Goal: Information Seeking & Learning: Stay updated

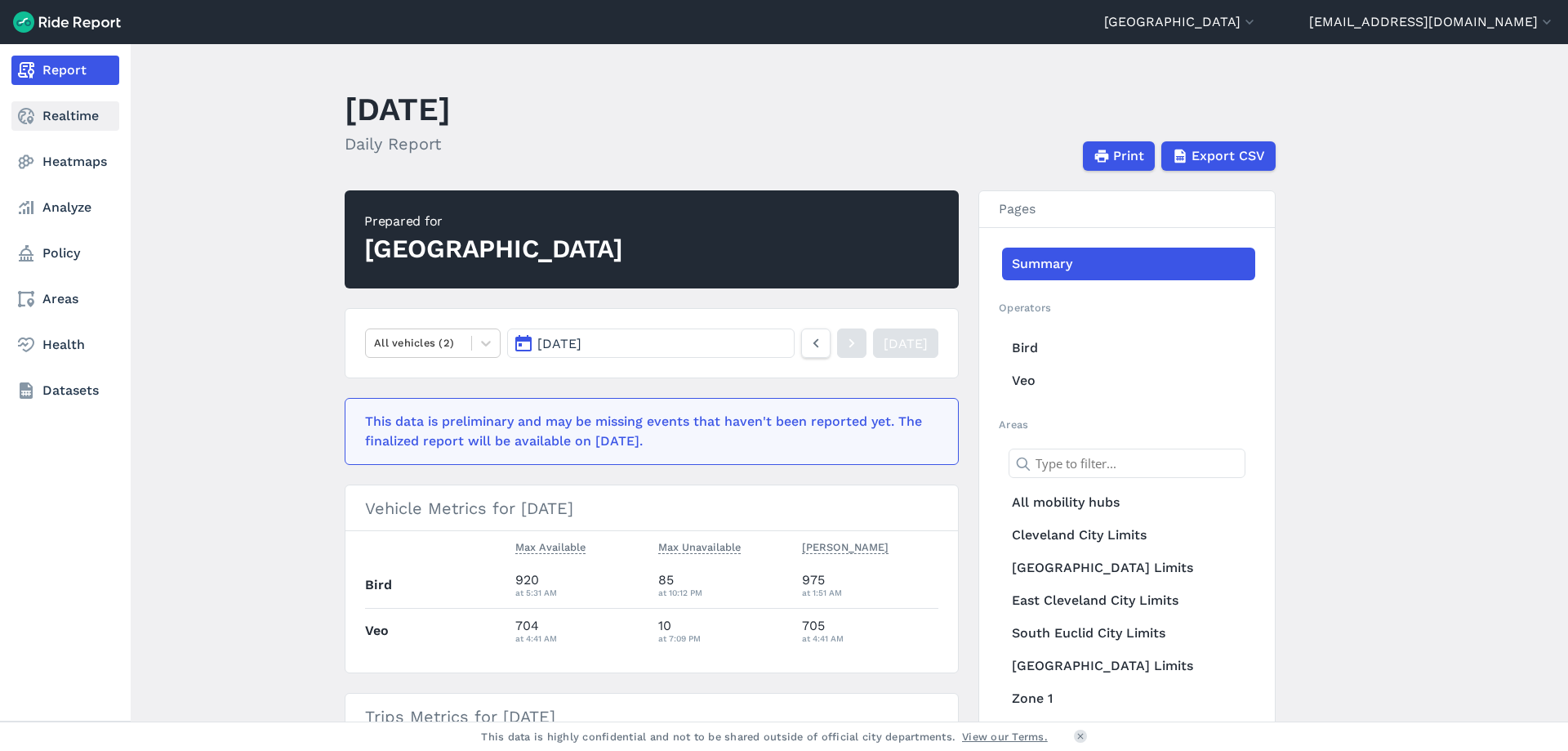
click at [35, 110] on icon at bounding box center [26, 116] width 20 height 20
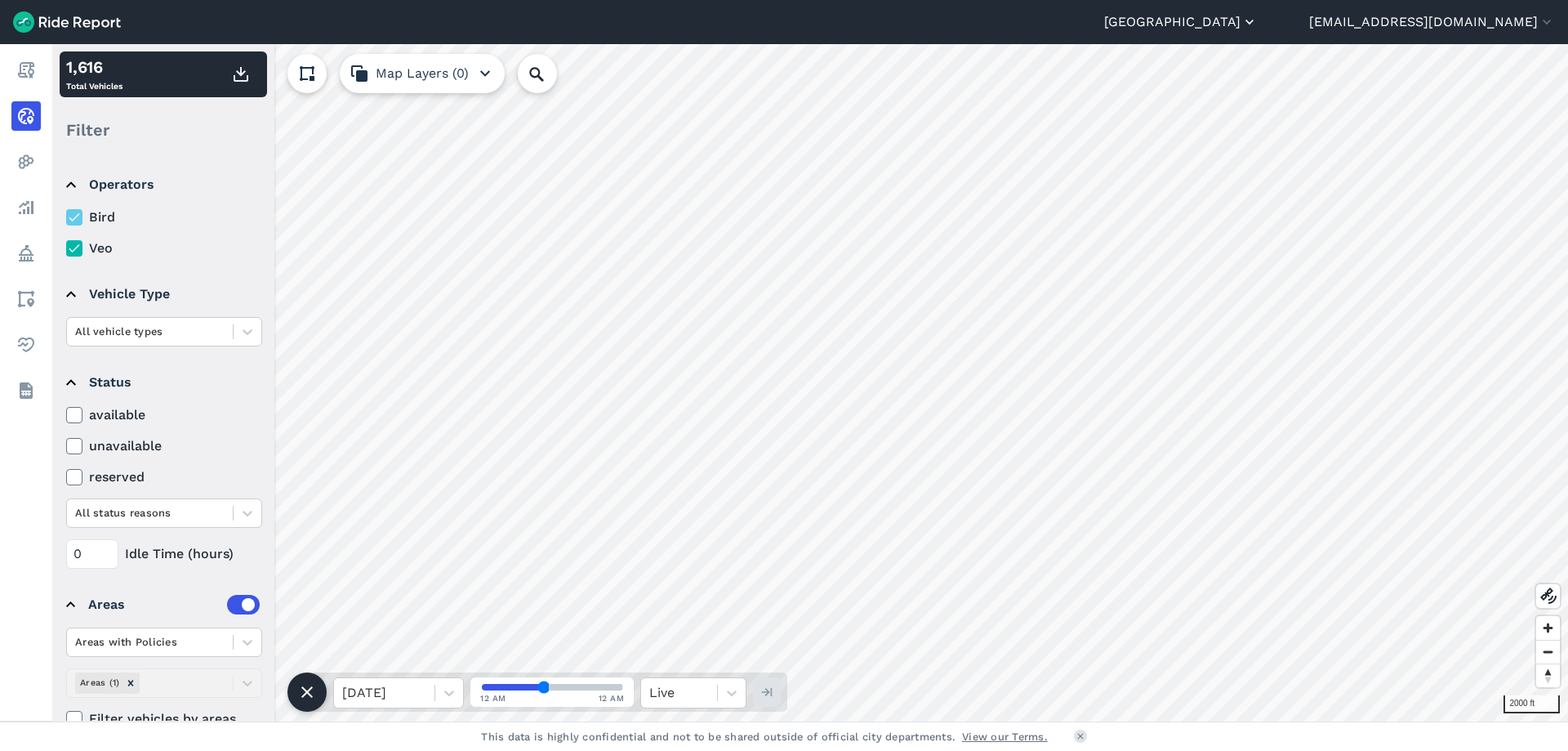
click at [1229, 21] on button "[GEOGRAPHIC_DATA]" at bounding box center [1181, 22] width 153 height 20
click at [1167, 97] on link "[GEOGRAPHIC_DATA]" at bounding box center [1159, 98] width 176 height 26
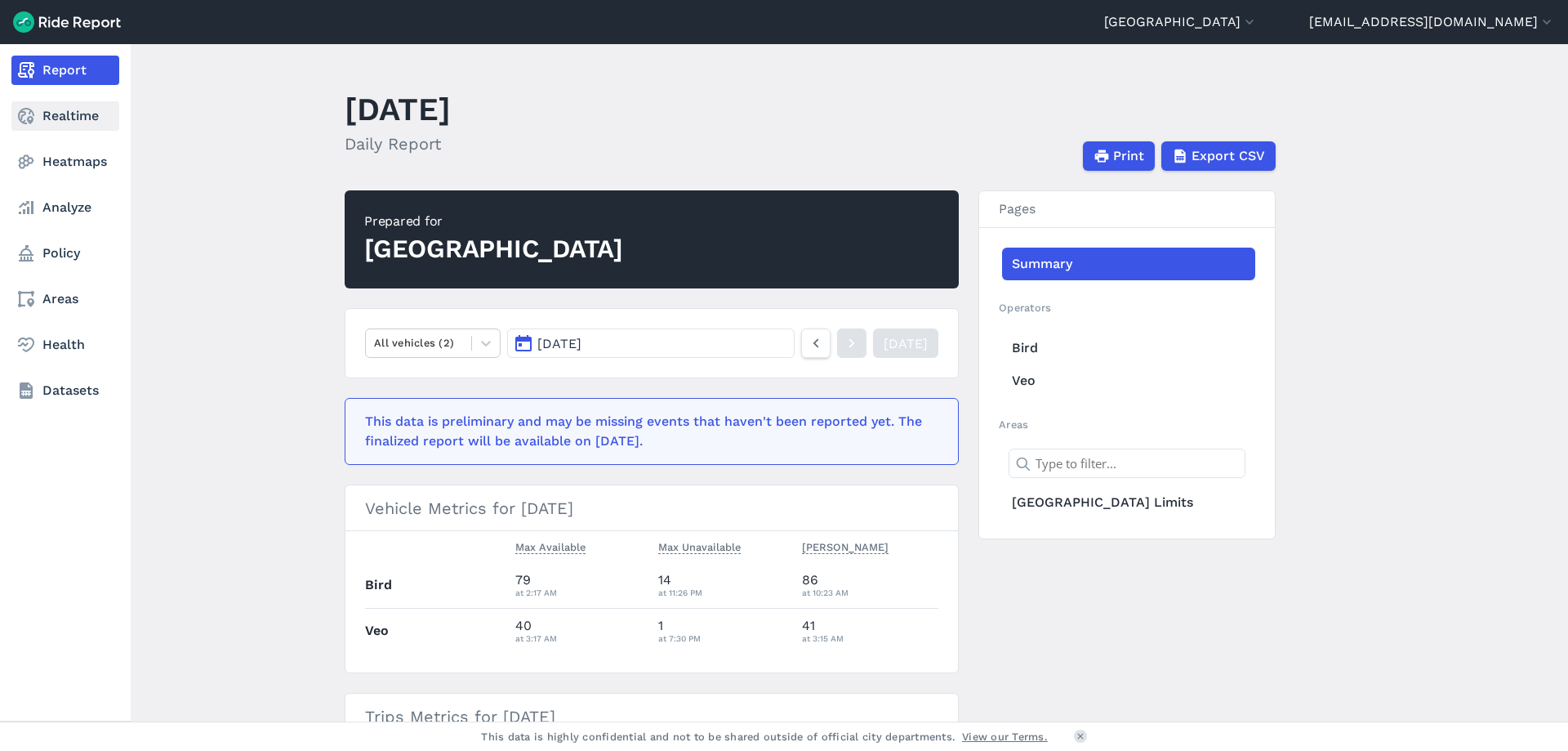
click at [40, 117] on link "Realtime" at bounding box center [66, 115] width 108 height 29
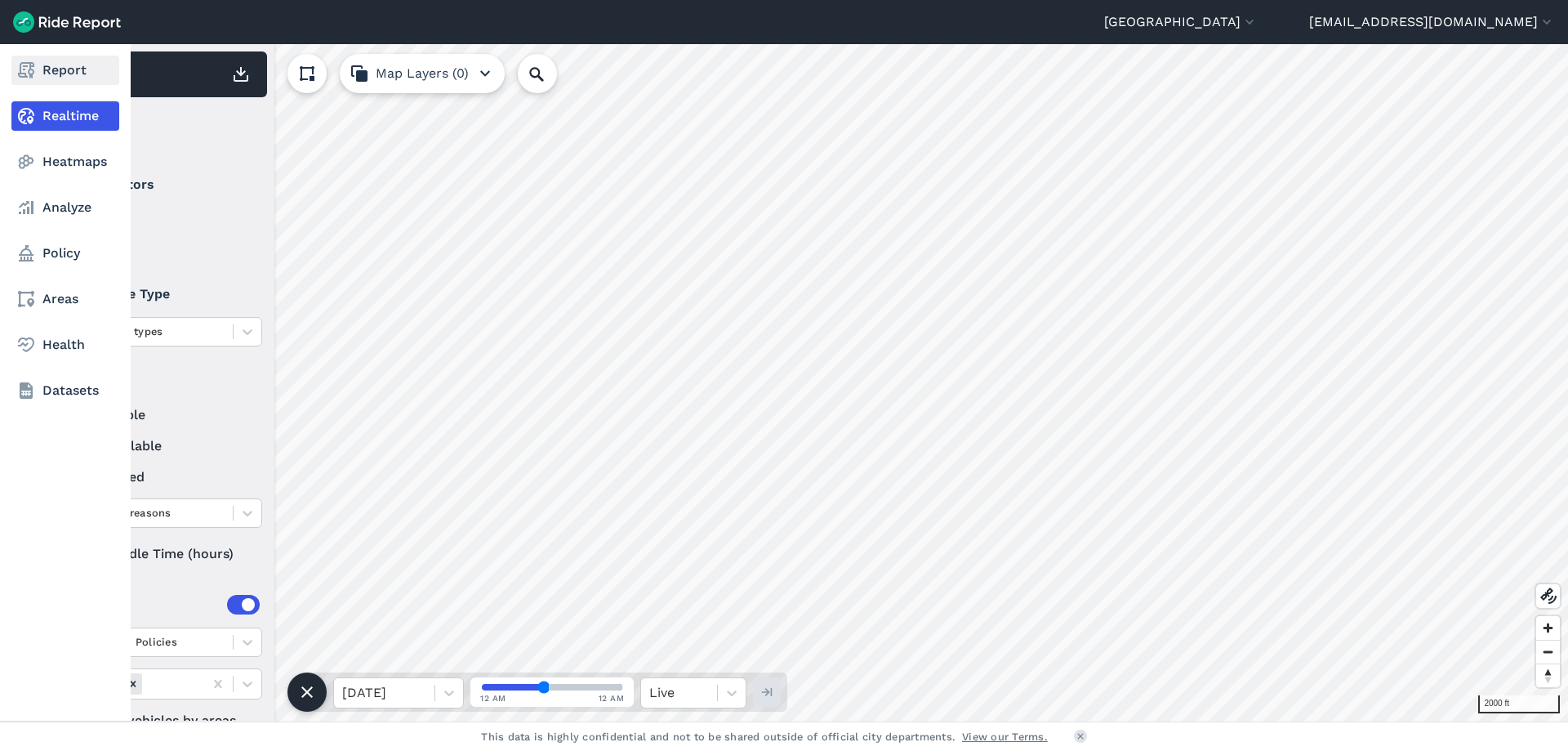
click at [27, 75] on icon at bounding box center [26, 70] width 20 height 20
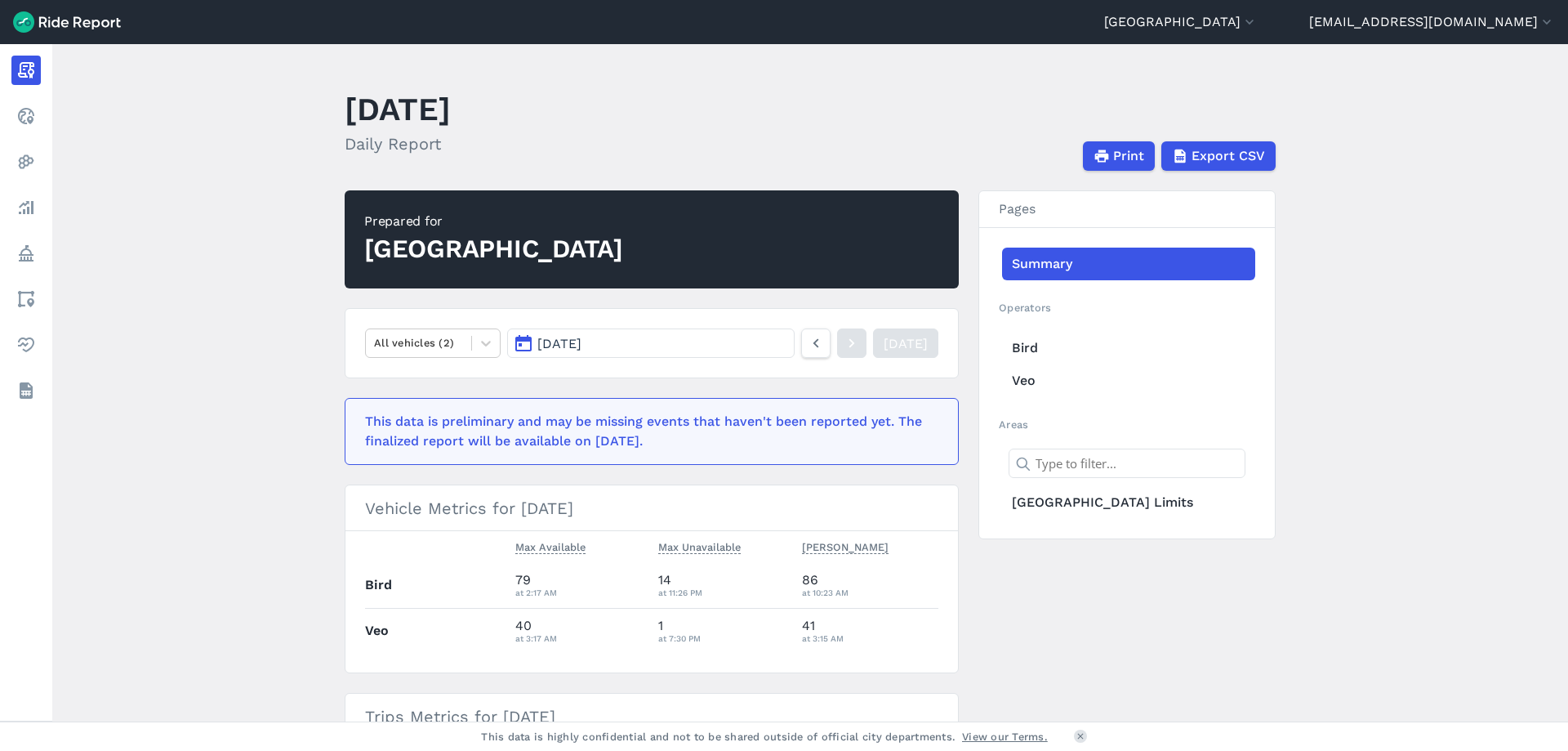
scroll to position [163, 0]
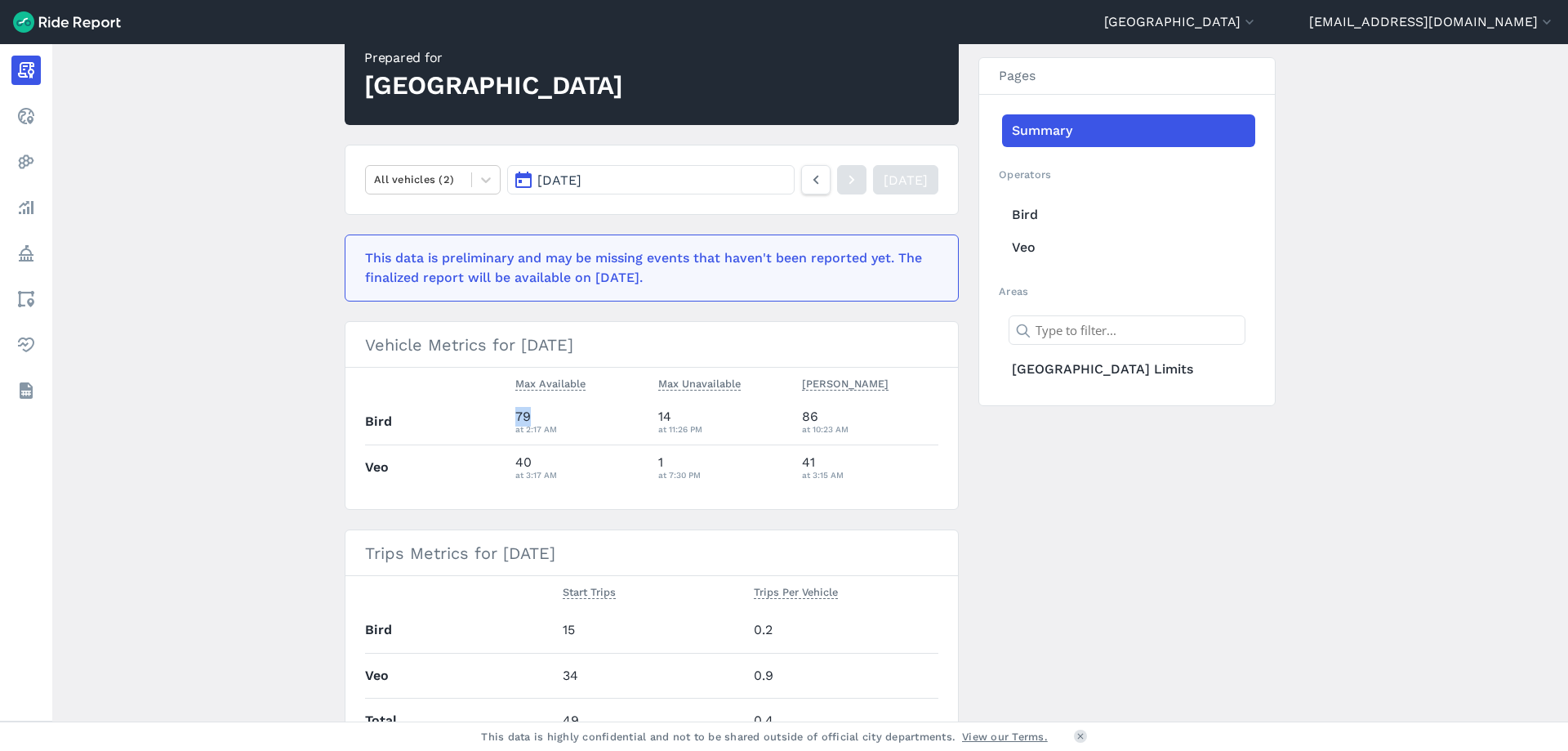
drag, startPoint x: 511, startPoint y: 416, endPoint x: 564, endPoint y: 418, distance: 53.0
click at [564, 418] on td "79 at 2:17 AM" at bounding box center [581, 421] width 144 height 45
click at [565, 418] on div "79 at 2:17 AM" at bounding box center [580, 421] width 130 height 29
drag, startPoint x: 529, startPoint y: 464, endPoint x: 486, endPoint y: 474, distance: 44.1
click at [486, 474] on tr "Veo 40 at 3:17 AM 1 at 7:30 PM 41 at 3:15 AM" at bounding box center [651, 466] width 573 height 45
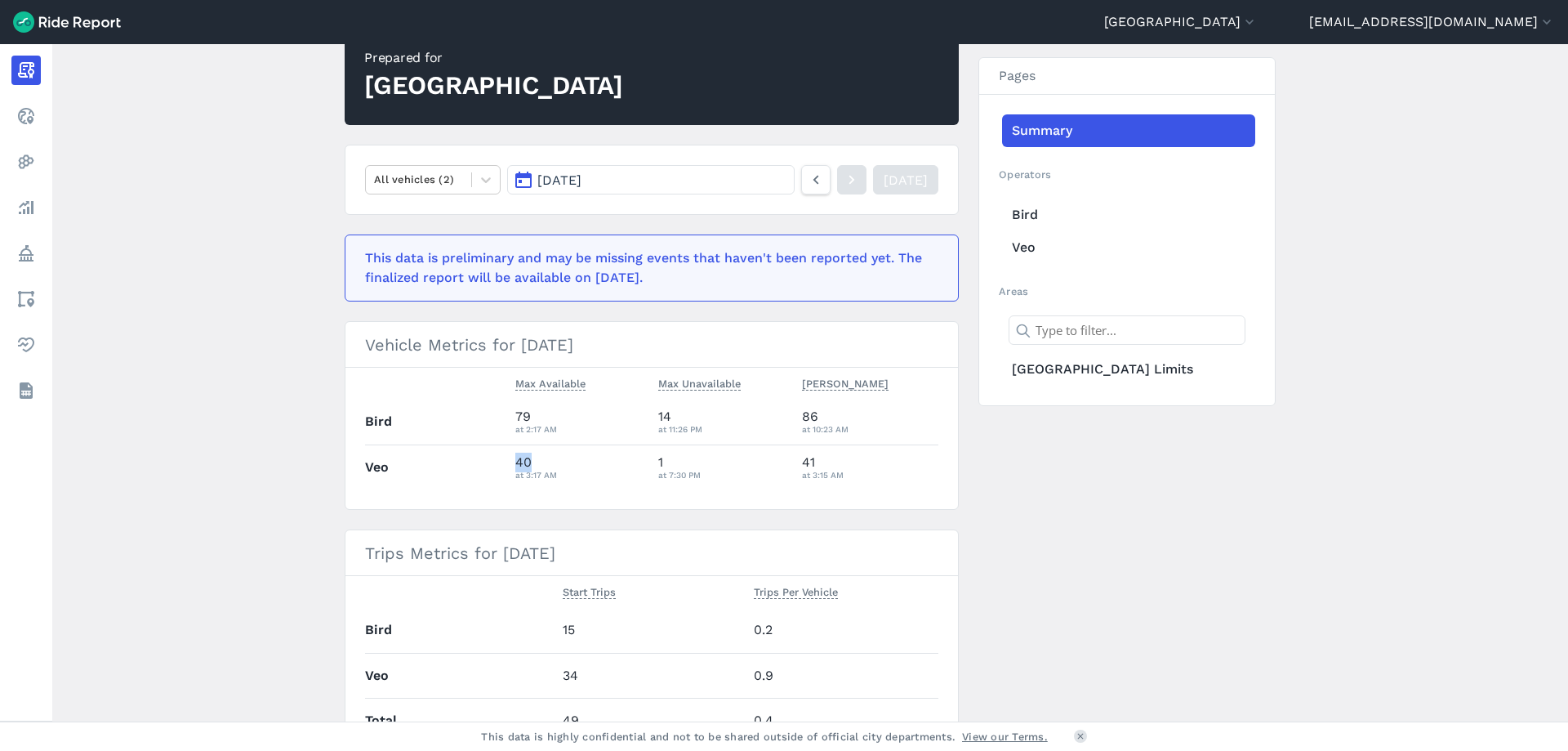
click at [486, 474] on th "Veo" at bounding box center [437, 466] width 144 height 45
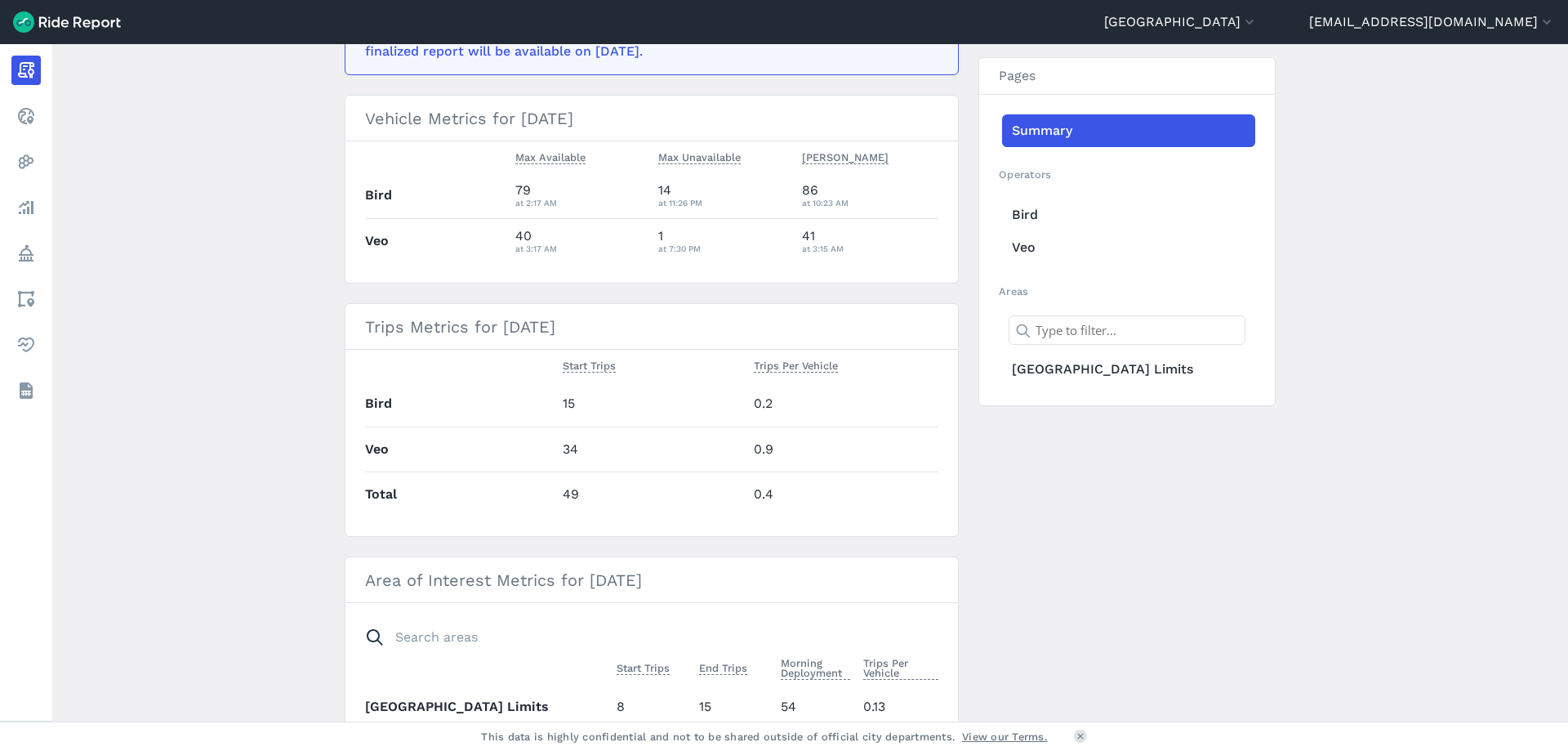
scroll to position [476, 0]
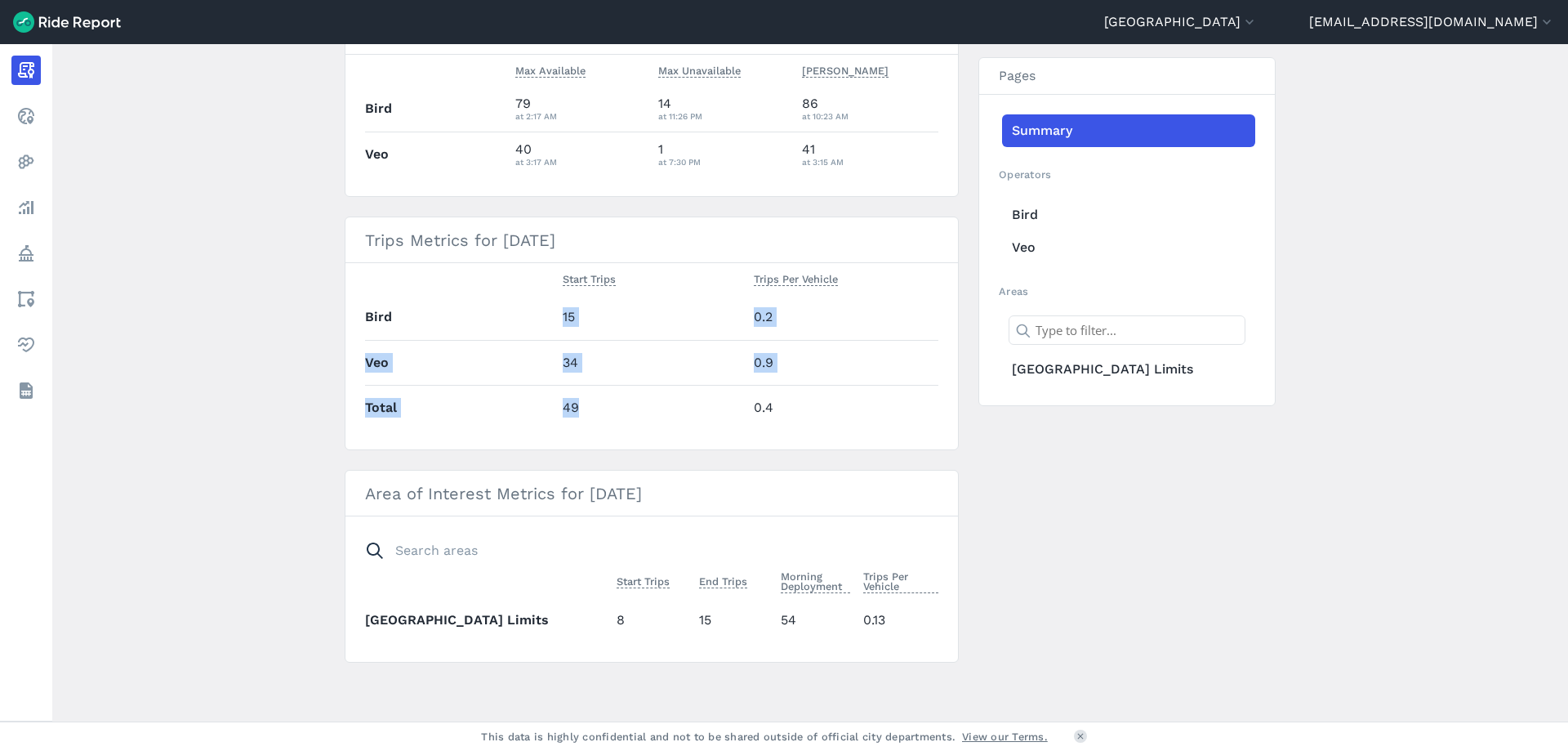
drag, startPoint x: 551, startPoint y: 313, endPoint x: 580, endPoint y: 427, distance: 117.6
click at [580, 427] on tbody "Bird 15 0.2 Veo 34 0.9 Total 49 0.4" at bounding box center [651, 363] width 573 height 135
click at [580, 427] on td "49" at bounding box center [651, 407] width 191 height 45
drag, startPoint x: 576, startPoint y: 360, endPoint x: 584, endPoint y: 420, distance: 60.5
click at [584, 420] on tbody "Bird 15 0.2 Veo 34 0.9 Total 49 0.4" at bounding box center [651, 363] width 573 height 135
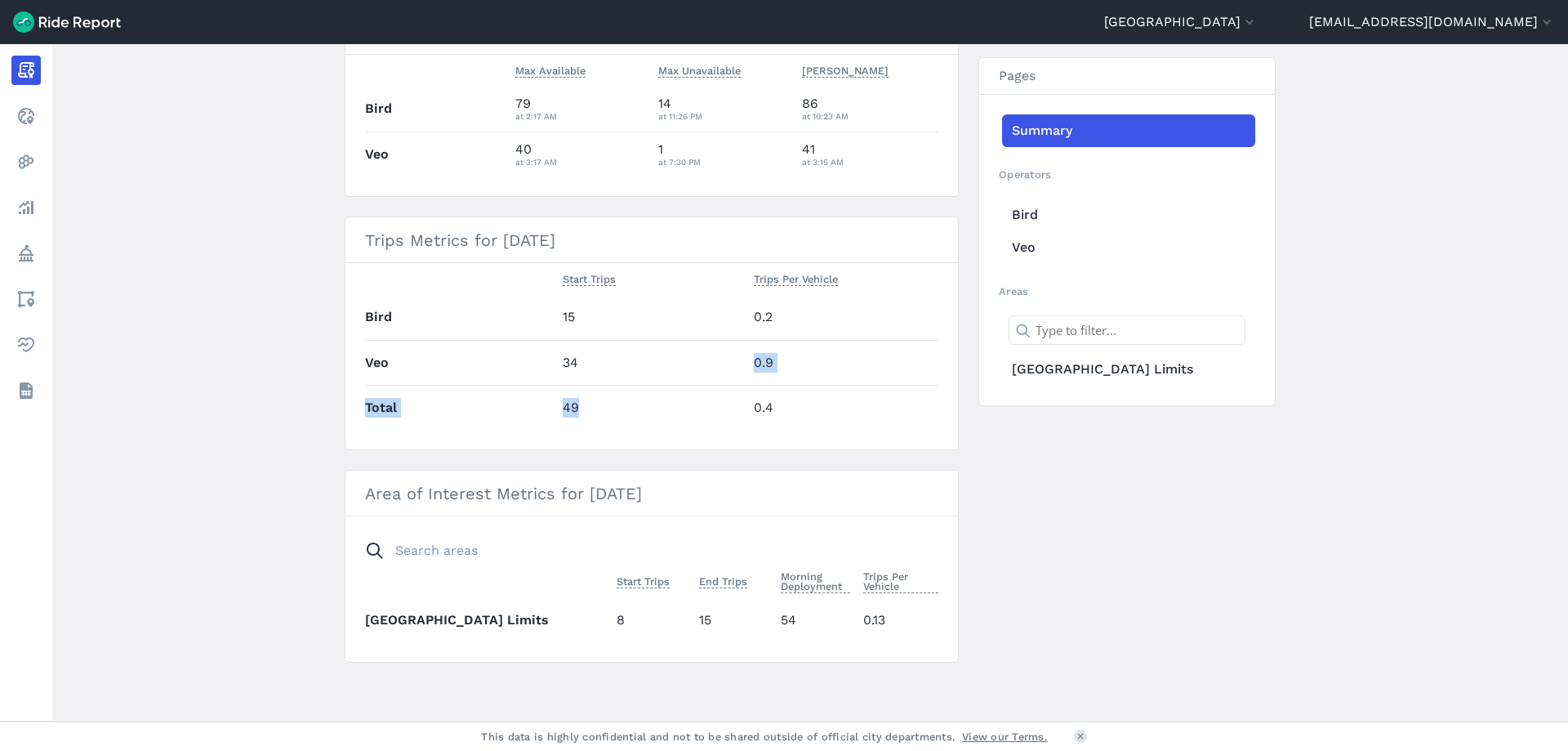
click at [584, 420] on td "49" at bounding box center [651, 407] width 191 height 45
click at [589, 411] on td "49" at bounding box center [651, 407] width 191 height 45
drag, startPoint x: 589, startPoint y: 408, endPoint x: 534, endPoint y: 418, distance: 55.9
click at [534, 418] on tr "Total 49 0.4" at bounding box center [651, 407] width 573 height 45
click at [529, 413] on th "Total" at bounding box center [461, 407] width 191 height 45
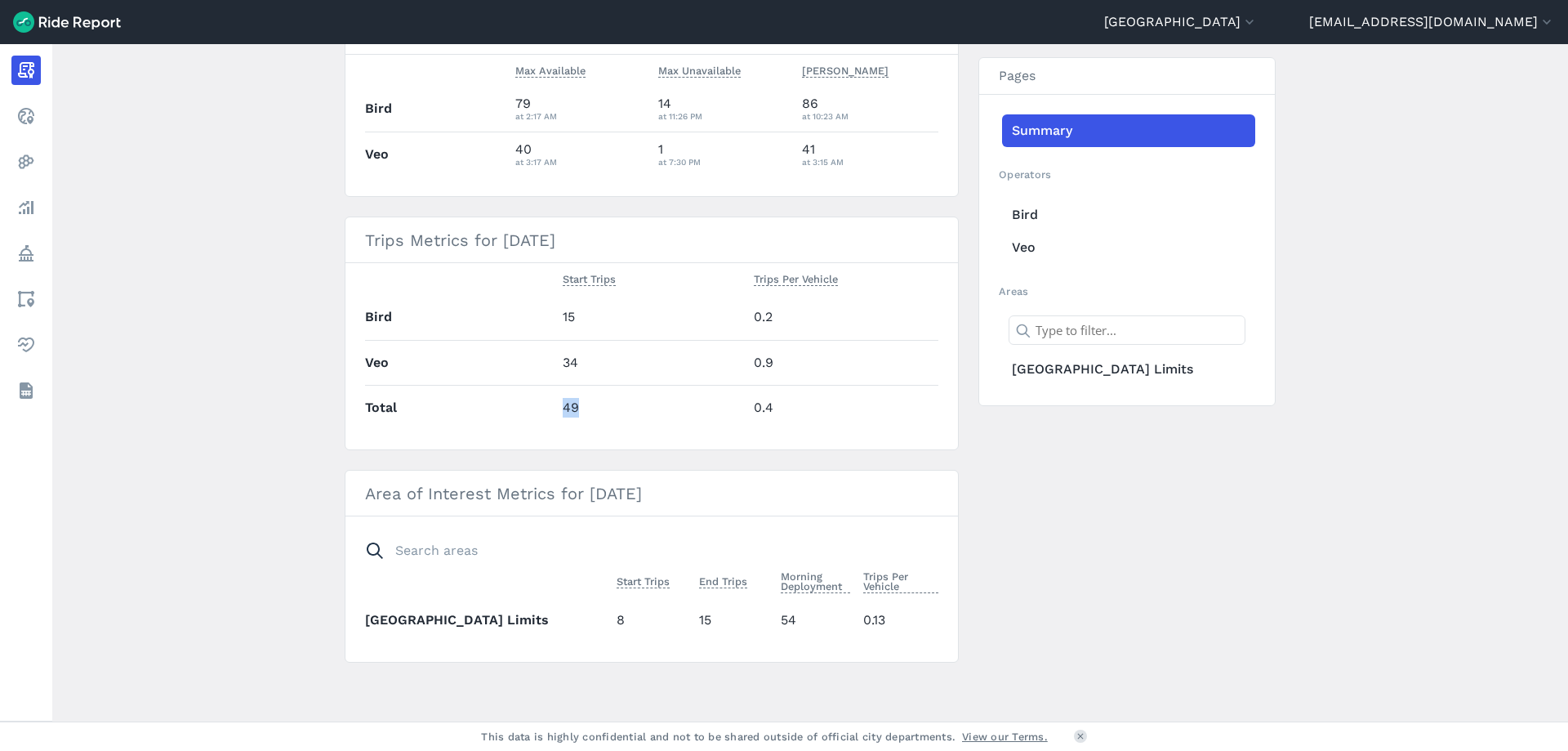
drag, startPoint x: 610, startPoint y: 622, endPoint x: 582, endPoint y: 621, distance: 28.0
click at [586, 624] on tr "[GEOGRAPHIC_DATA] 8 15 54 0.13" at bounding box center [651, 619] width 573 height 45
click at [582, 621] on th "[GEOGRAPHIC_DATA] Limits" at bounding box center [488, 619] width 245 height 45
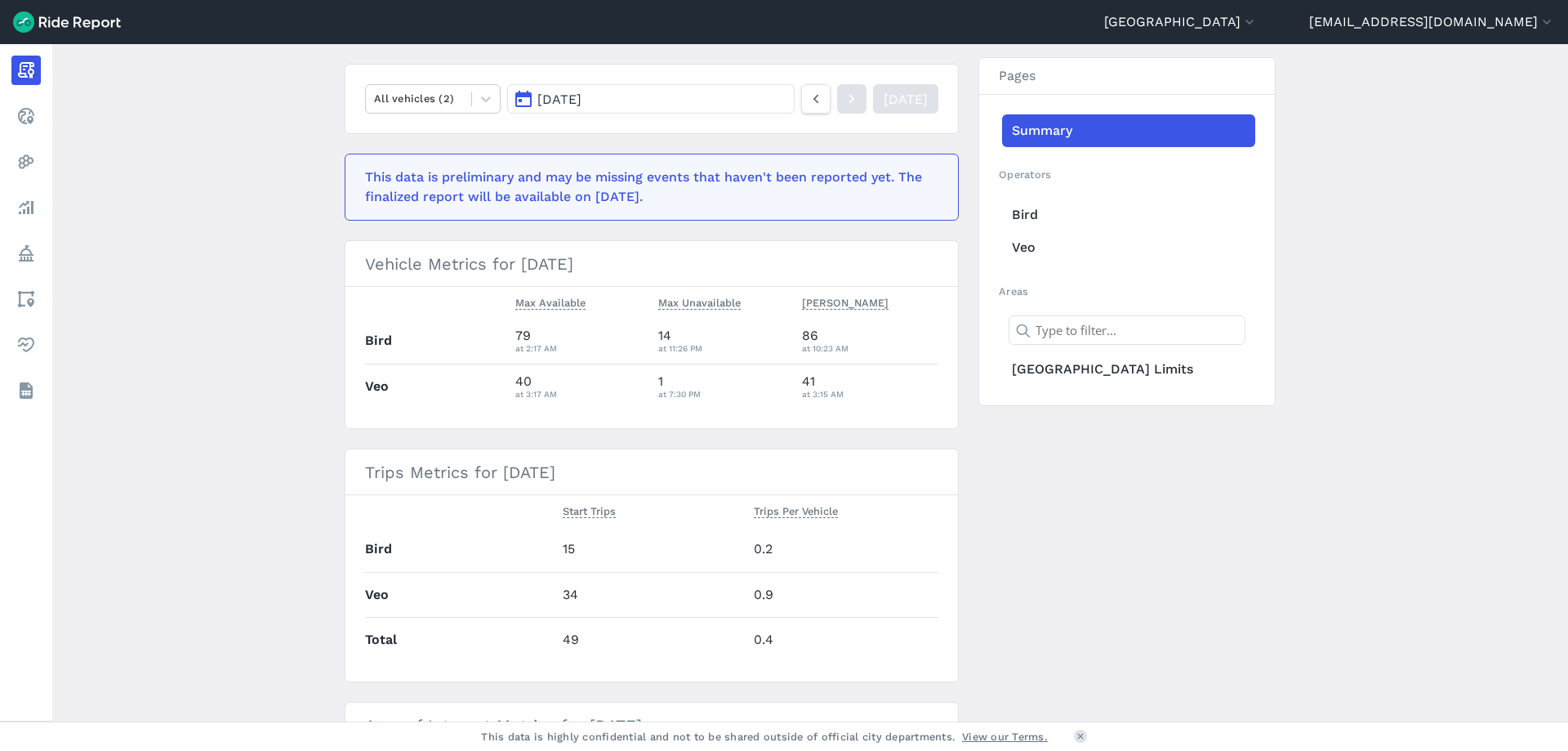
scroll to position [0, 0]
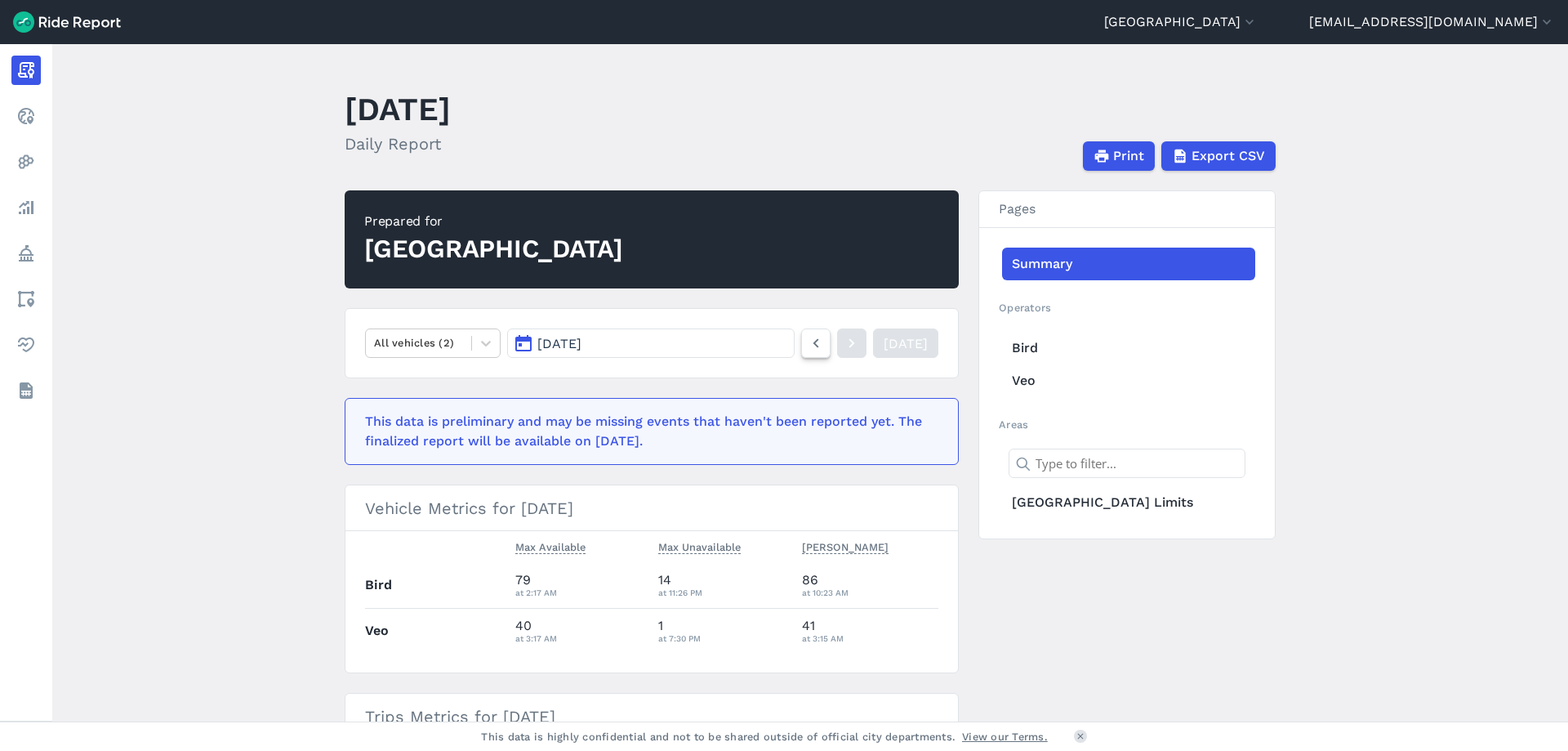
click at [807, 348] on icon at bounding box center [815, 343] width 18 height 20
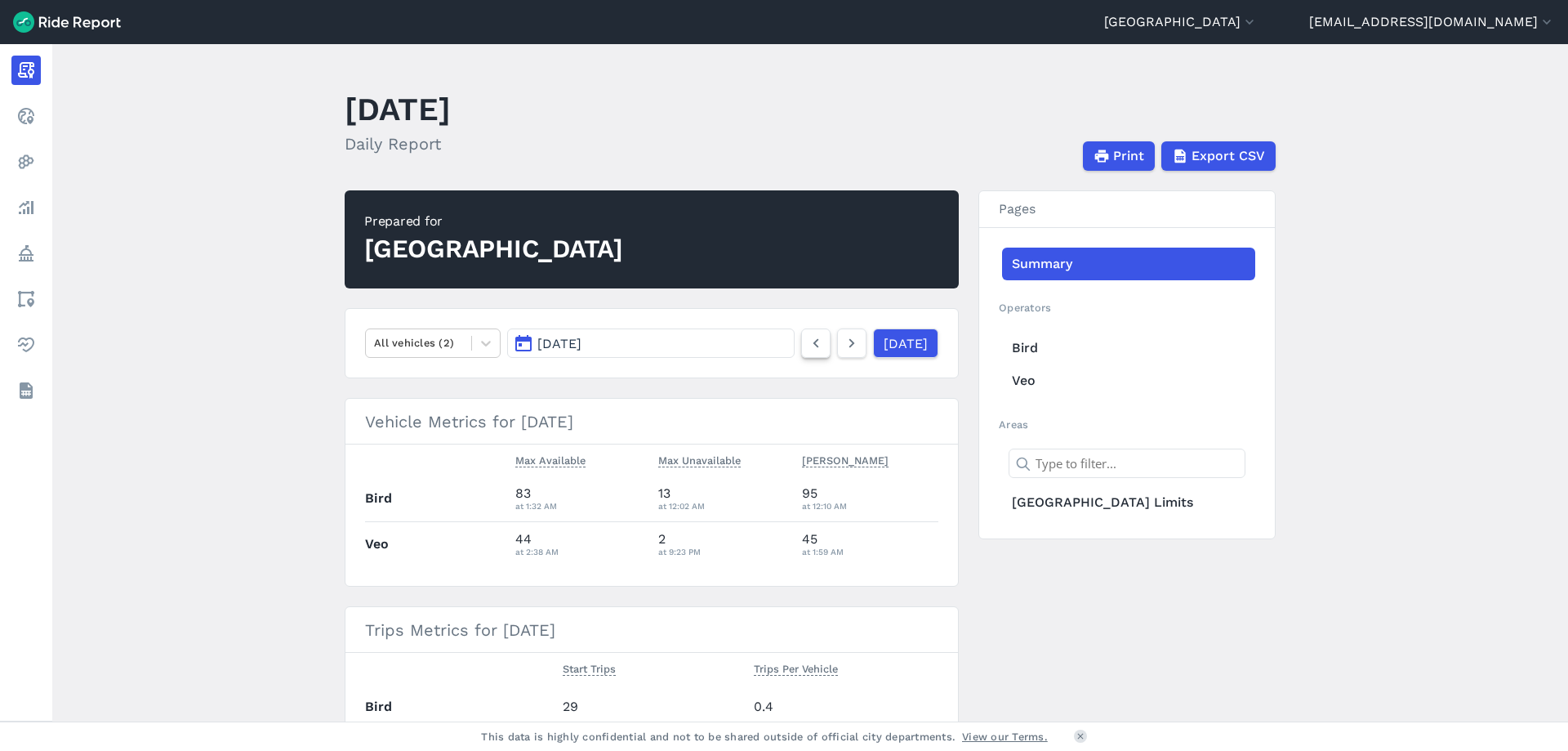
click at [807, 348] on icon at bounding box center [815, 343] width 18 height 20
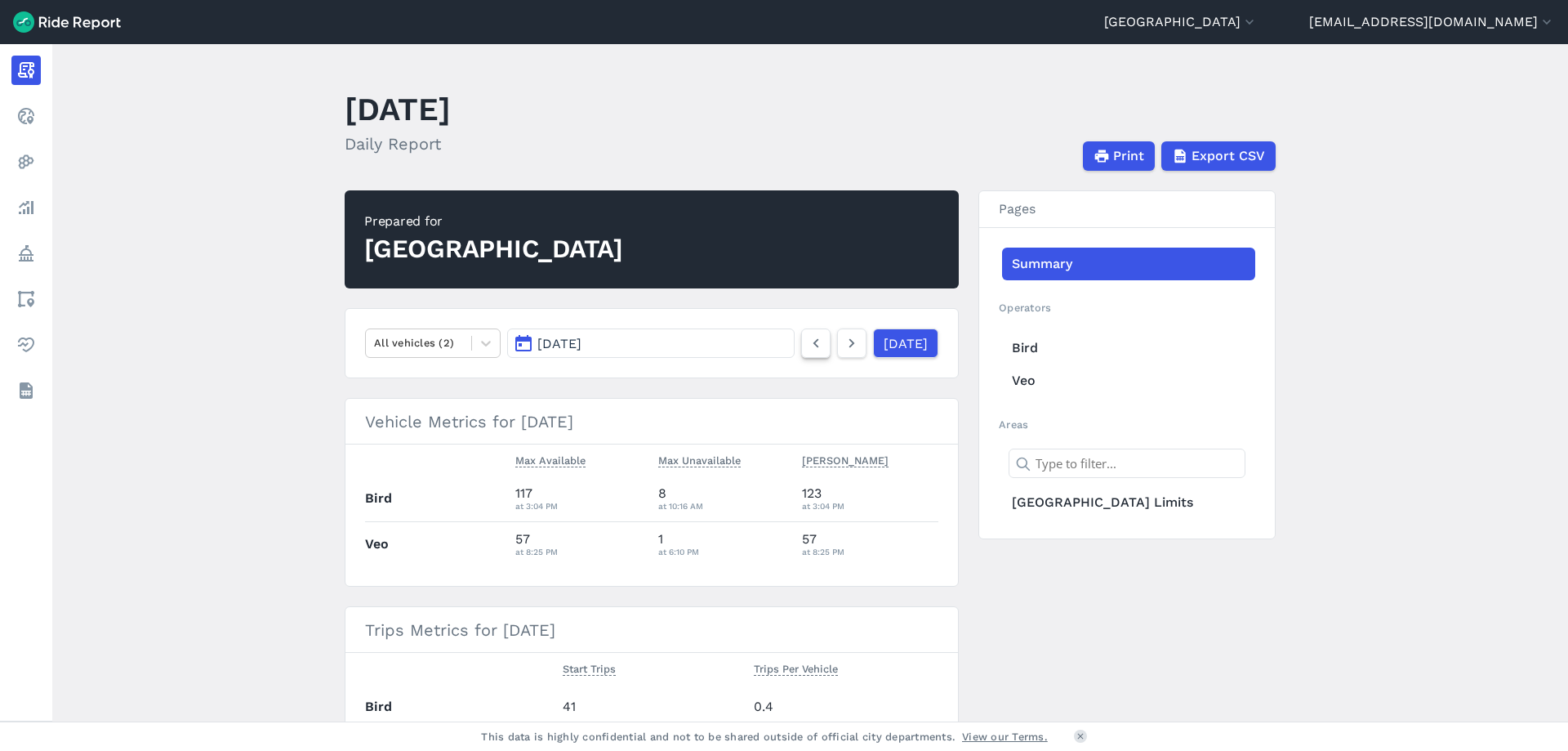
click at [807, 348] on icon at bounding box center [815, 343] width 18 height 20
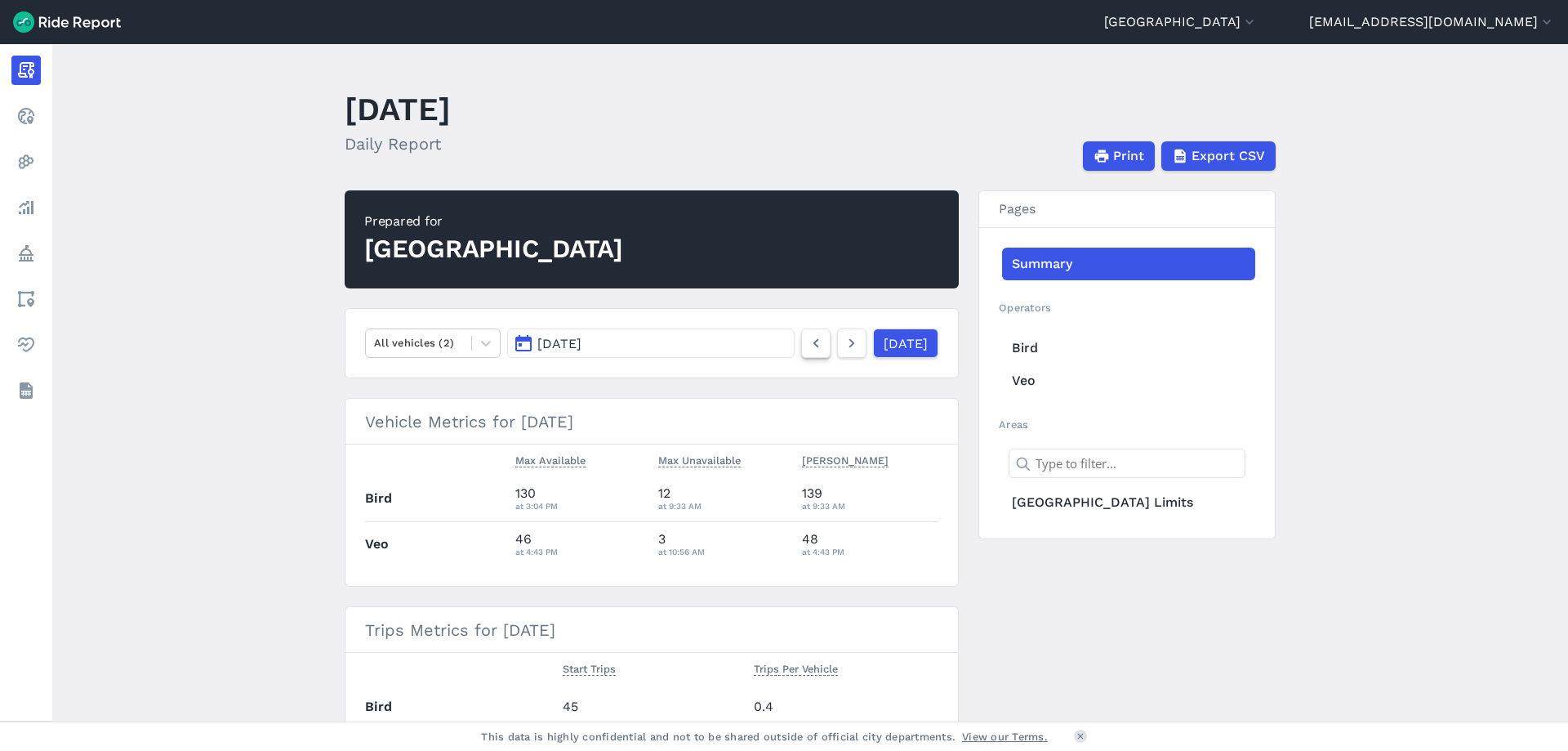
click at [807, 348] on icon at bounding box center [815, 343] width 18 height 20
click at [807, 347] on icon at bounding box center [815, 343] width 18 height 20
click at [807, 346] on icon at bounding box center [815, 343] width 18 height 20
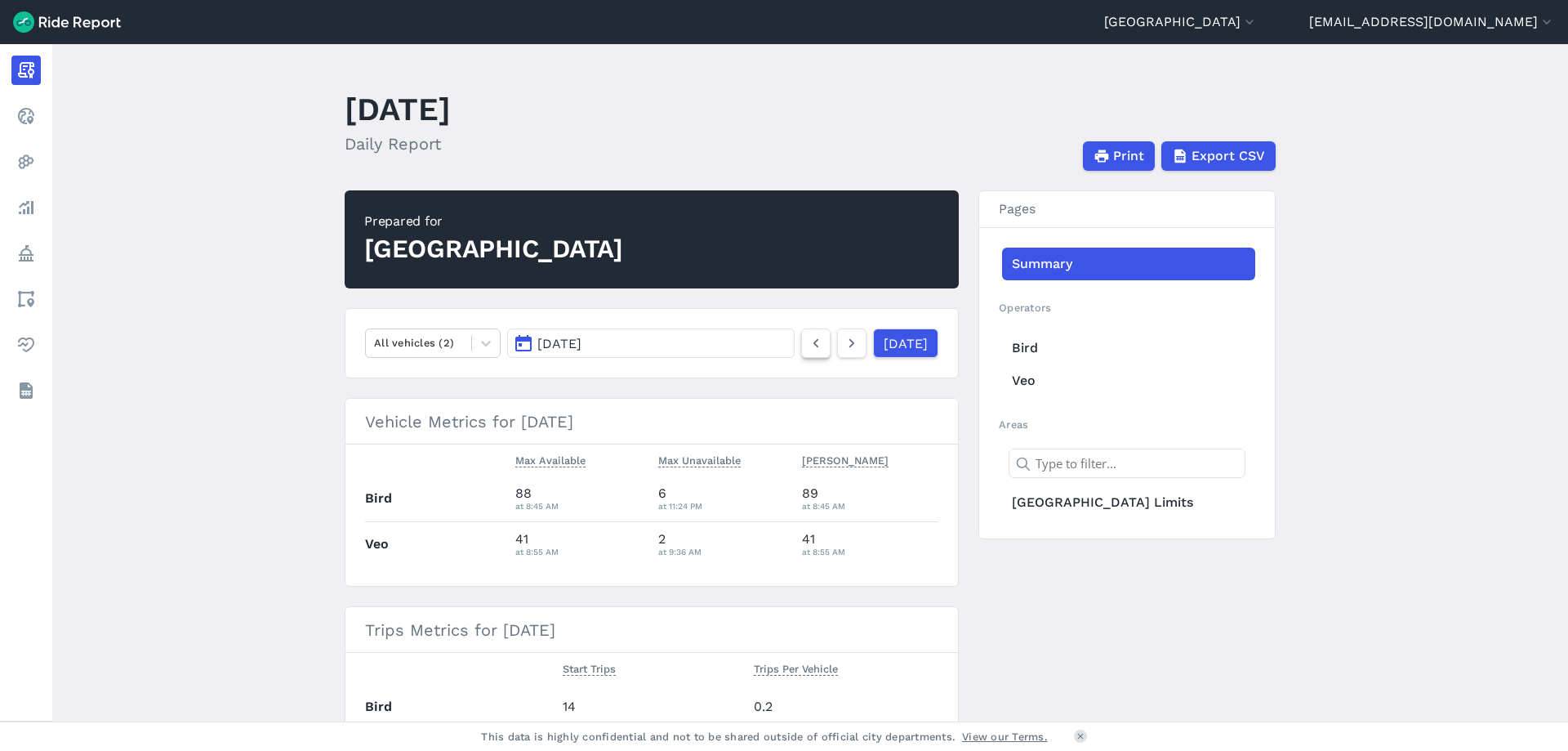
click at [807, 346] on icon at bounding box center [815, 343] width 18 height 20
click at [807, 345] on icon at bounding box center [815, 343] width 18 height 20
click at [807, 344] on icon at bounding box center [815, 343] width 18 height 20
click at [814, 342] on use at bounding box center [816, 343] width 5 height 9
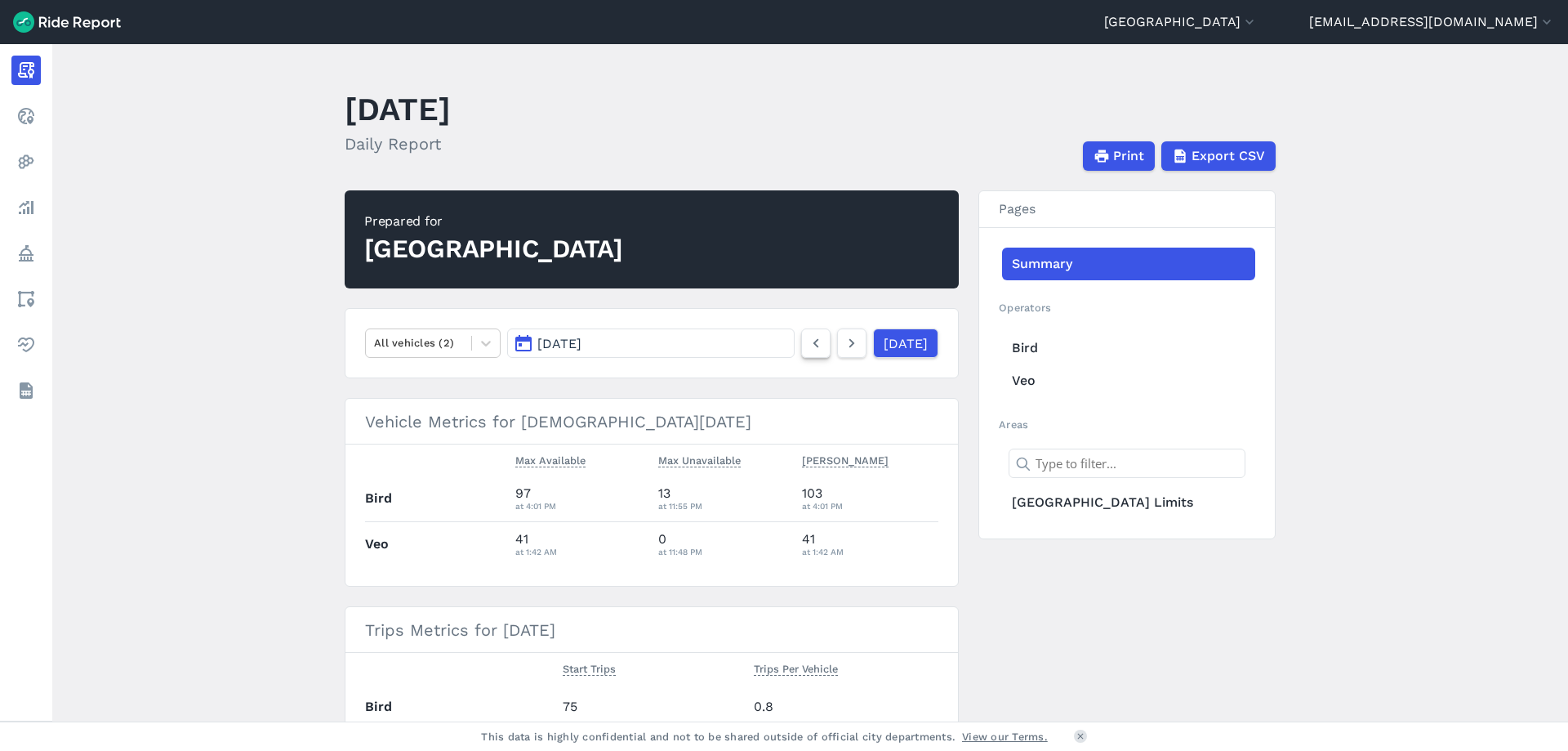
click at [814, 342] on use at bounding box center [816, 343] width 5 height 9
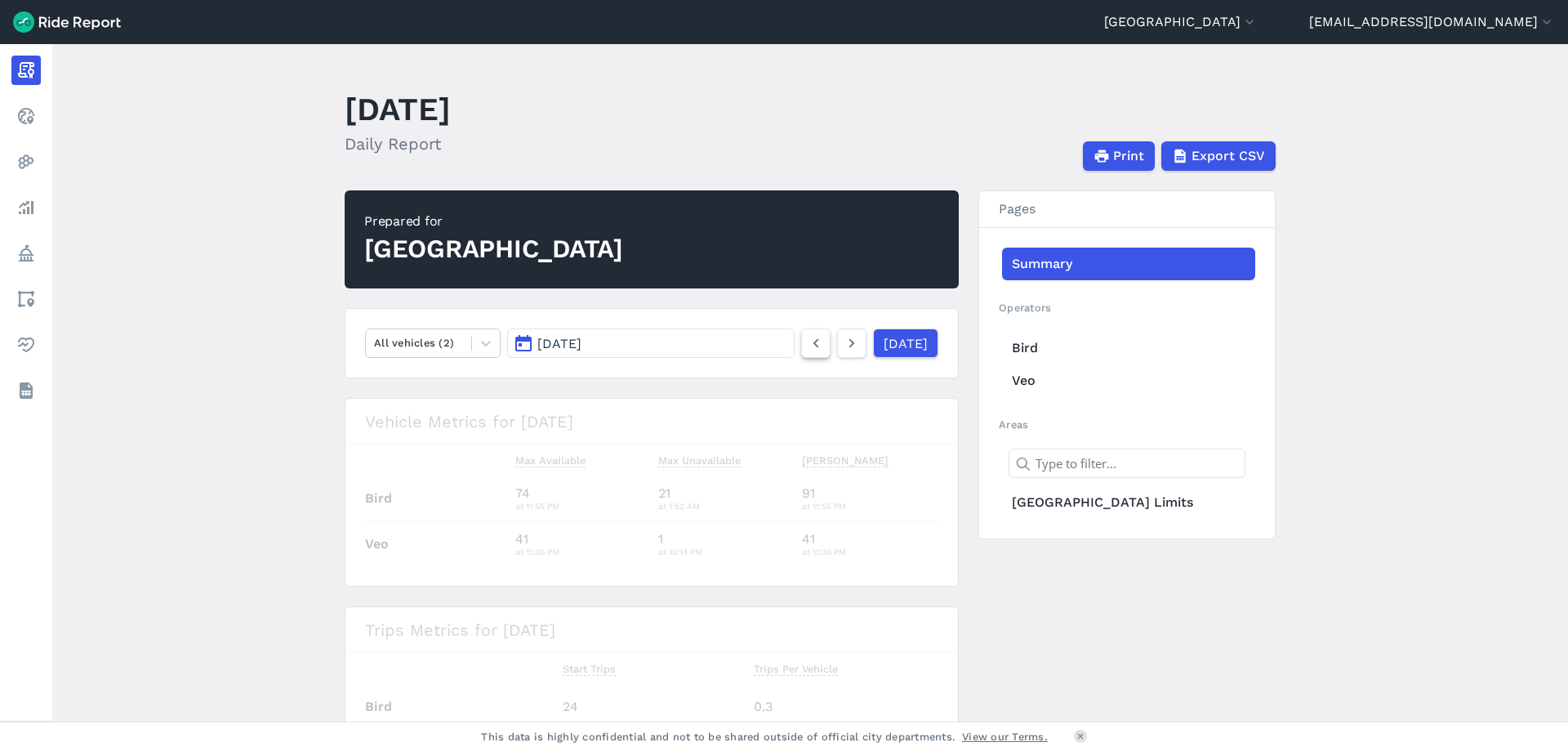
click at [814, 342] on use at bounding box center [816, 343] width 5 height 9
click at [843, 348] on icon at bounding box center [852, 343] width 18 height 20
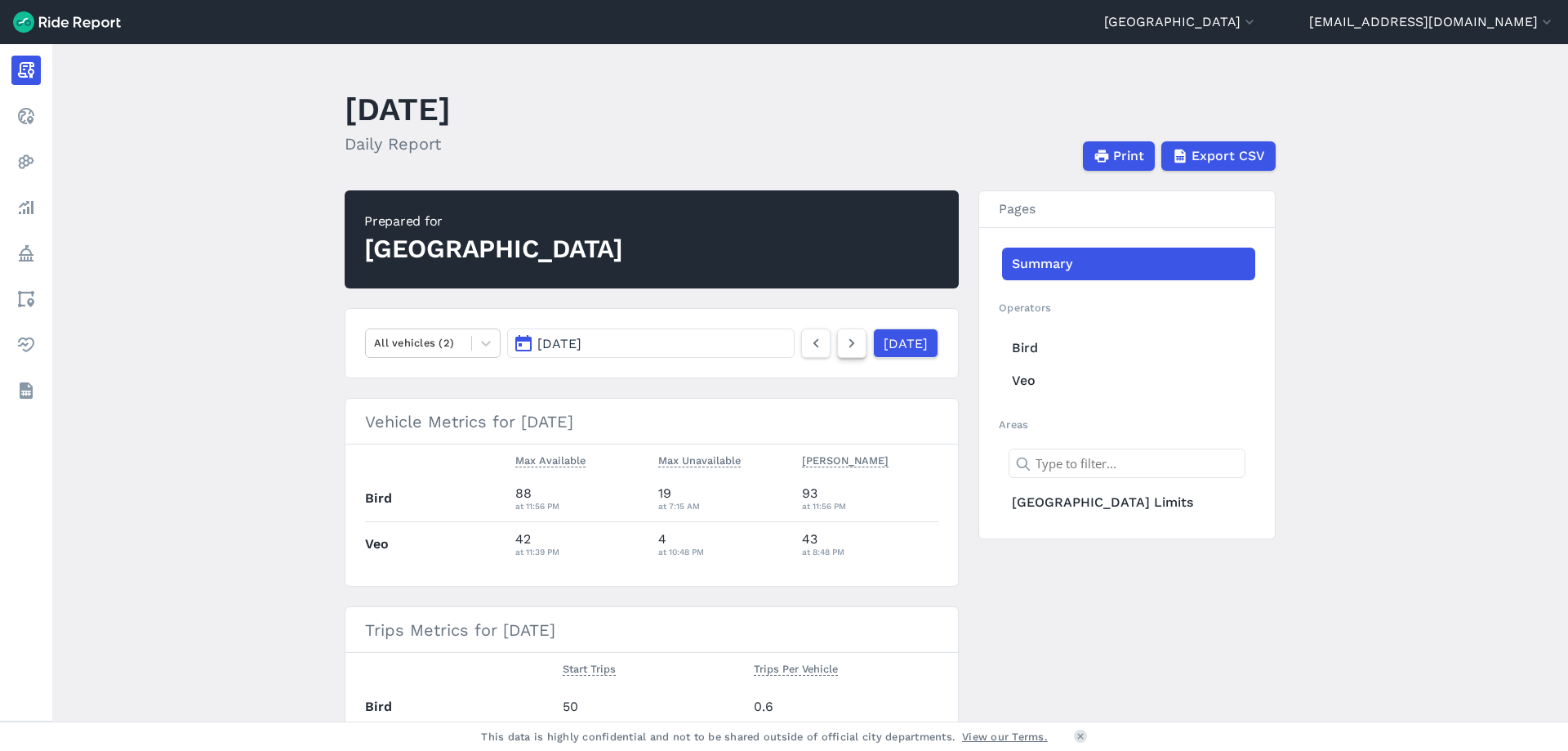
click at [843, 348] on icon at bounding box center [852, 343] width 18 height 20
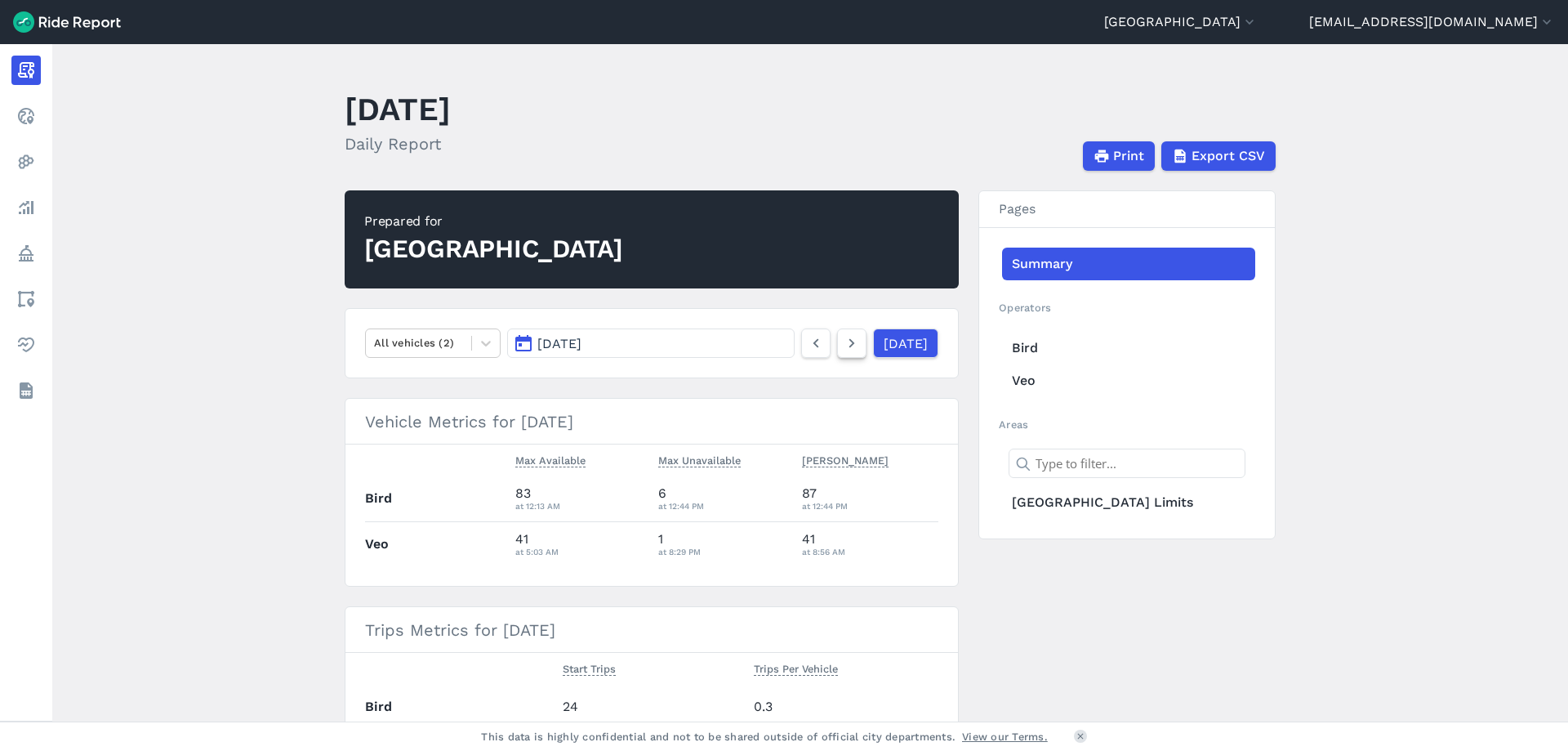
click at [843, 348] on icon at bounding box center [852, 343] width 18 height 20
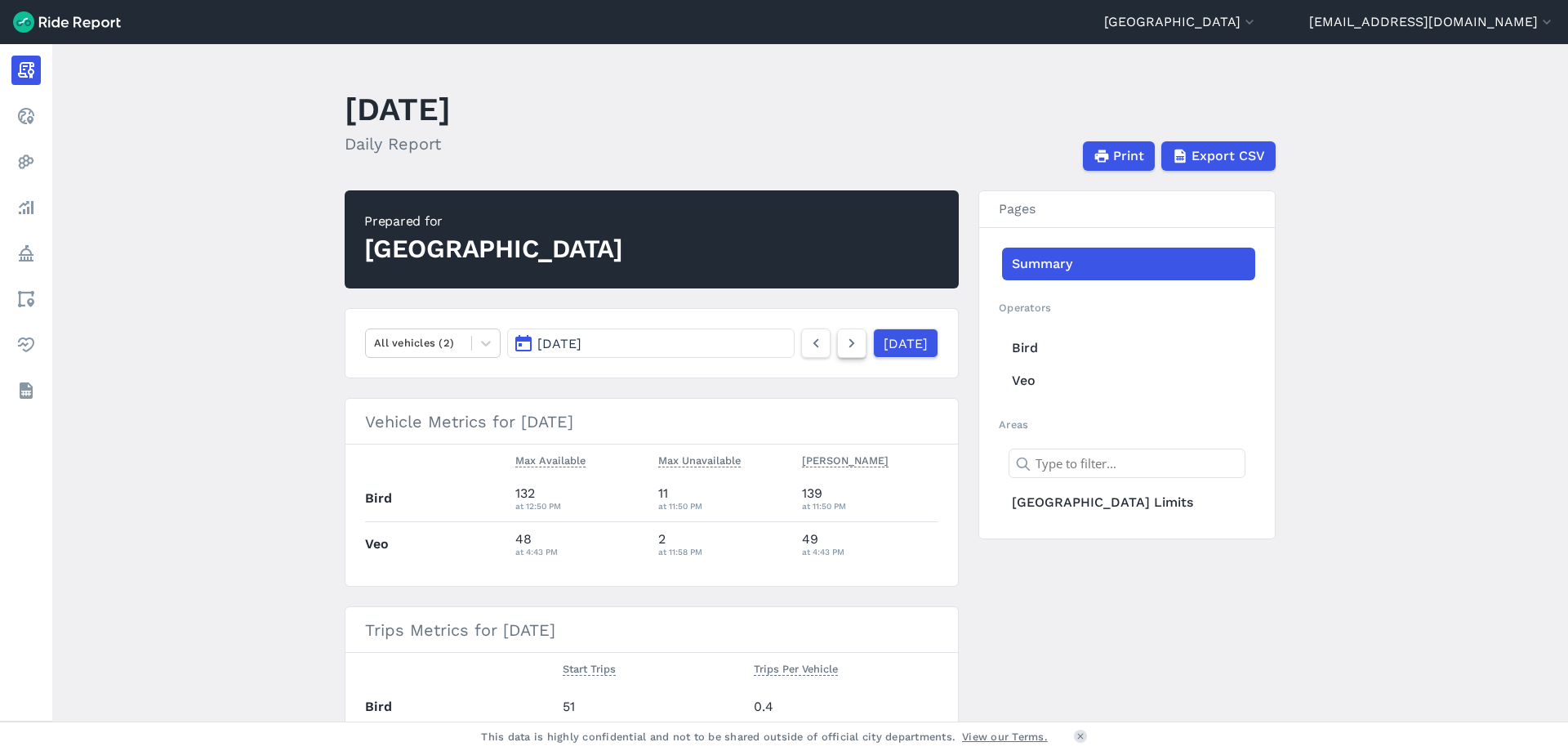
click at [843, 348] on icon at bounding box center [852, 343] width 18 height 20
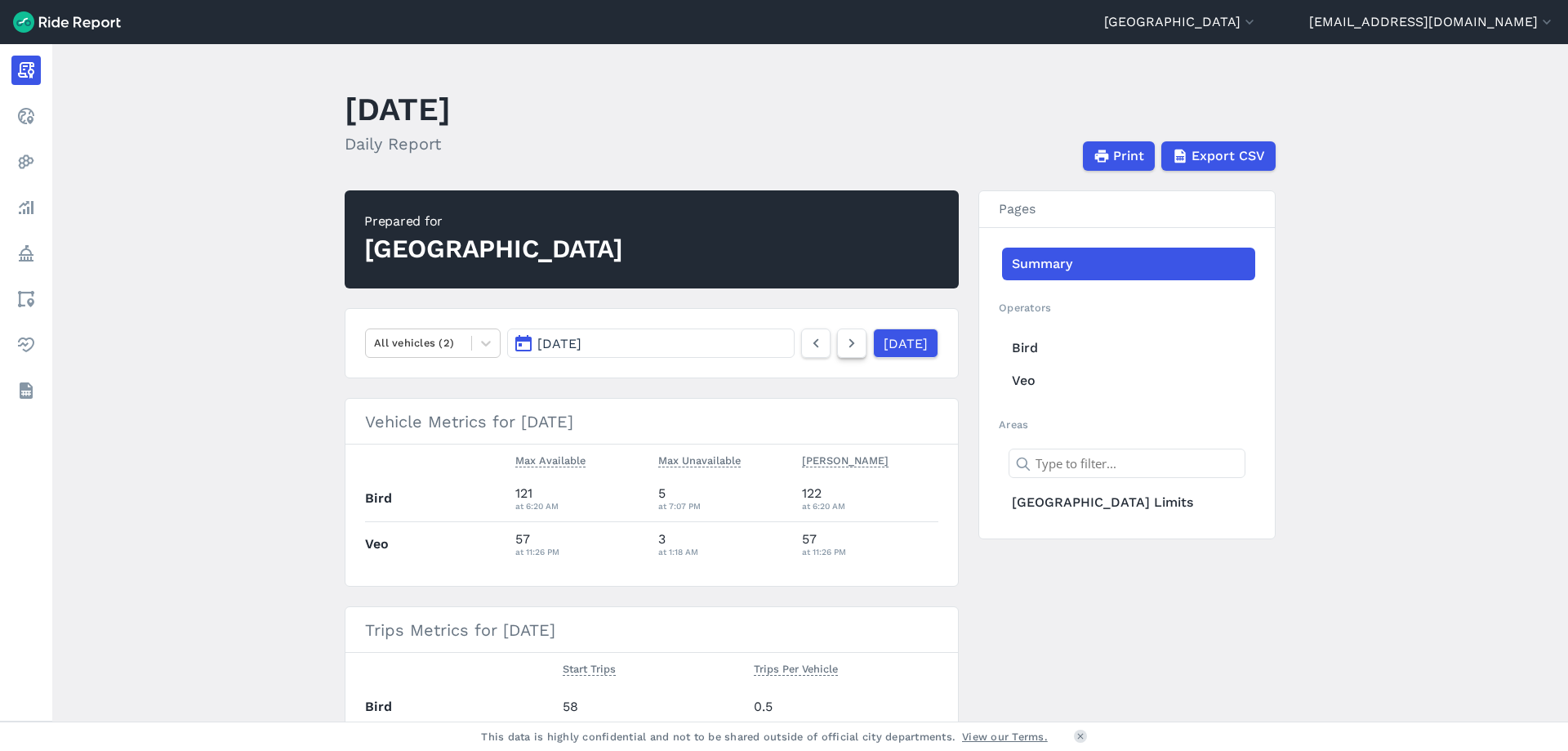
click at [843, 348] on icon at bounding box center [852, 343] width 18 height 20
click at [843, 347] on icon at bounding box center [852, 343] width 18 height 20
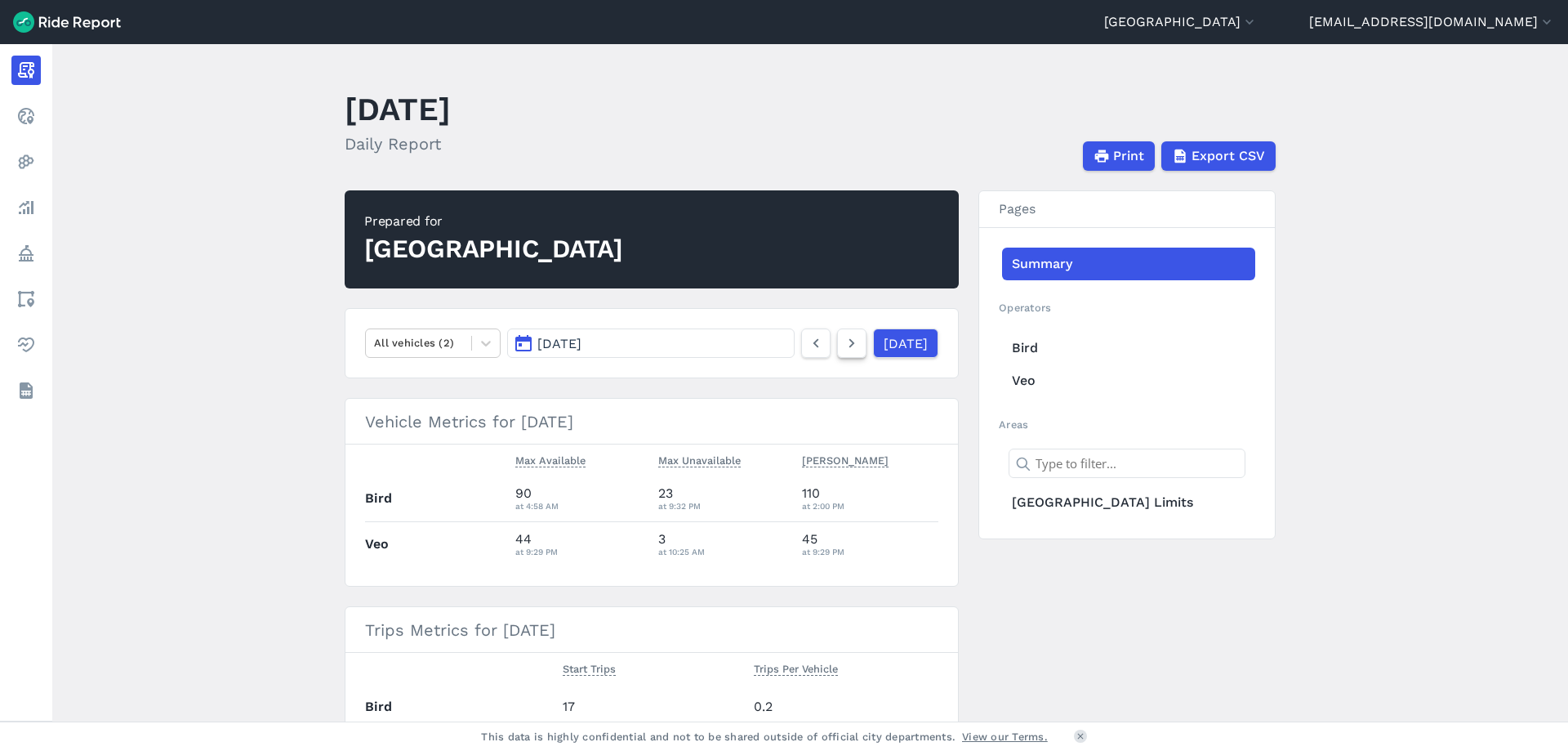
click at [843, 347] on icon at bounding box center [852, 343] width 18 height 20
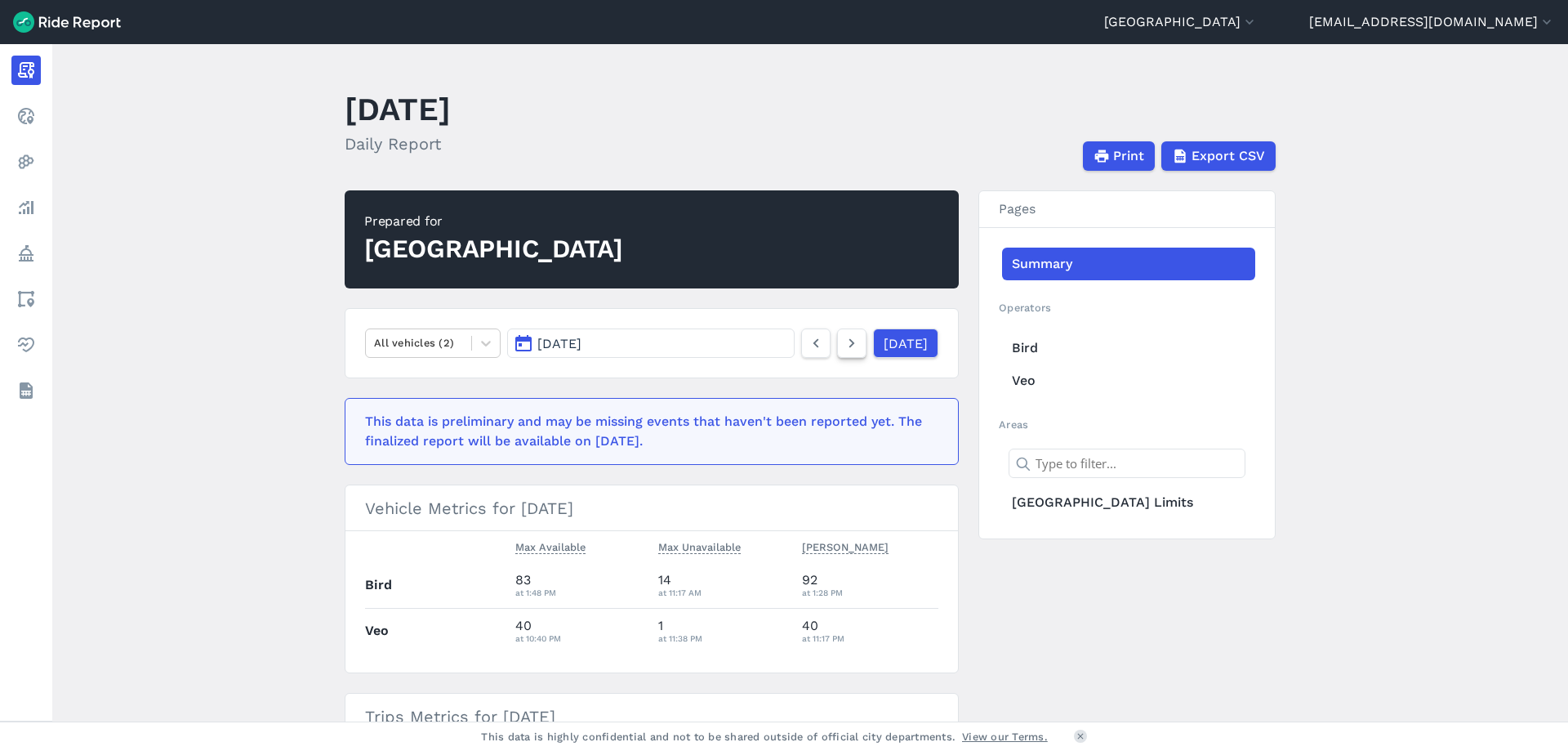
click at [843, 347] on icon at bounding box center [852, 343] width 18 height 20
click at [806, 348] on link at bounding box center [815, 342] width 29 height 29
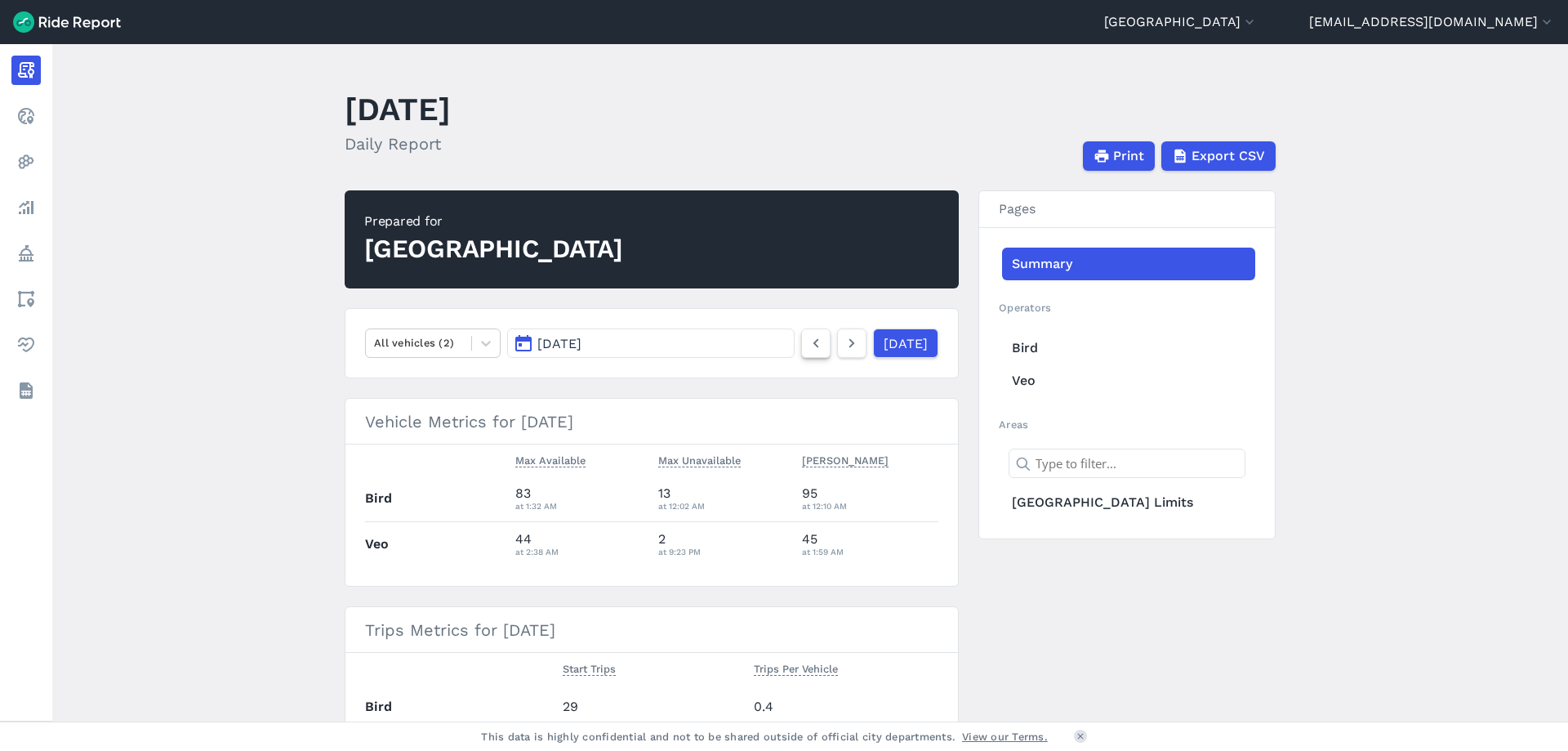
click at [806, 348] on link at bounding box center [815, 342] width 29 height 29
click at [807, 346] on icon at bounding box center [815, 343] width 18 height 20
click at [807, 345] on icon at bounding box center [815, 343] width 18 height 20
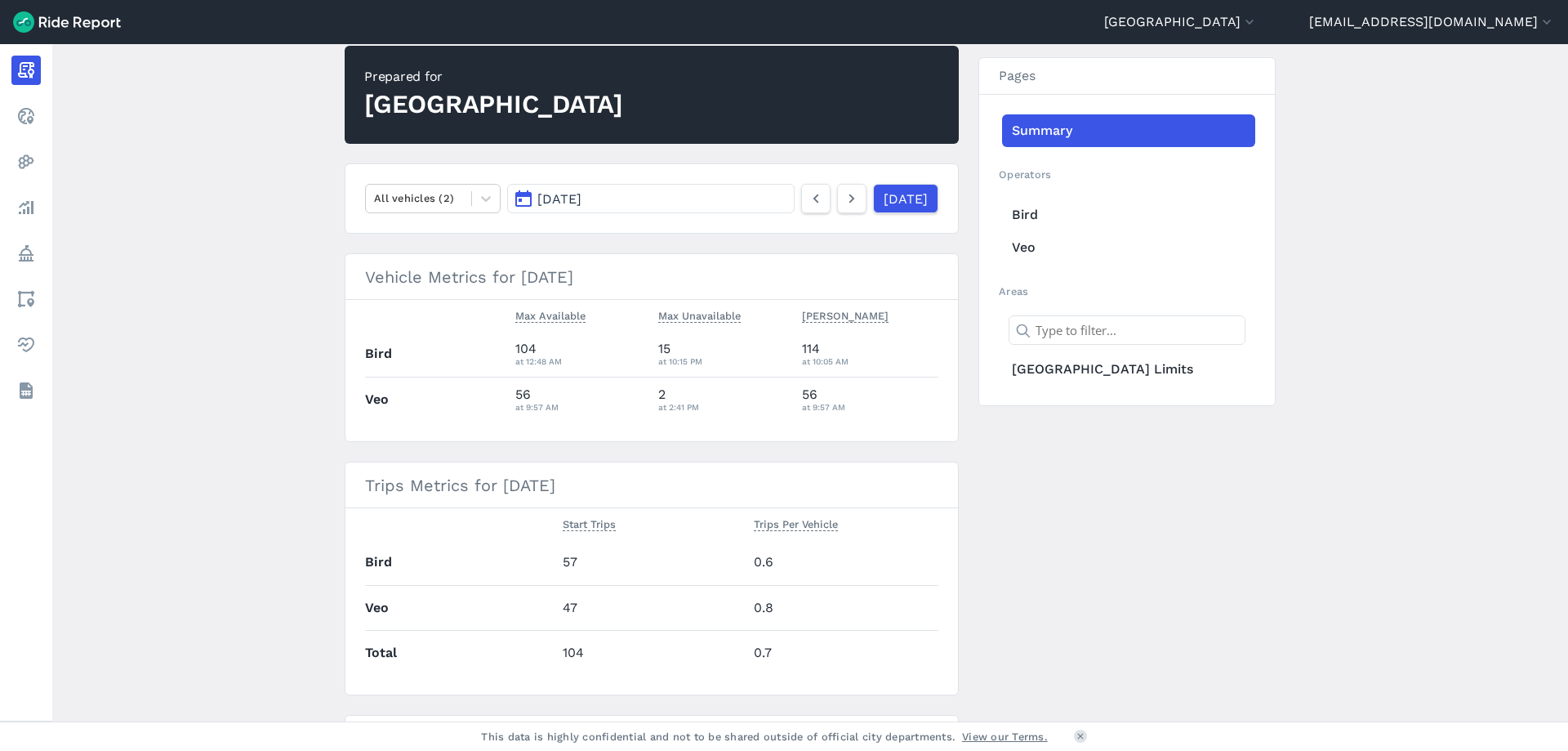
scroll to position [389, 0]
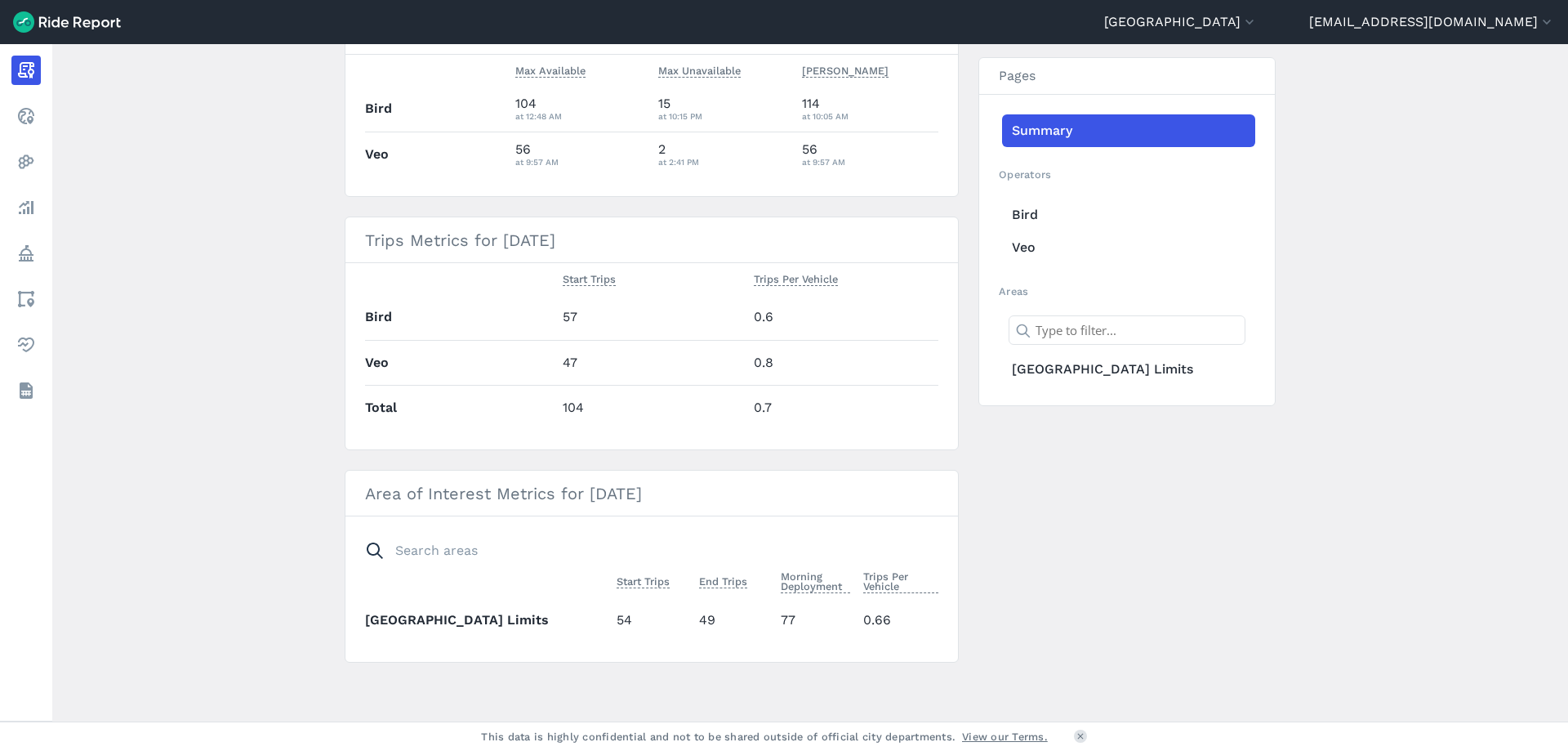
click at [244, 293] on main "[DATE] Daily Report Print Export CSV Prepared for [GEOGRAPHIC_DATA] All vehicle…" at bounding box center [810, 383] width 1516 height 677
click at [160, 274] on main "[DATE] Daily Report Print Export CSV Prepared for [GEOGRAPHIC_DATA] All vehicle…" at bounding box center [810, 383] width 1516 height 677
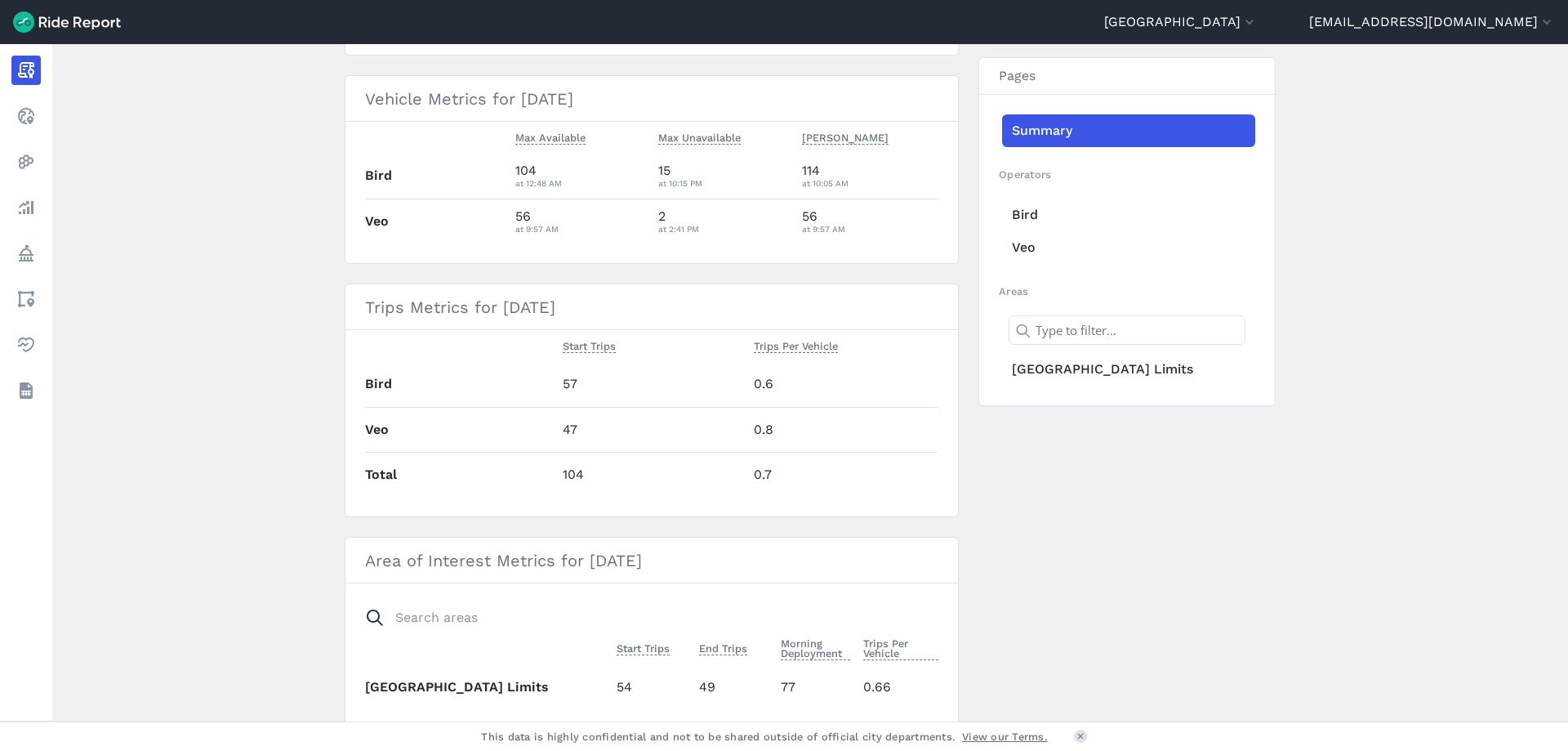
scroll to position [0, 0]
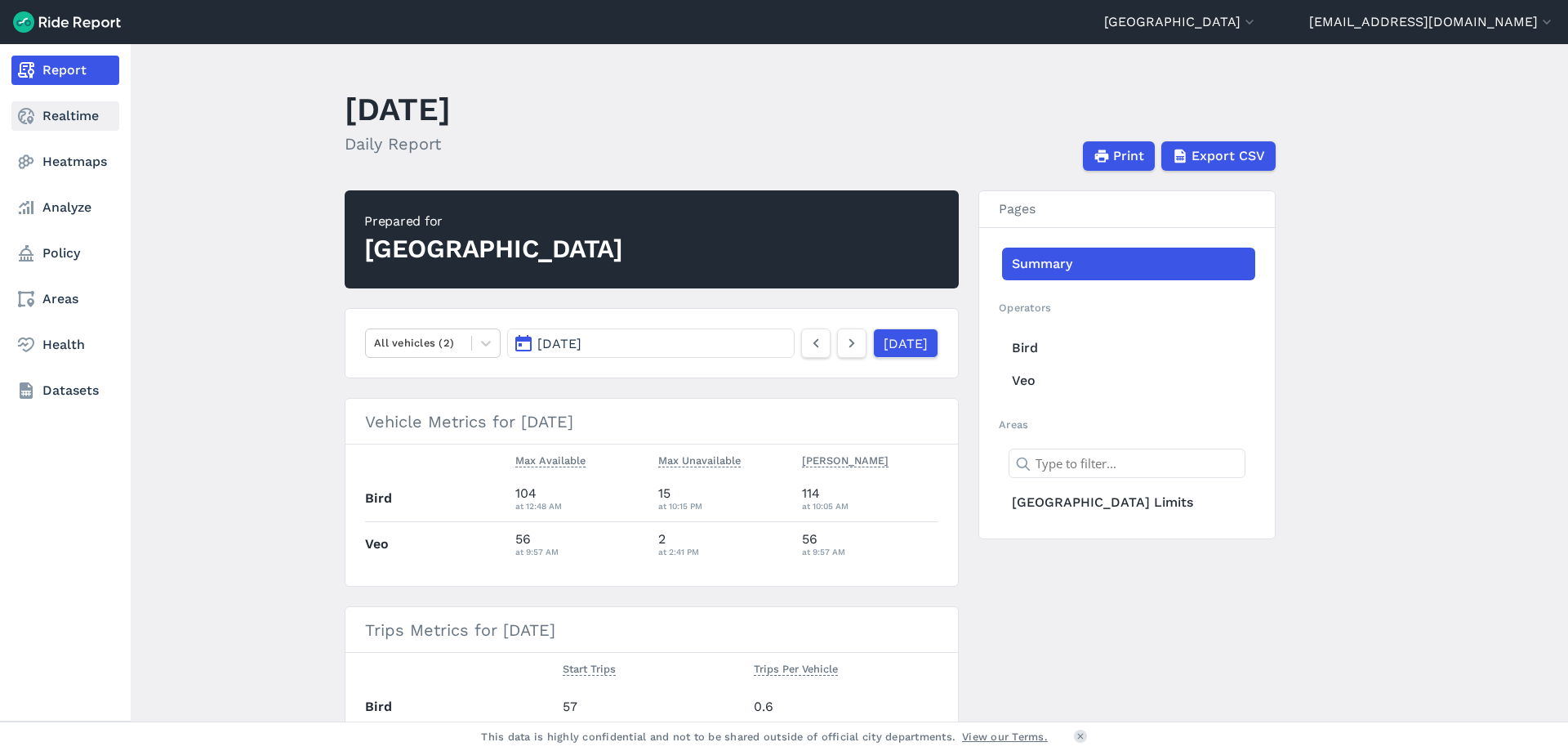
click at [24, 118] on icon at bounding box center [26, 116] width 20 height 20
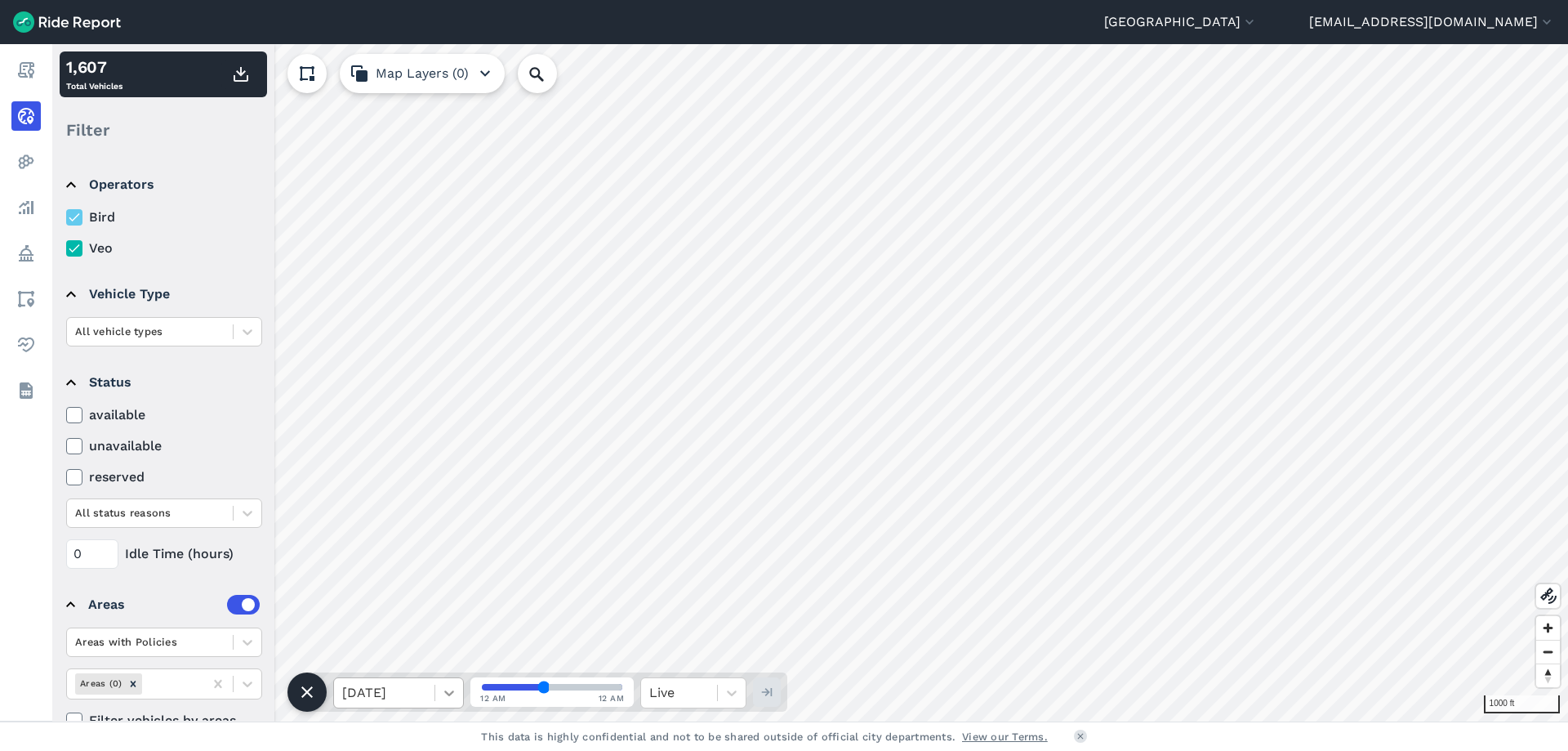
click at [453, 693] on icon at bounding box center [449, 692] width 16 height 16
click at [425, 658] on div "[DATE]" at bounding box center [398, 651] width 130 height 33
click at [451, 697] on icon at bounding box center [449, 692] width 16 height 16
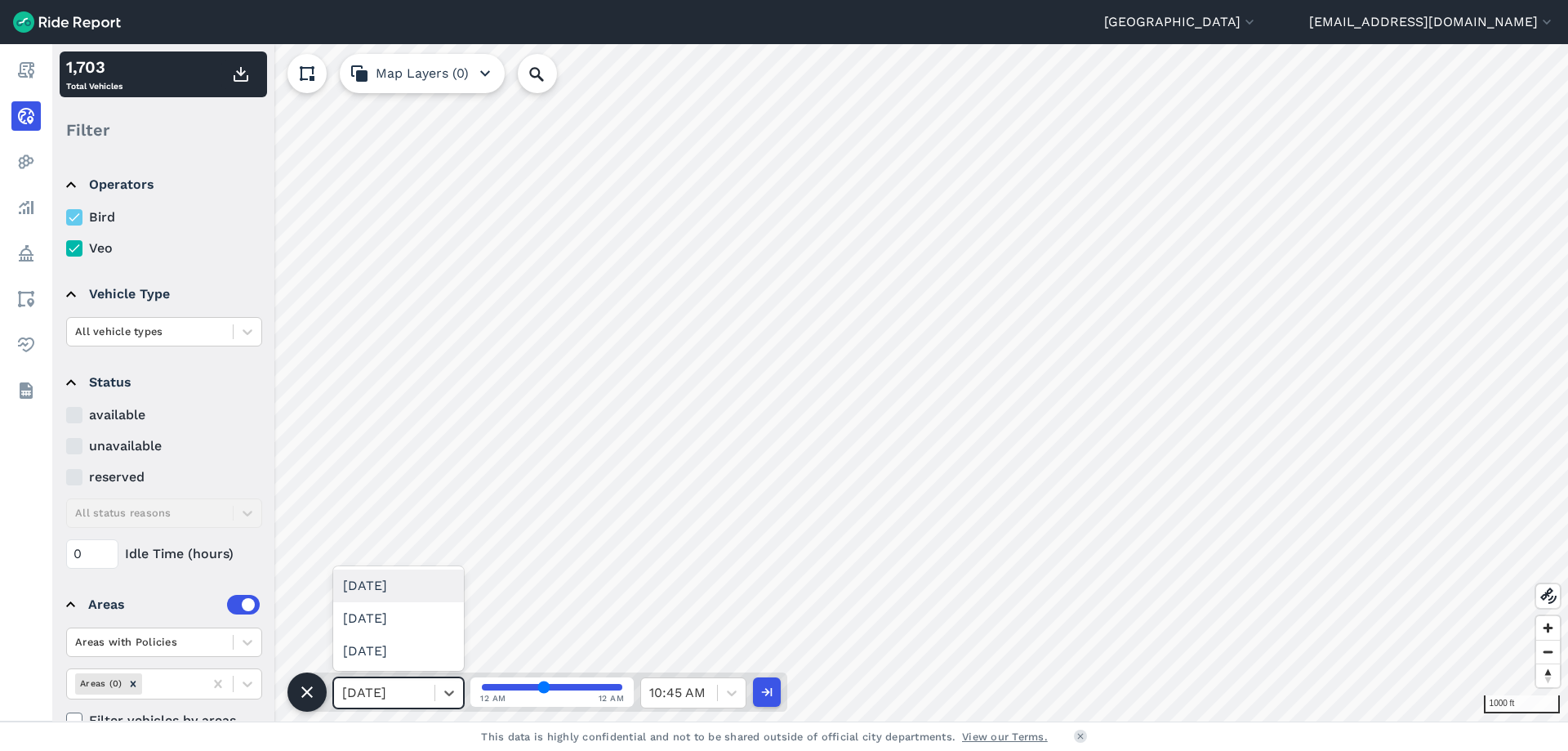
click at [391, 586] on div "[DATE]" at bounding box center [398, 585] width 130 height 33
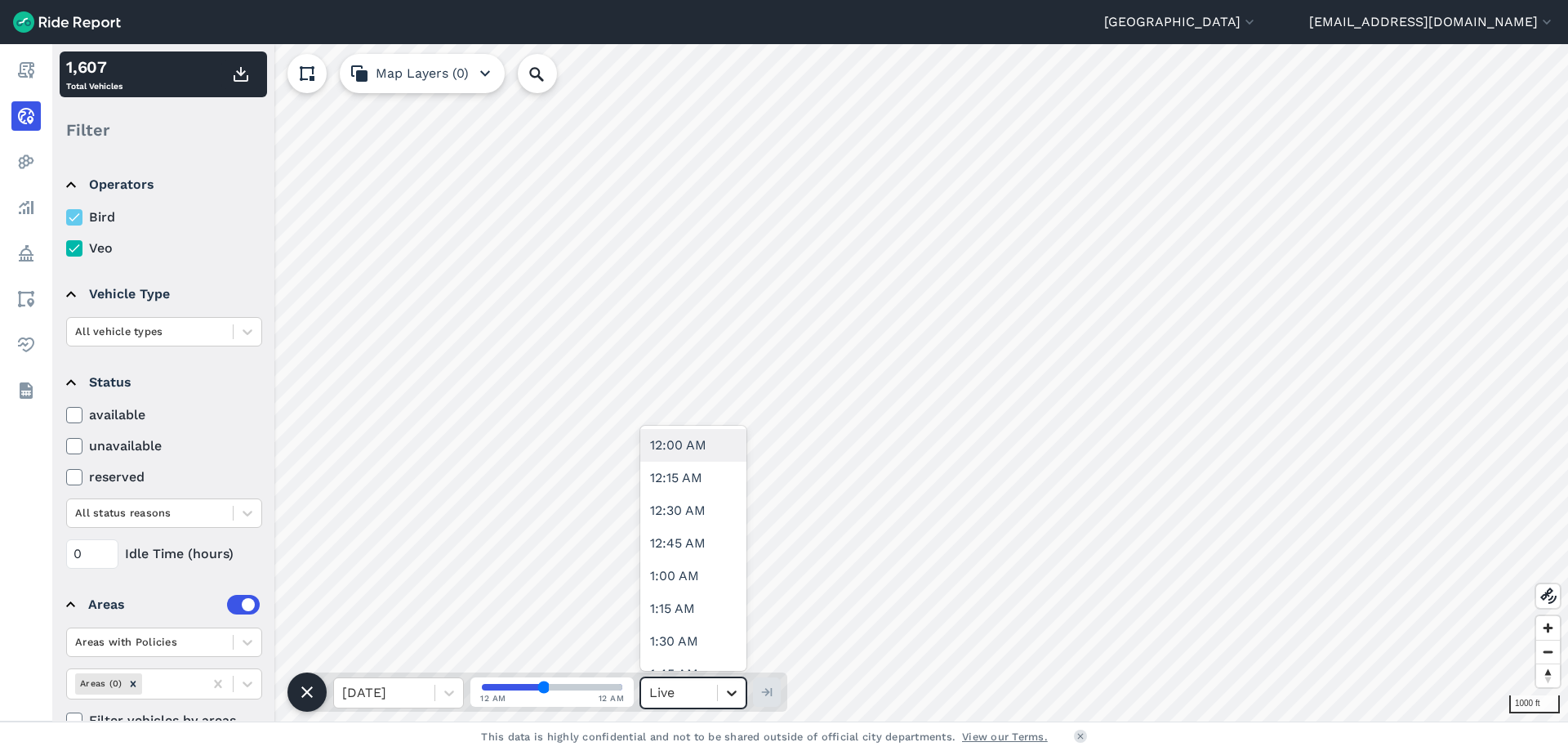
click at [739, 691] on icon at bounding box center [731, 692] width 16 height 16
click at [735, 685] on icon at bounding box center [731, 692] width 16 height 16
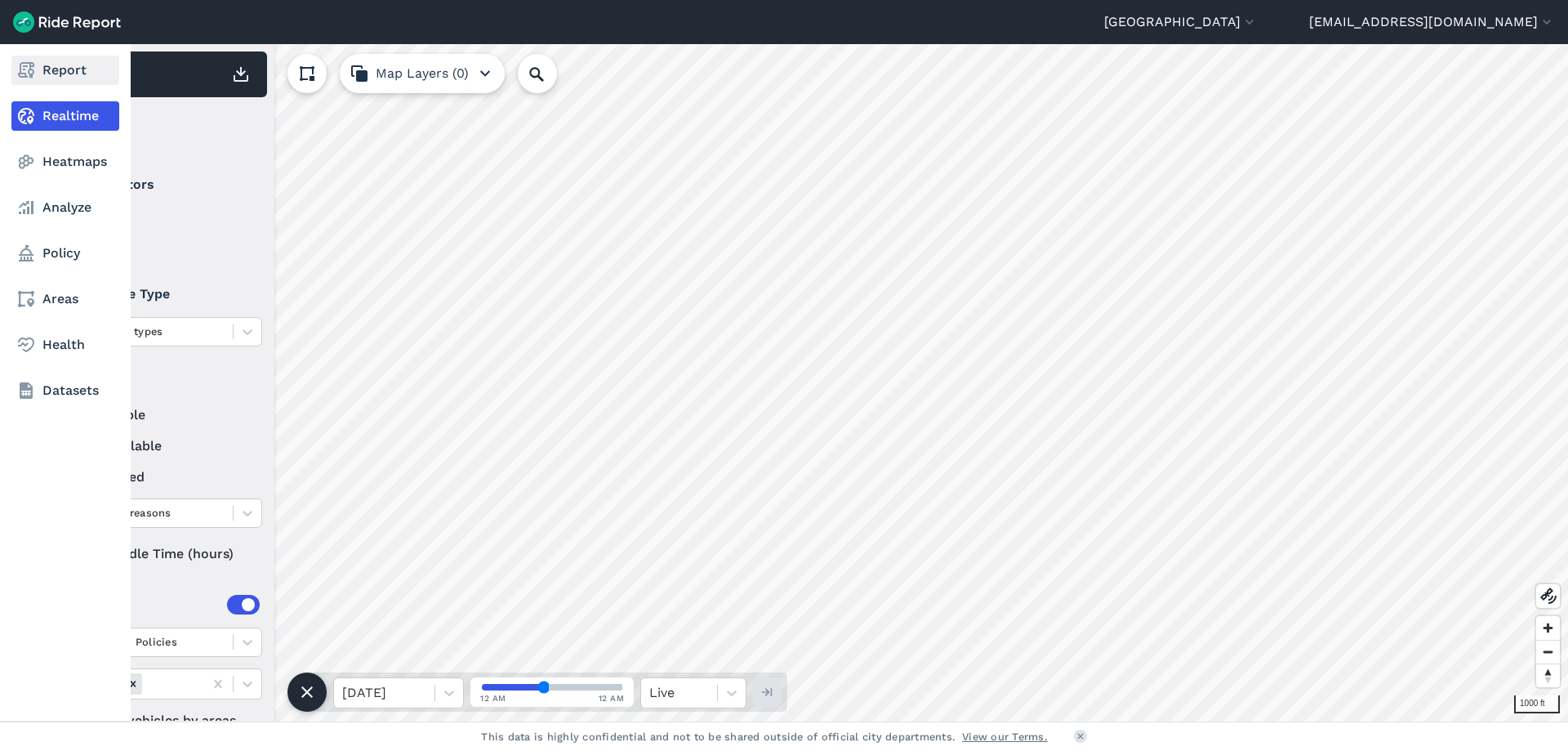
click at [15, 59] on link "Report" at bounding box center [66, 70] width 108 height 29
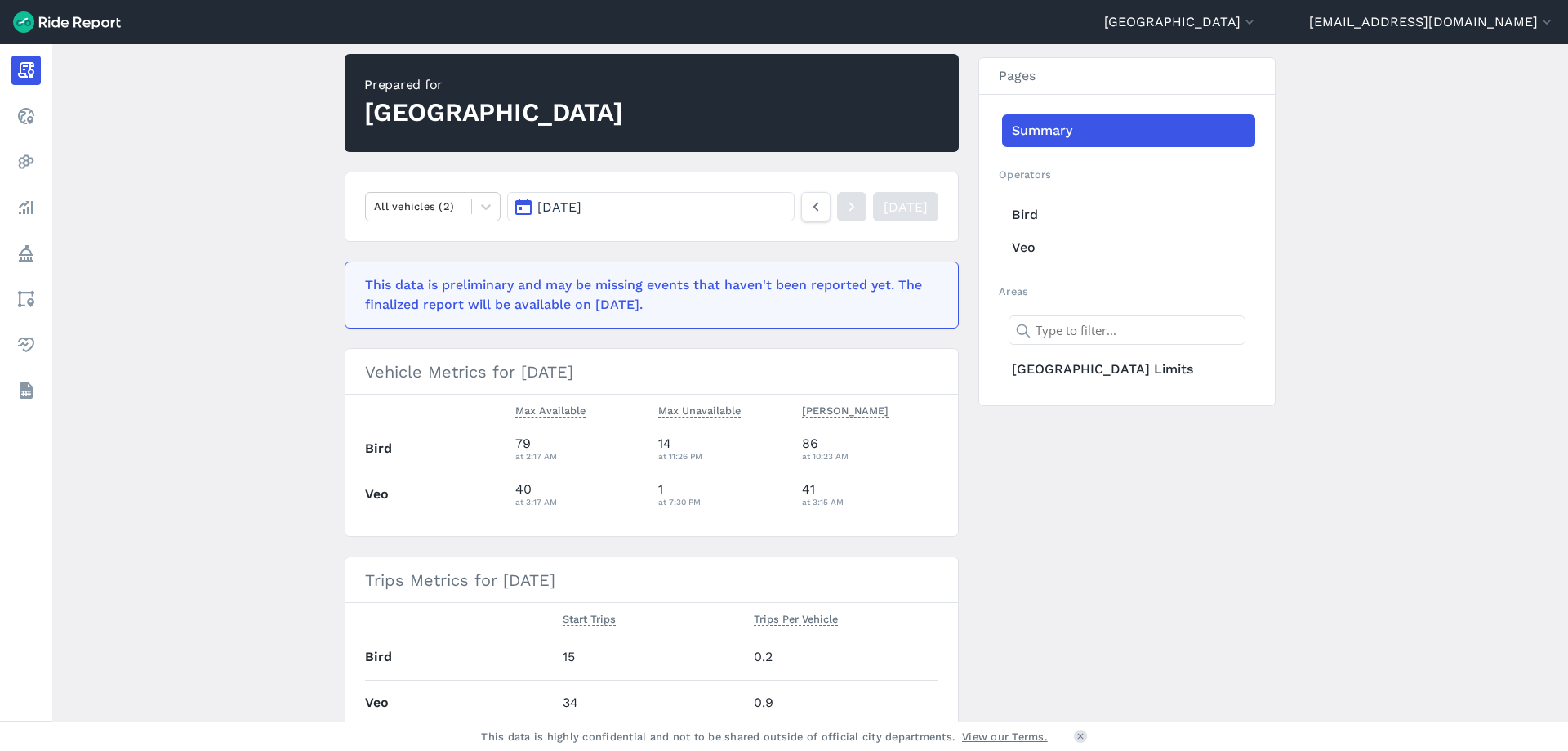
scroll to position [163, 0]
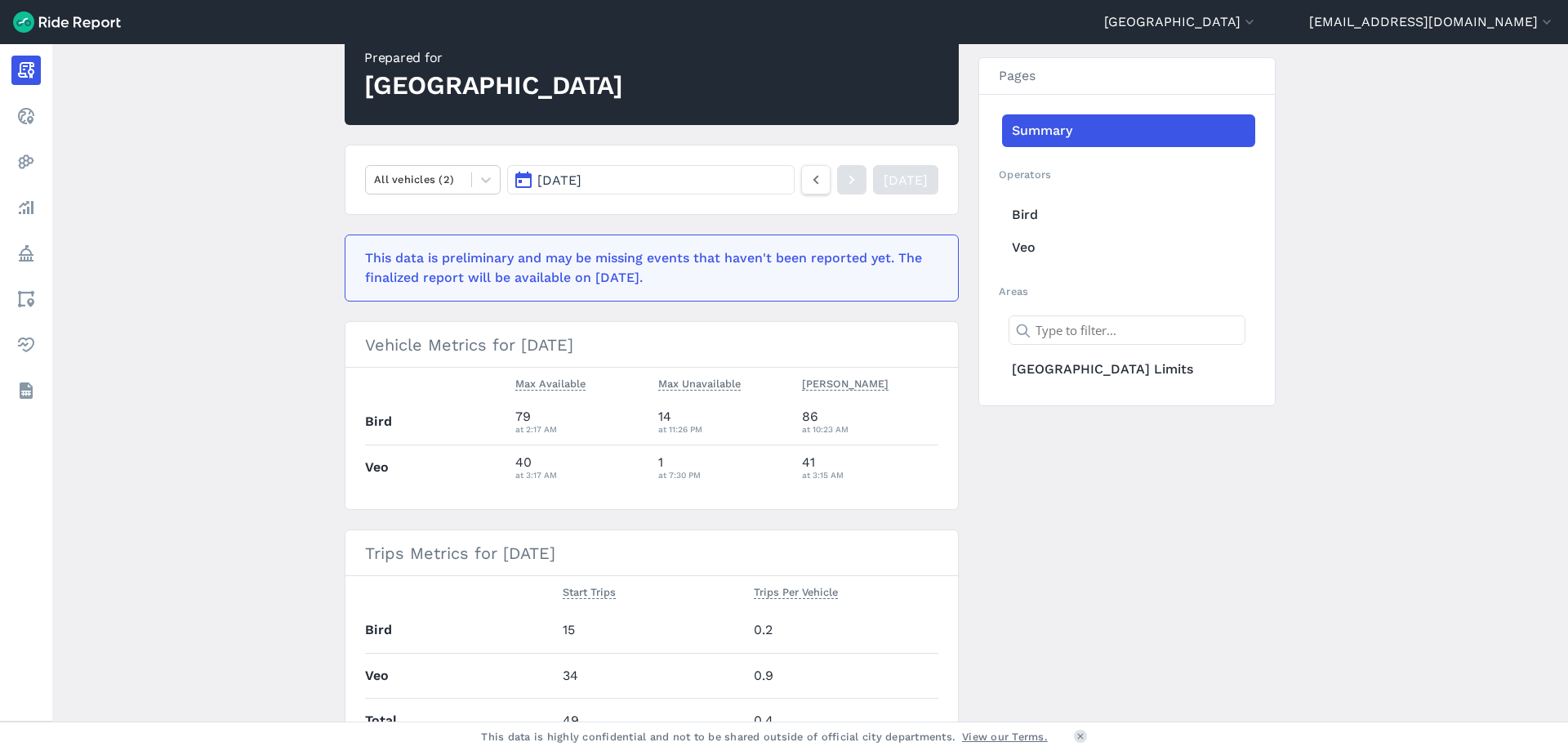
click at [254, 459] on main "[DATE] Daily Report Print Export CSV Prepared for Cleveland Heights All vehicle…" at bounding box center [810, 383] width 1516 height 677
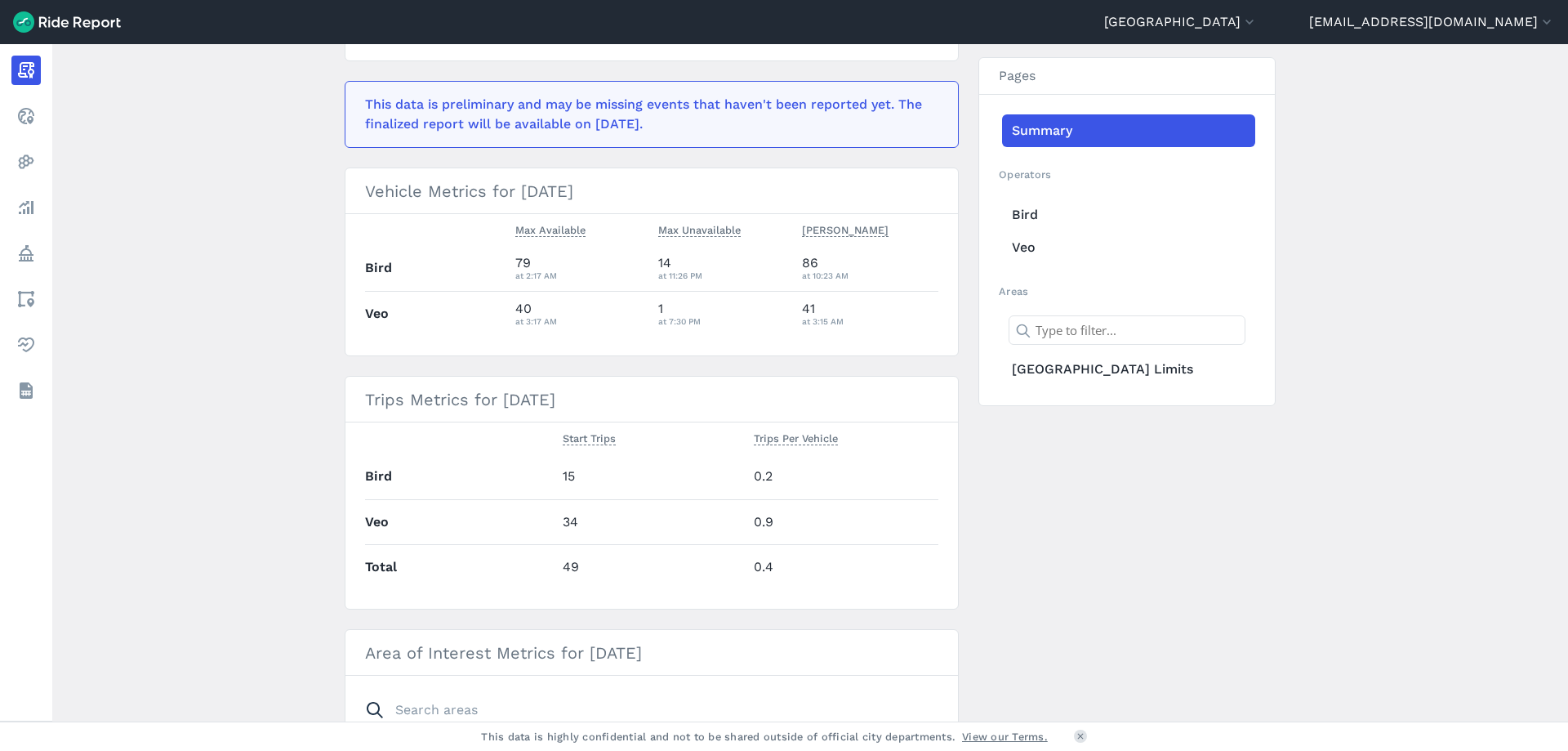
scroll to position [327, 0]
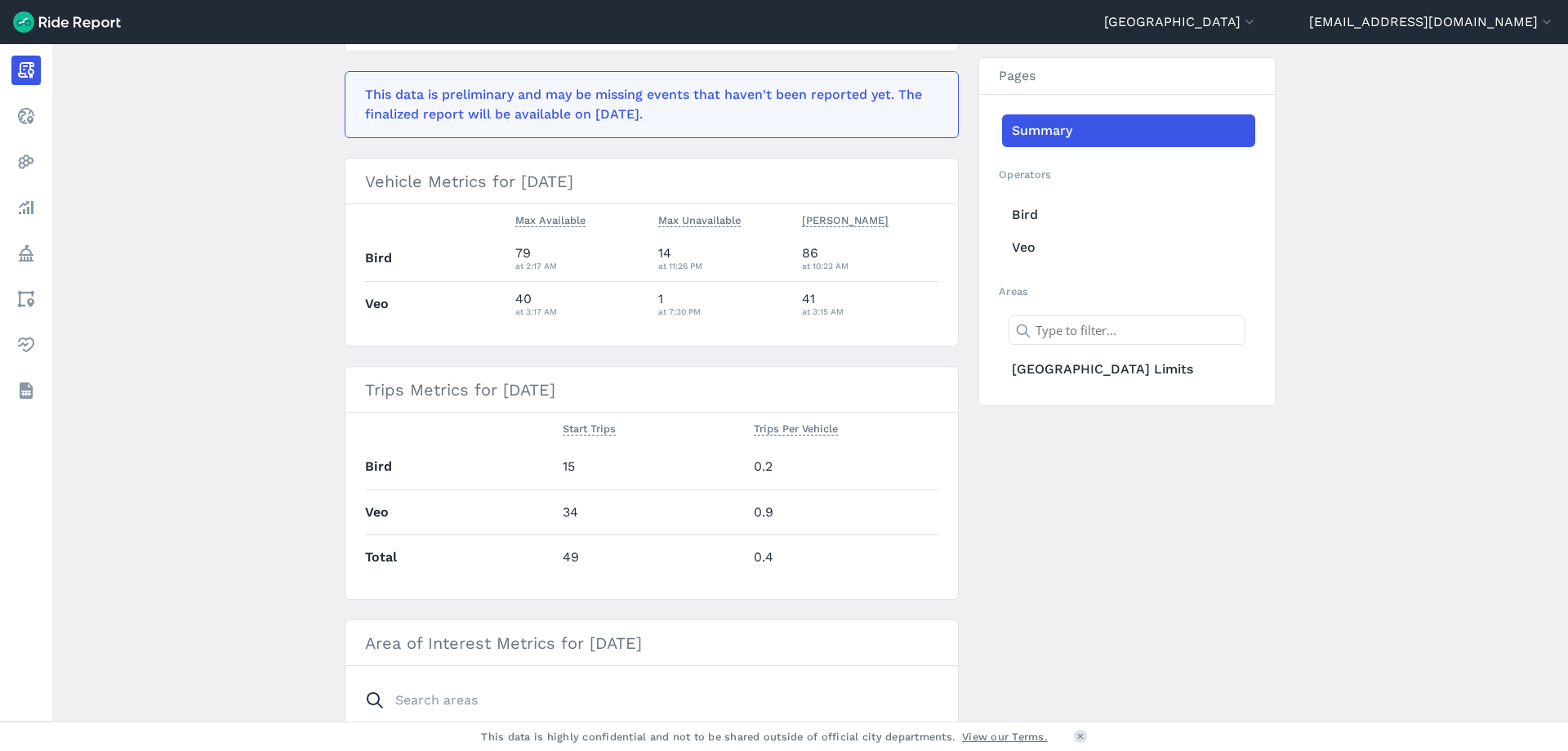
click at [254, 326] on main "[DATE] Daily Report Print Export CSV Prepared for Cleveland Heights All vehicle…" at bounding box center [810, 383] width 1516 height 677
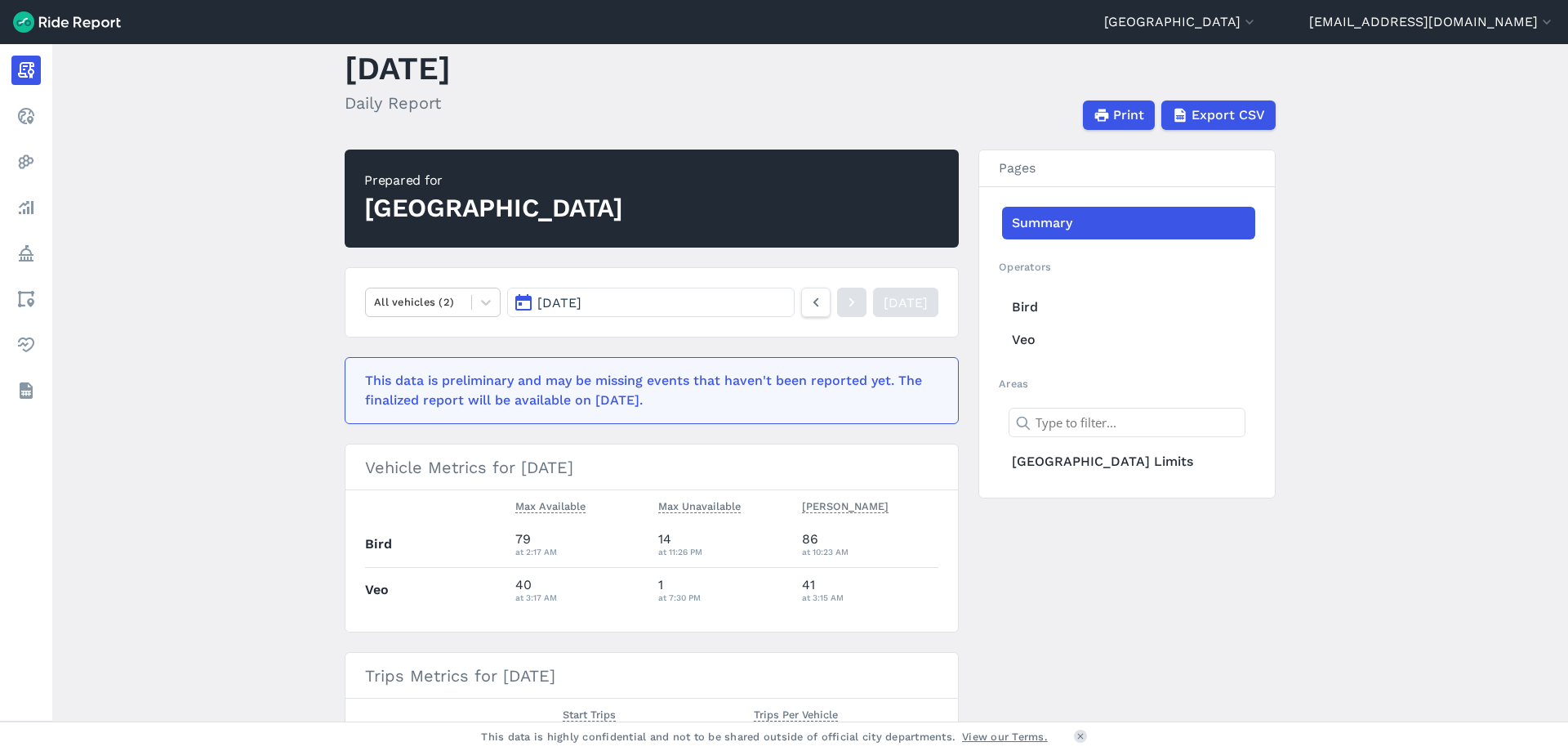
scroll to position [0, 0]
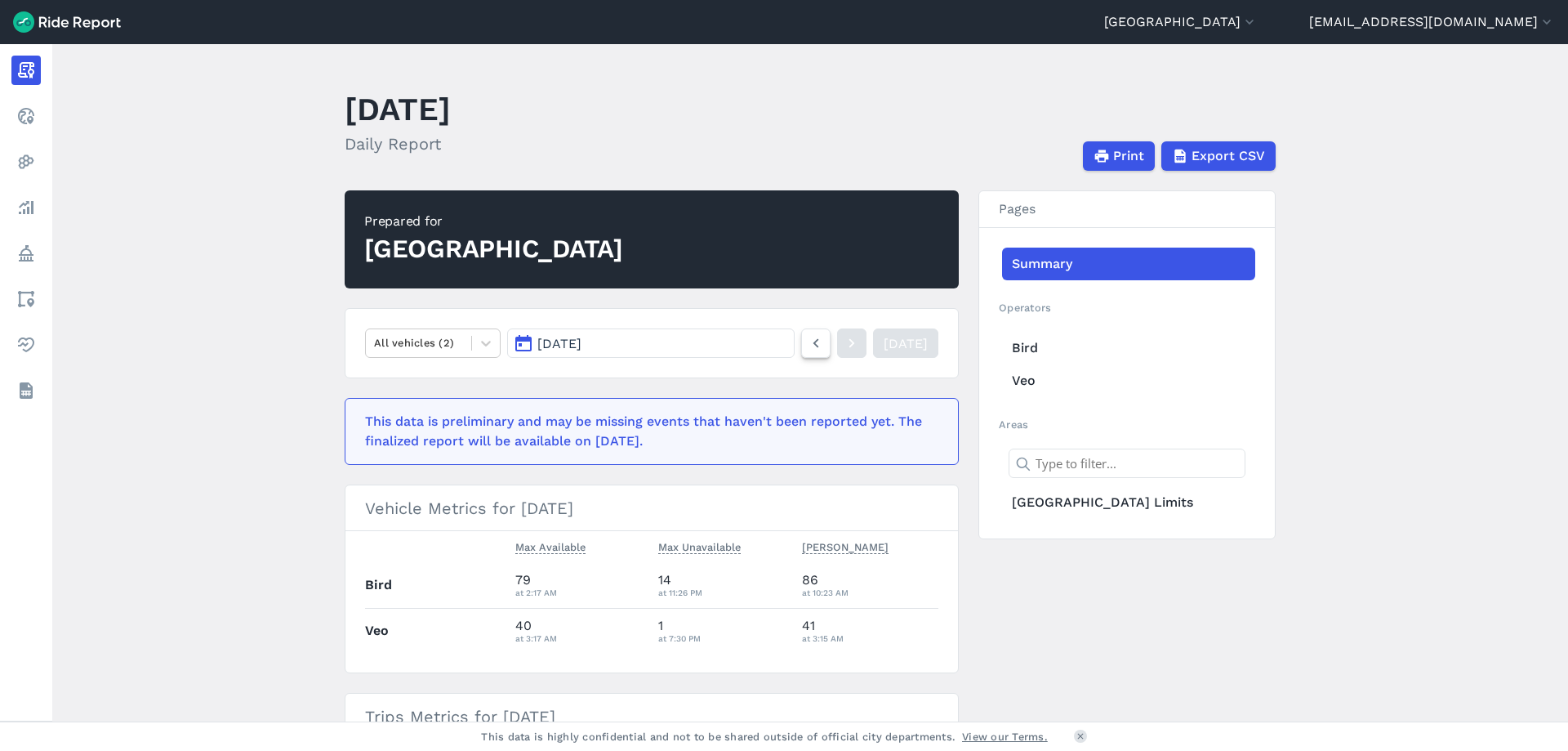
click at [807, 349] on icon at bounding box center [815, 343] width 18 height 20
click at [814, 340] on use at bounding box center [816, 343] width 5 height 9
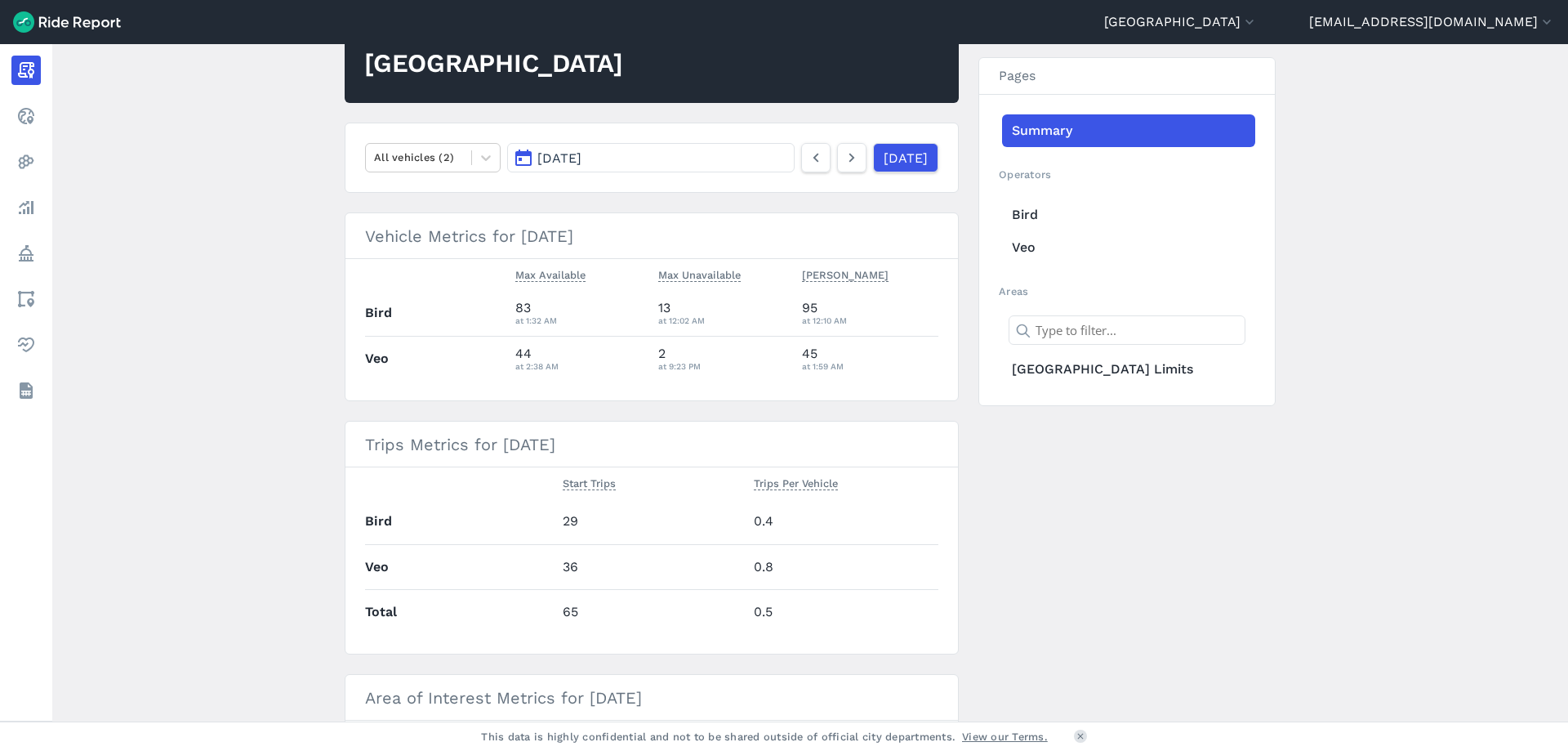
scroll to position [163, 0]
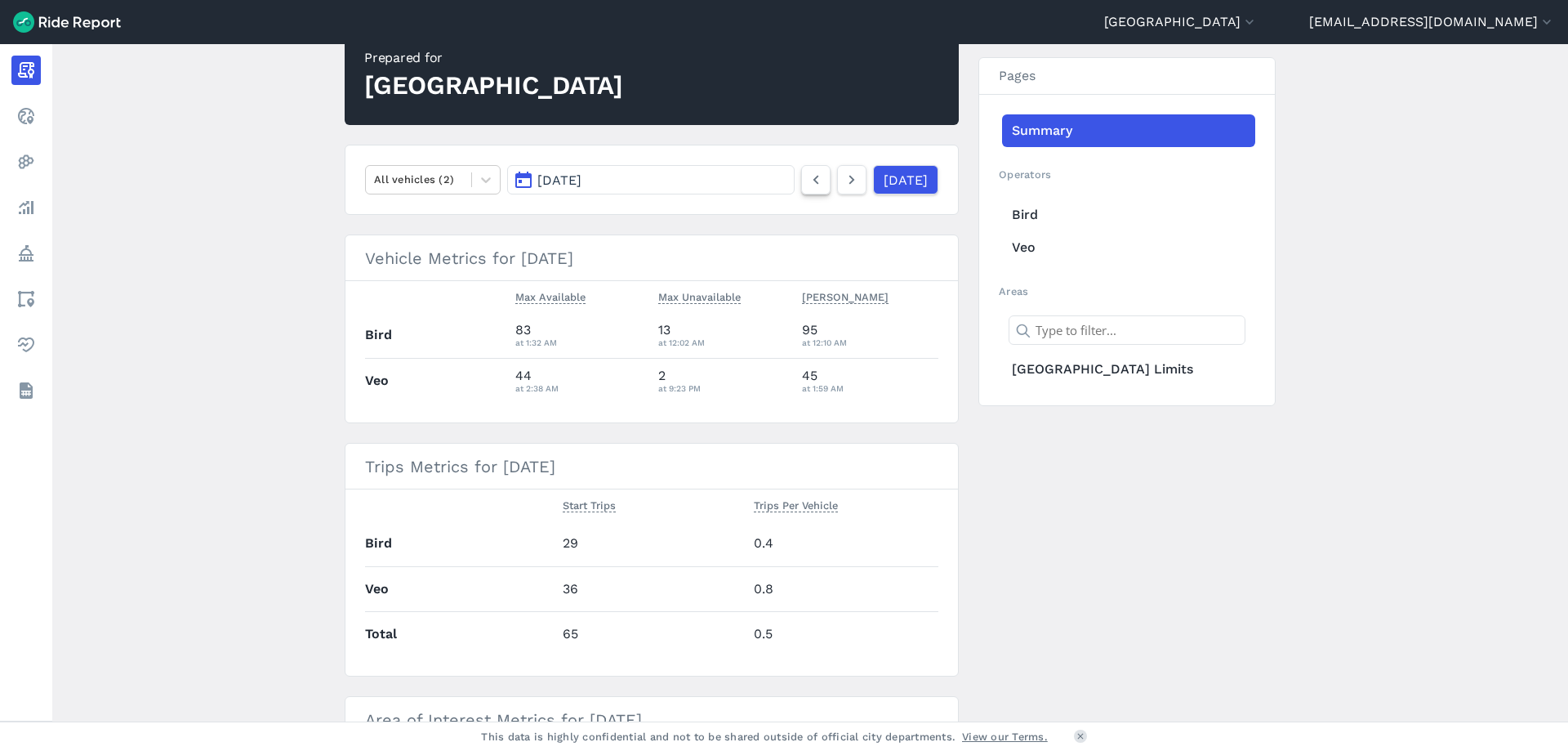
click at [807, 184] on icon at bounding box center [815, 180] width 18 height 20
click at [807, 185] on icon at bounding box center [815, 180] width 18 height 20
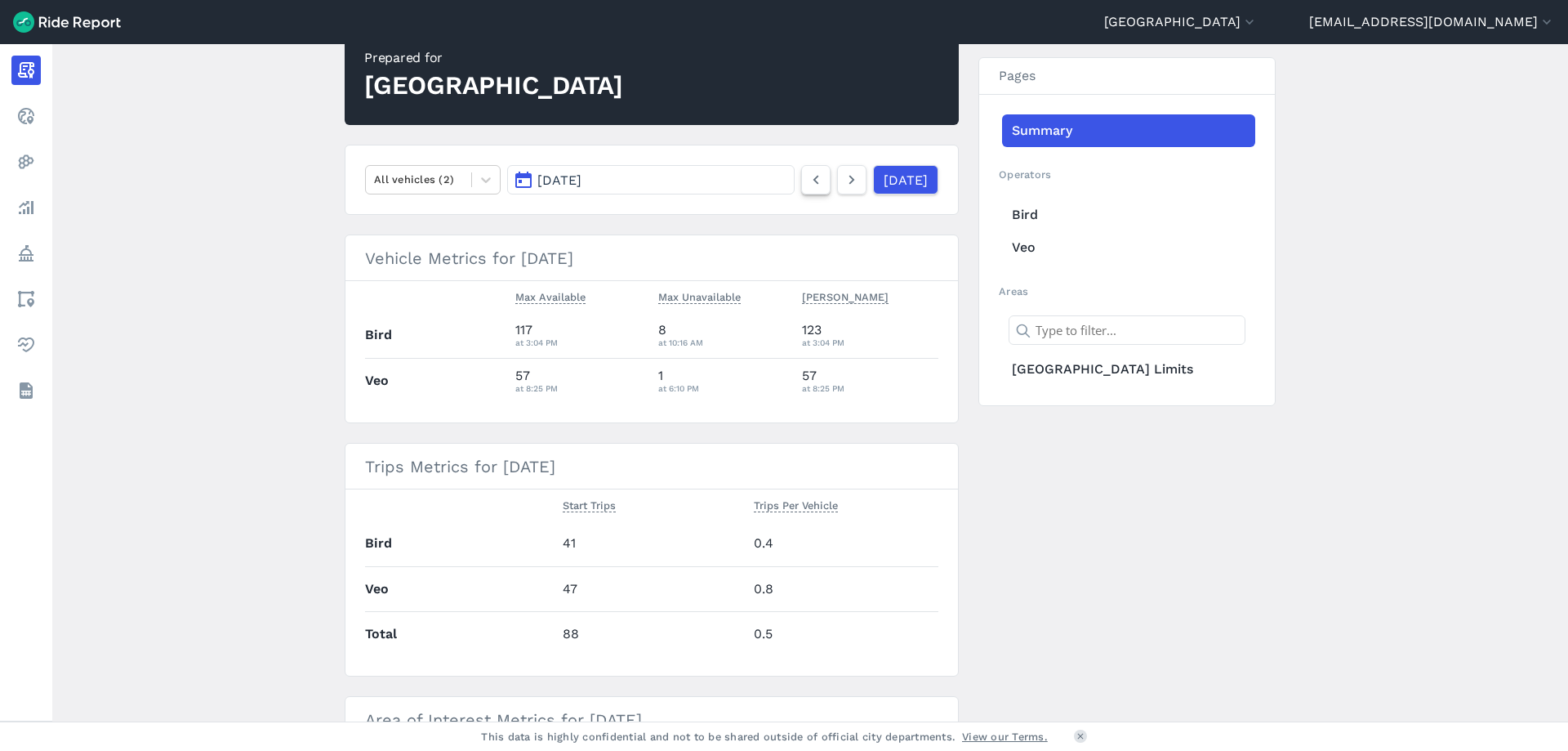
click at [807, 185] on icon at bounding box center [815, 180] width 18 height 20
click at [807, 180] on icon at bounding box center [815, 180] width 18 height 20
click at [843, 178] on icon at bounding box center [852, 180] width 18 height 20
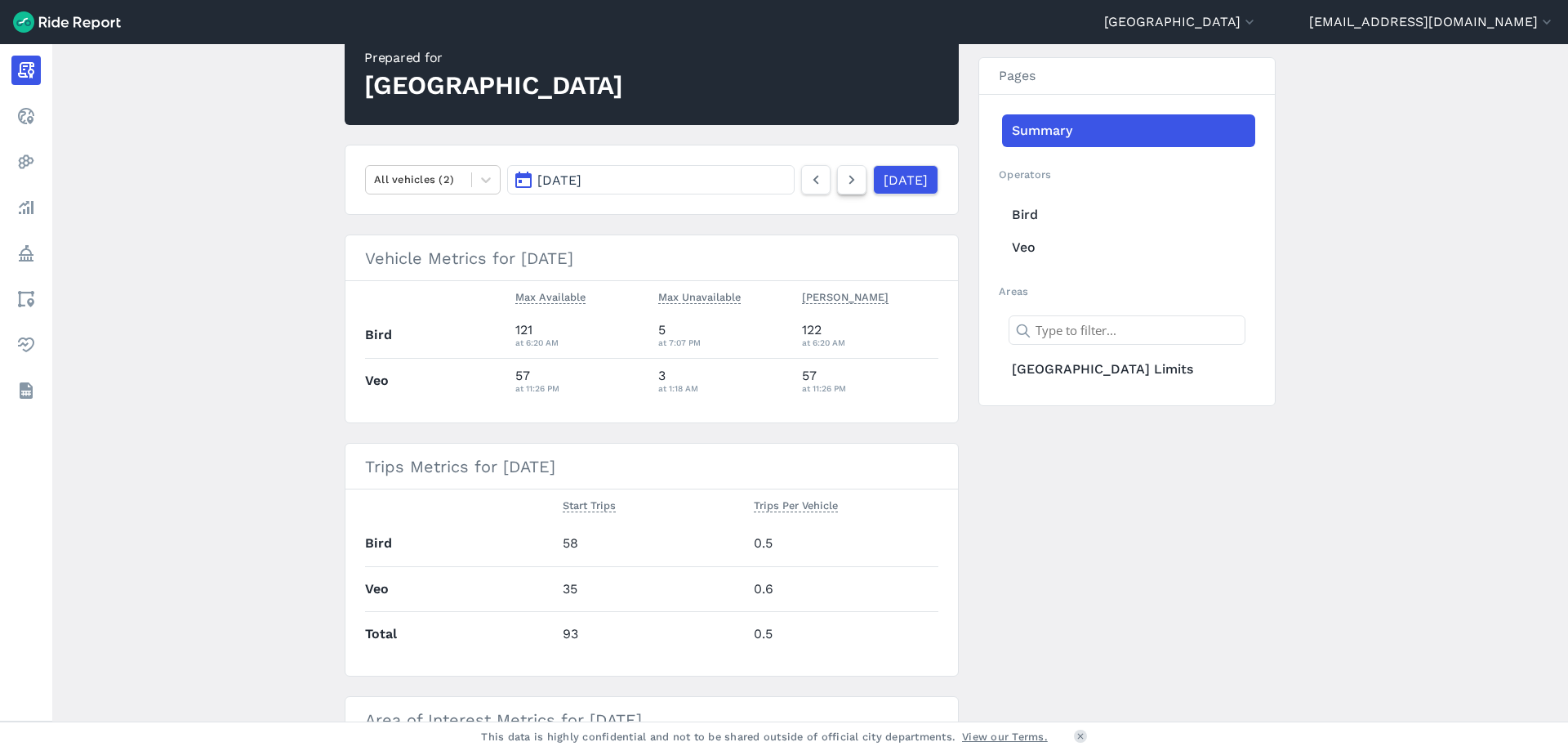
click at [843, 178] on icon at bounding box center [852, 180] width 18 height 20
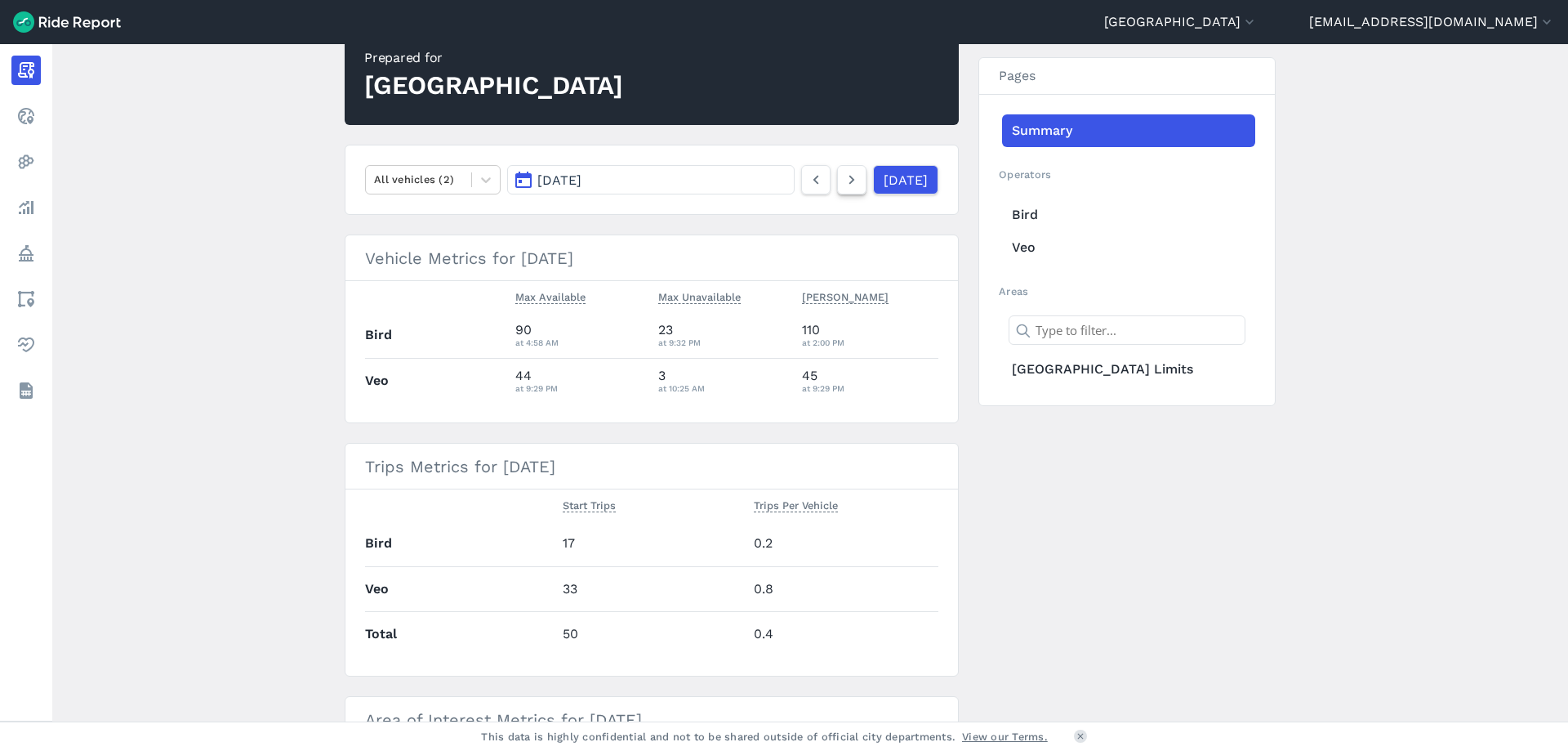
click at [843, 178] on icon at bounding box center [852, 180] width 18 height 20
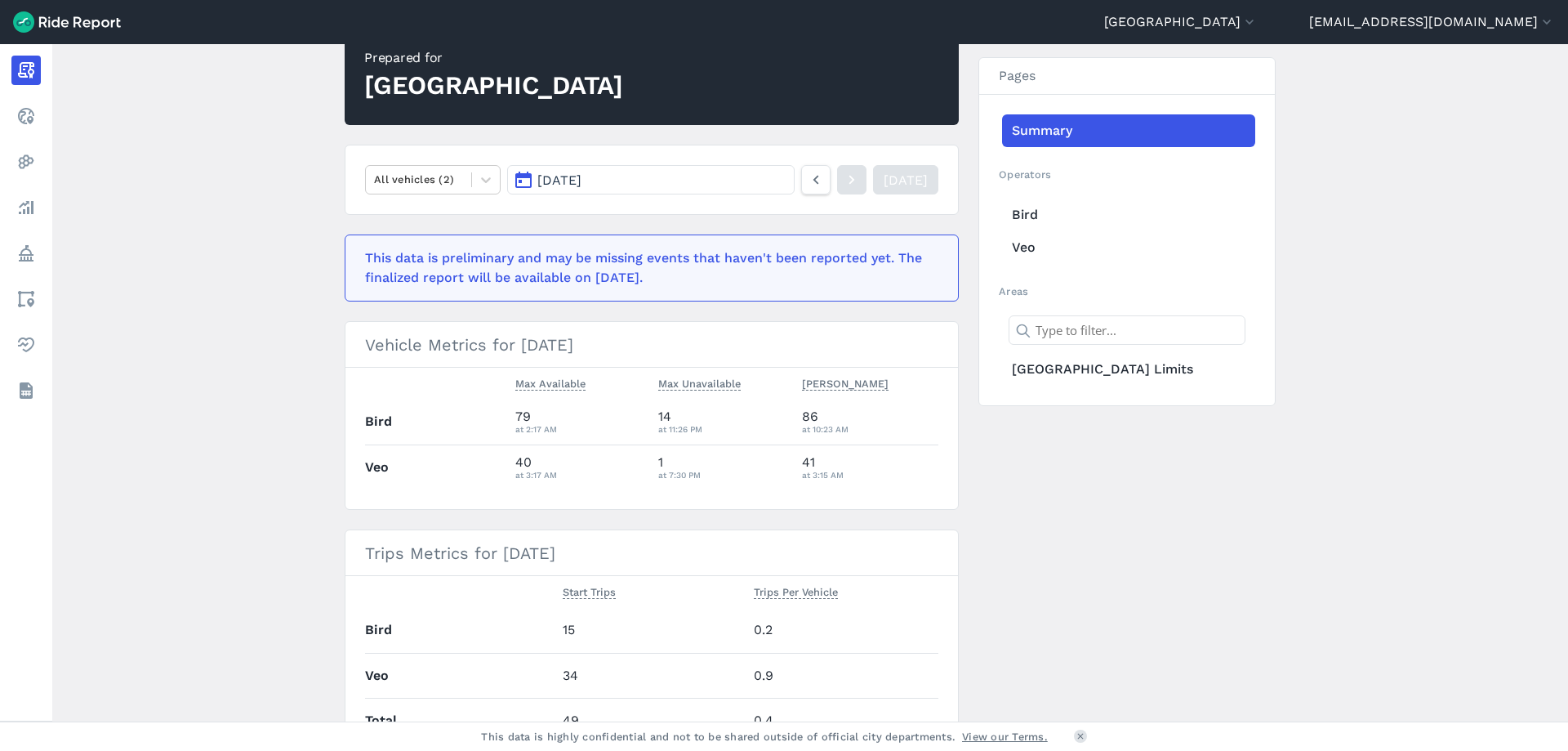
click at [843, 178] on icon at bounding box center [852, 180] width 18 height 20
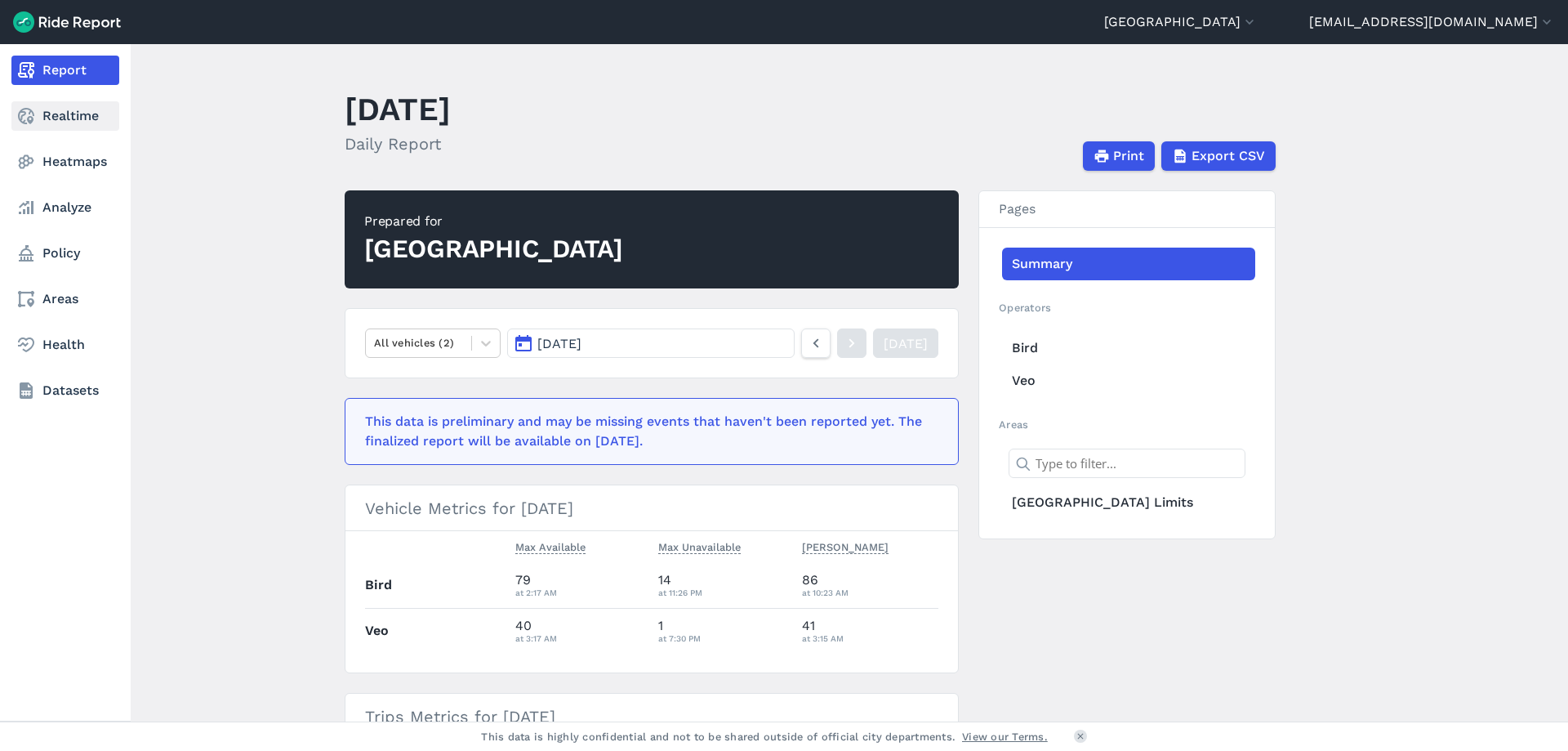
click at [90, 109] on link "Realtime" at bounding box center [66, 115] width 108 height 29
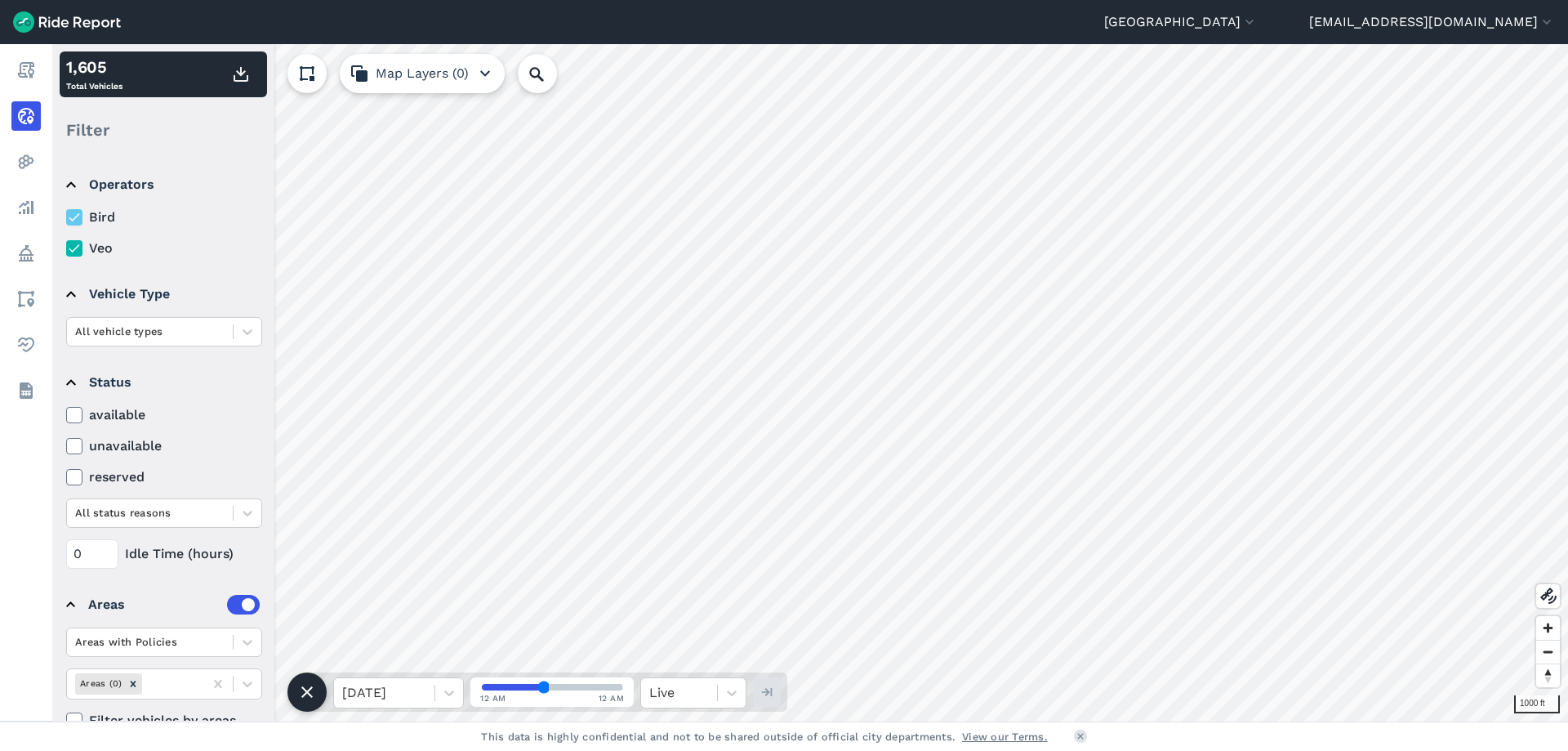
click at [125, 411] on label "available" at bounding box center [164, 415] width 196 height 20
click at [66, 411] on input "available" at bounding box center [66, 411] width 0 height 11
drag, startPoint x: 91, startPoint y: 553, endPoint x: 71, endPoint y: 554, distance: 20.0
click at [71, 554] on input "0" at bounding box center [92, 553] width 52 height 29
click at [110, 551] on input "1" at bounding box center [92, 553] width 52 height 29
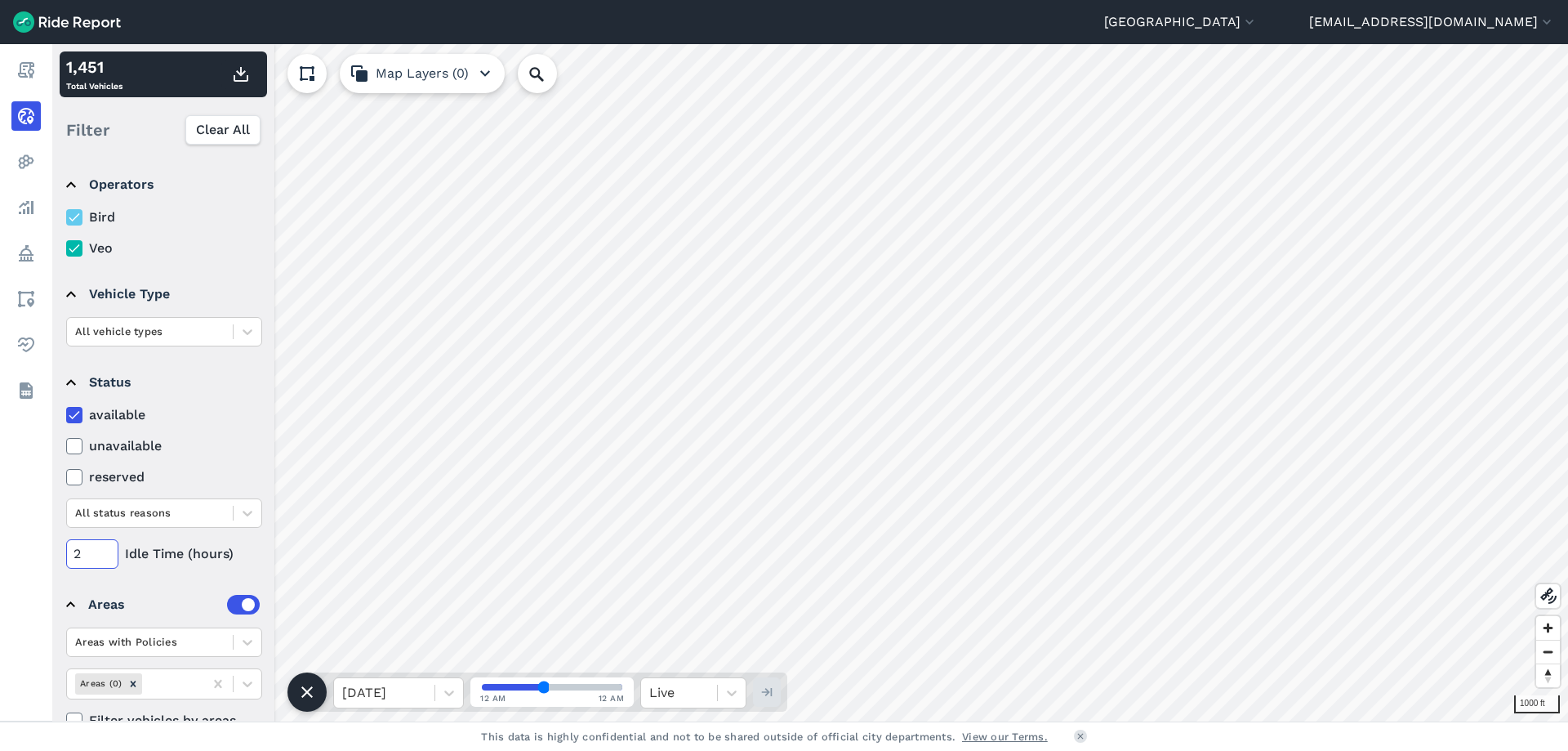
click at [110, 551] on input "2" at bounding box center [92, 553] width 52 height 29
click at [110, 551] on input "3" at bounding box center [92, 553] width 52 height 29
click at [110, 551] on input "5" at bounding box center [92, 553] width 52 height 29
click at [110, 551] on input "6" at bounding box center [92, 553] width 52 height 29
click at [110, 551] on input "7" at bounding box center [92, 553] width 52 height 29
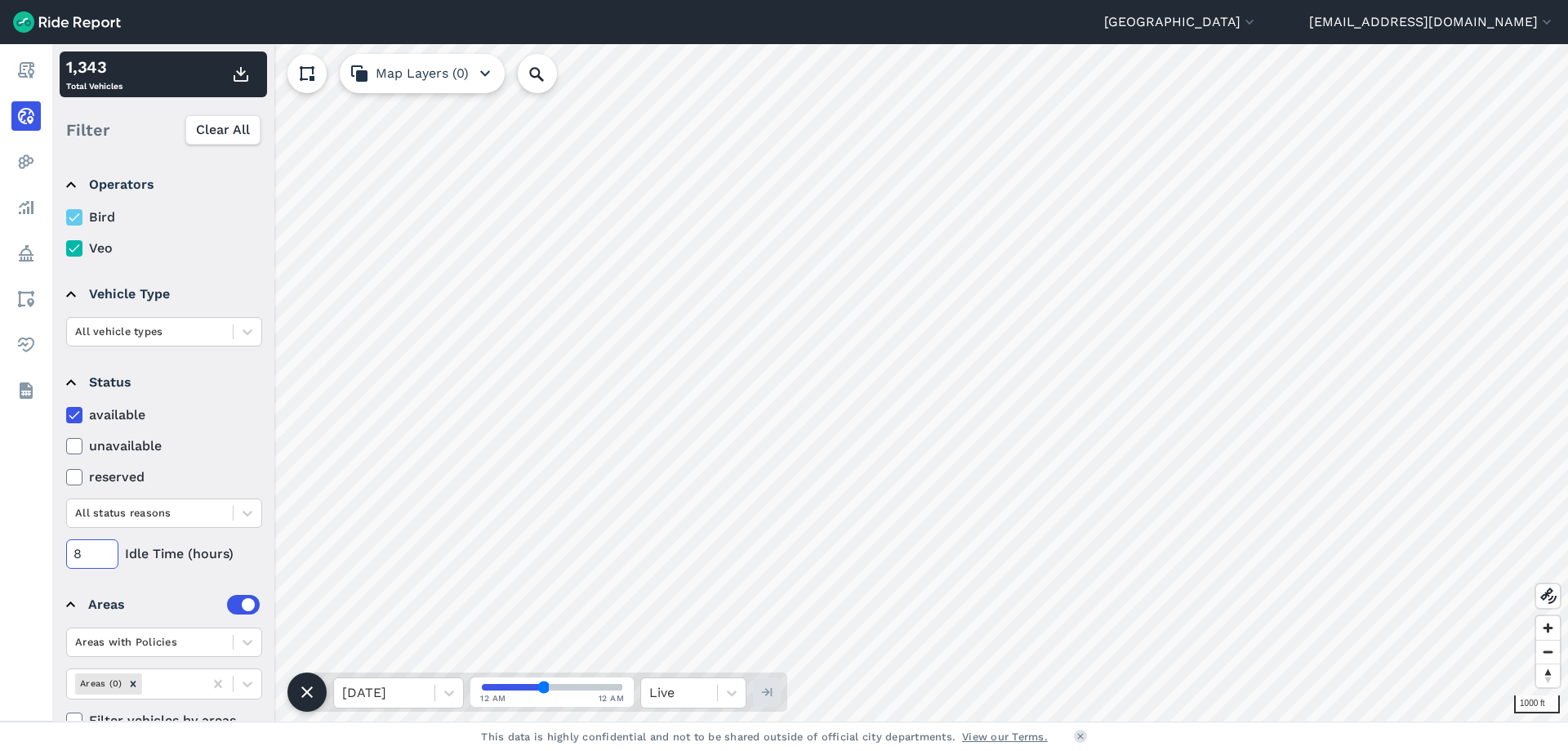
click at [110, 551] on input "8" at bounding box center [92, 553] width 52 height 29
click at [110, 551] on input "9" at bounding box center [92, 553] width 52 height 29
click at [110, 551] on input "10" at bounding box center [92, 553] width 52 height 29
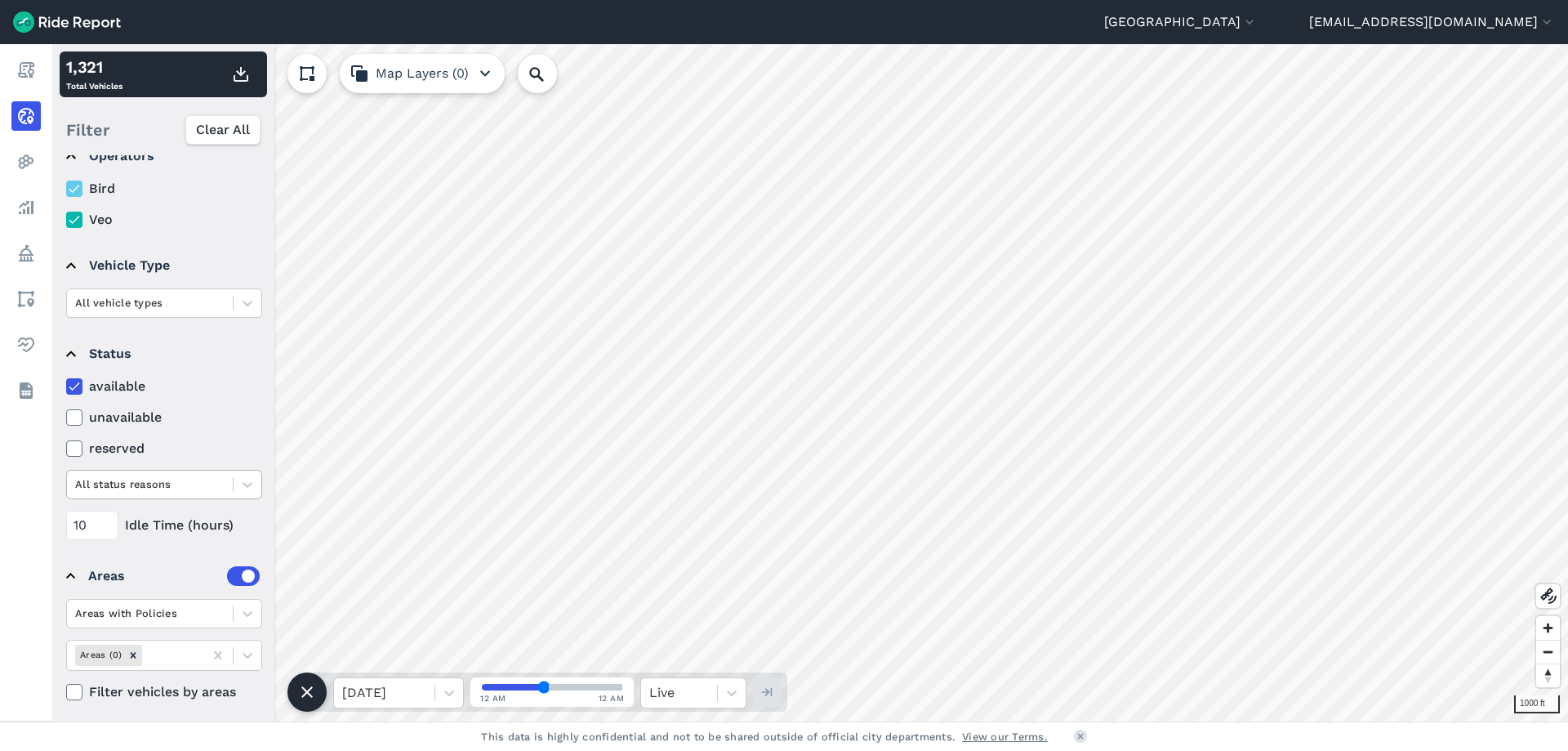
scroll to position [36, 0]
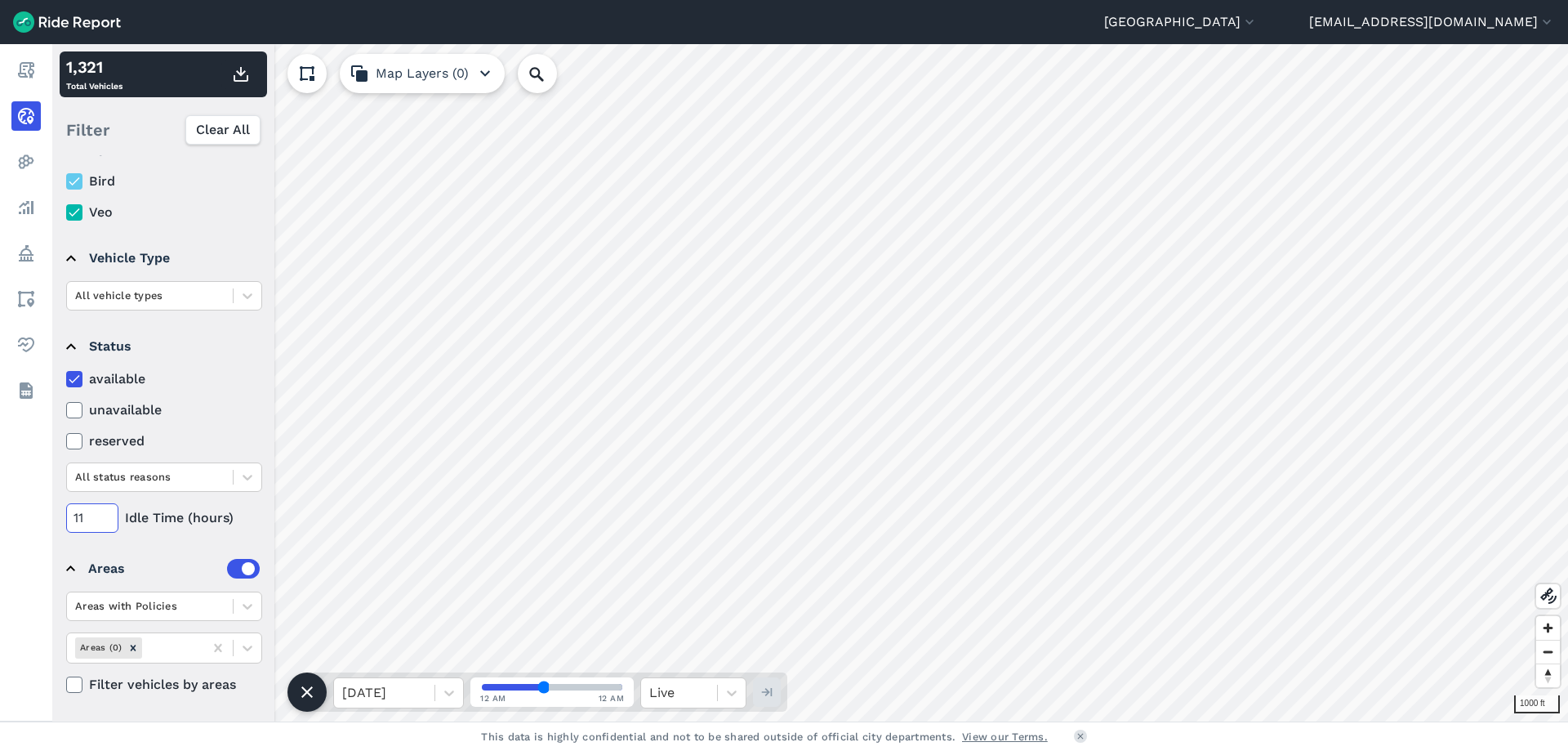
click at [111, 512] on input "11" at bounding box center [92, 517] width 52 height 29
click at [111, 512] on input "12" at bounding box center [92, 517] width 52 height 29
click at [111, 512] on input "13" at bounding box center [92, 517] width 52 height 29
click at [111, 512] on input "14" at bounding box center [92, 517] width 52 height 29
click at [111, 512] on input "15" at bounding box center [92, 517] width 52 height 29
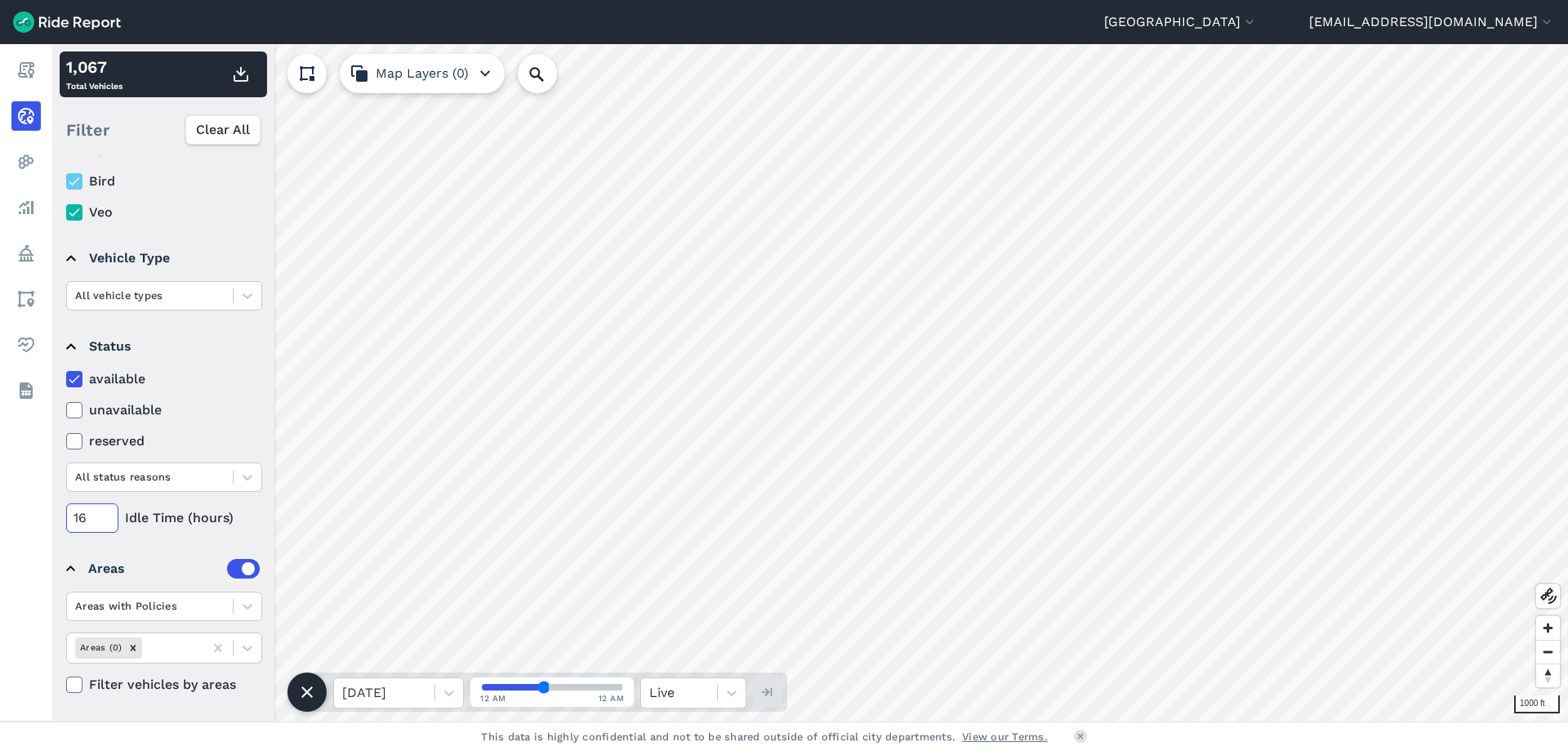
click at [111, 512] on input "16" at bounding box center [92, 517] width 52 height 29
click at [111, 512] on input "17" at bounding box center [92, 517] width 52 height 29
click at [111, 512] on input "18" at bounding box center [92, 517] width 52 height 29
click at [111, 512] on input "19" at bounding box center [92, 517] width 52 height 29
click at [111, 512] on input "20" at bounding box center [92, 517] width 52 height 29
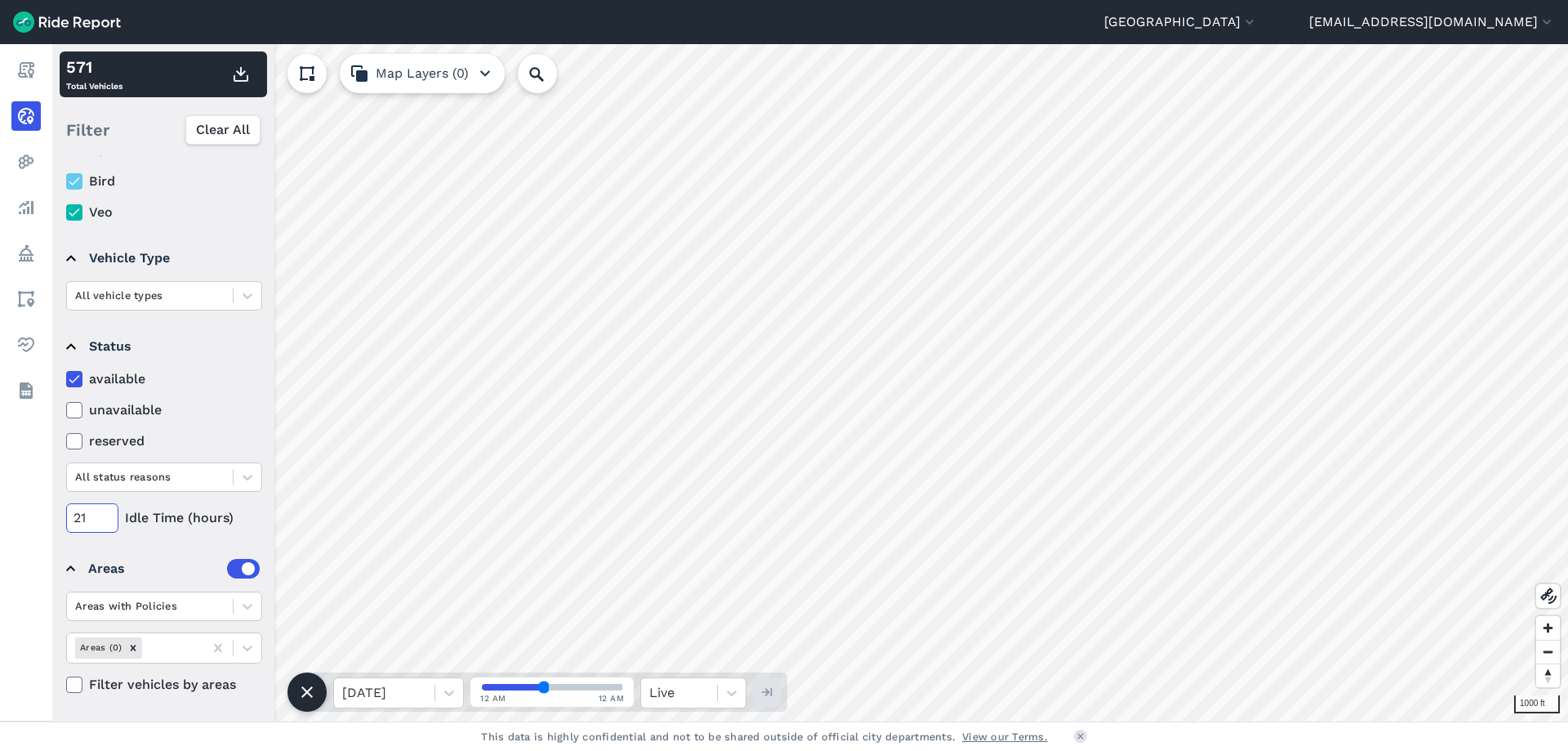
click at [111, 512] on input "21" at bounding box center [92, 517] width 52 height 29
click at [111, 512] on input "22" at bounding box center [92, 517] width 52 height 29
click at [111, 512] on input "23" at bounding box center [92, 517] width 52 height 29
click at [111, 512] on input "24" at bounding box center [92, 517] width 52 height 29
click at [110, 512] on input "25" at bounding box center [92, 517] width 52 height 29
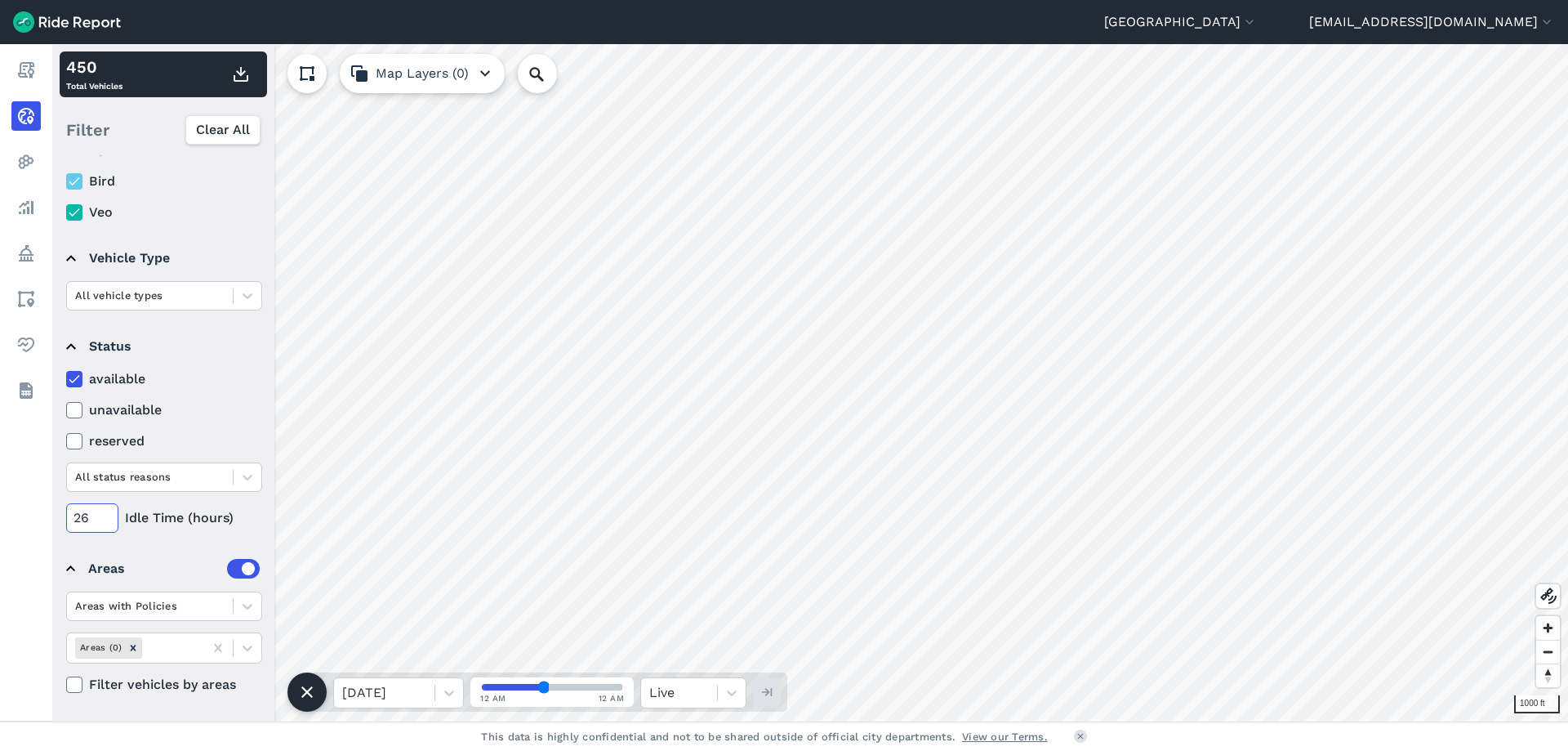
click at [110, 512] on input "26" at bounding box center [92, 517] width 52 height 29
click at [110, 512] on input "27" at bounding box center [92, 517] width 52 height 29
click at [110, 512] on input "28" at bounding box center [92, 517] width 52 height 29
click at [110, 512] on input "29" at bounding box center [92, 517] width 52 height 29
click at [110, 512] on input "30" at bounding box center [92, 517] width 52 height 29
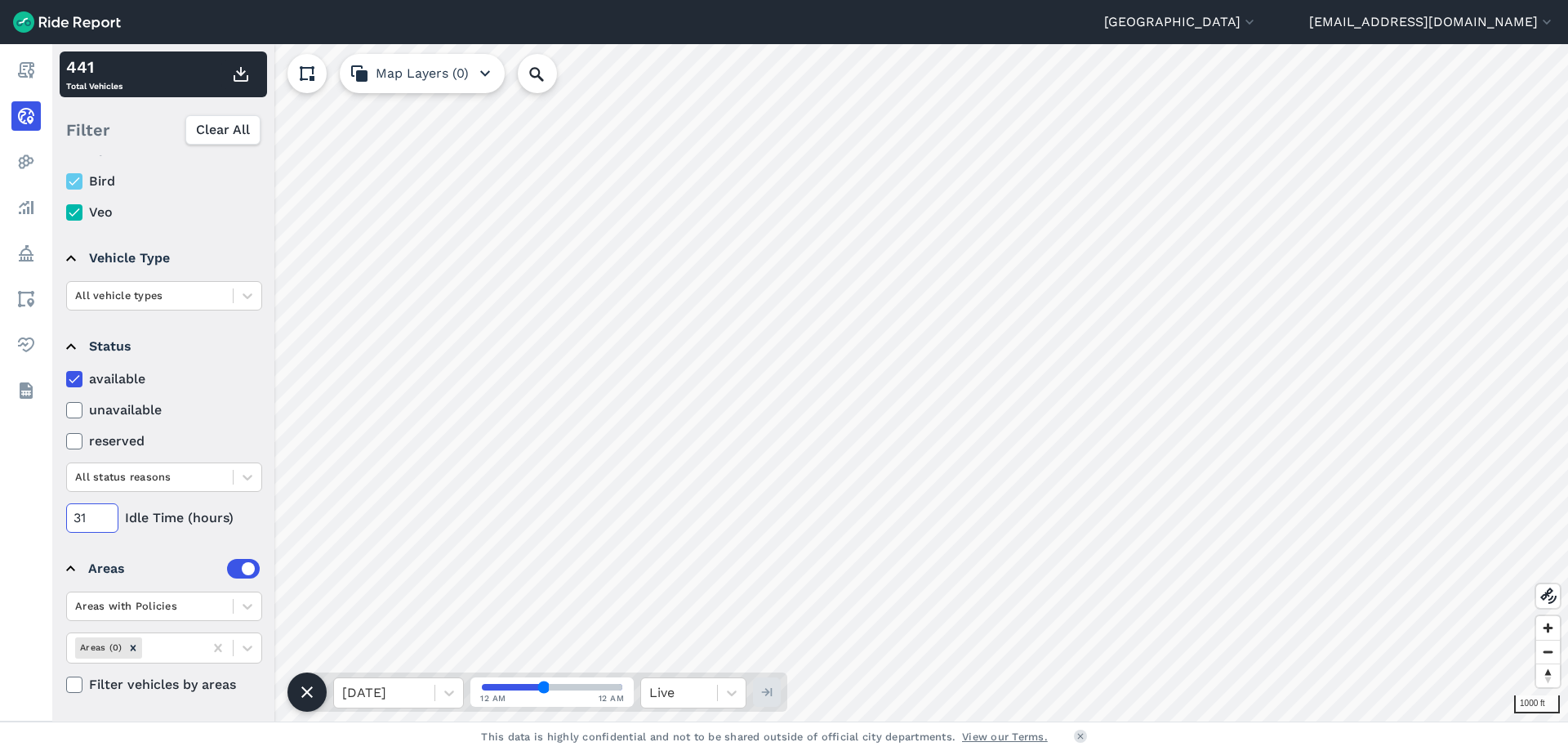
click at [110, 512] on input "31" at bounding box center [92, 517] width 52 height 29
click at [110, 512] on input "32" at bounding box center [92, 517] width 52 height 29
click at [110, 512] on input "33" at bounding box center [92, 517] width 52 height 29
click at [110, 512] on input "34" at bounding box center [92, 517] width 52 height 29
click at [110, 512] on input "35" at bounding box center [92, 517] width 52 height 29
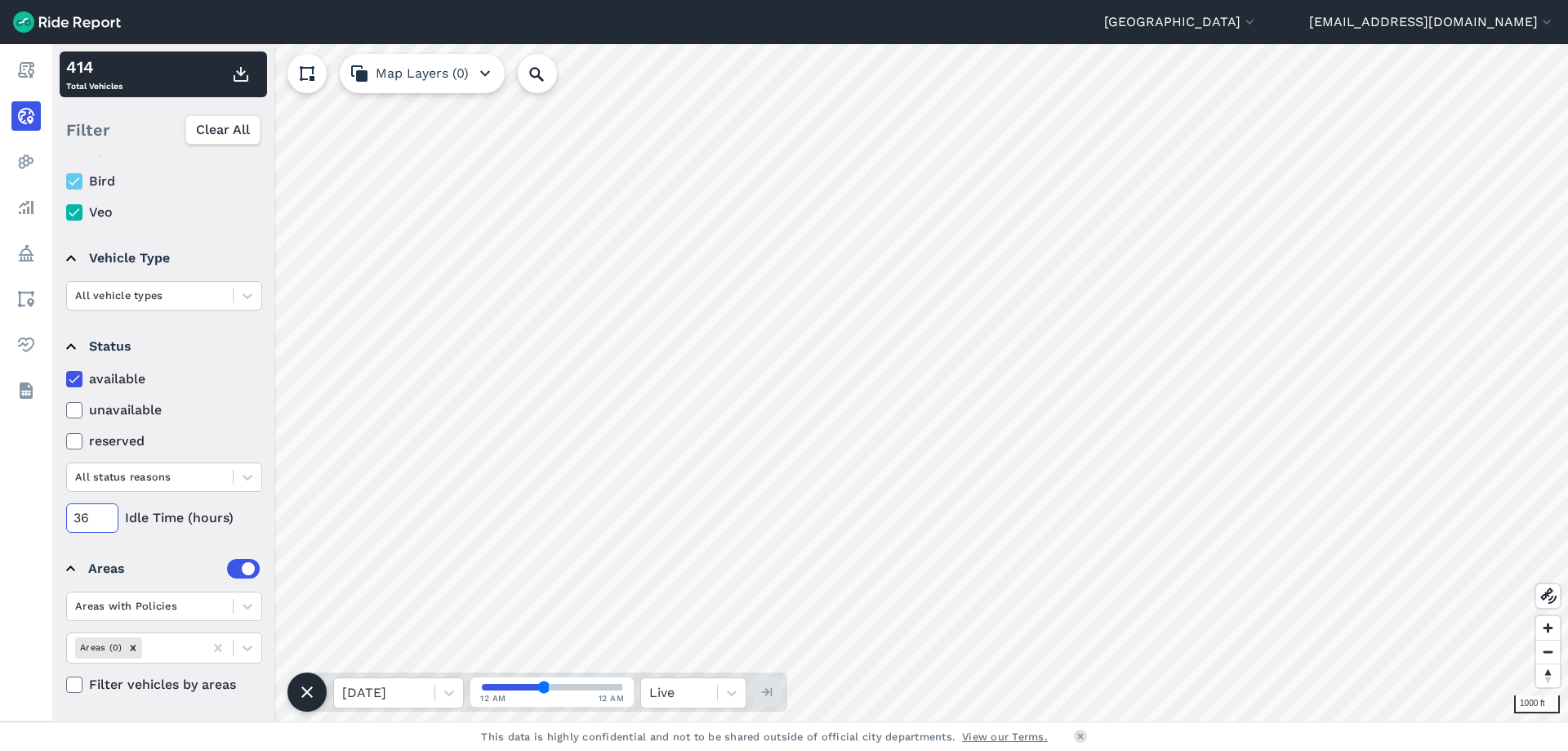
click at [110, 512] on input "36" at bounding box center [92, 517] width 52 height 29
click at [110, 512] on input "37" at bounding box center [92, 517] width 52 height 29
click at [110, 512] on input "38" at bounding box center [92, 517] width 52 height 29
click at [110, 512] on input "39" at bounding box center [92, 517] width 52 height 29
click at [110, 512] on input "40" at bounding box center [92, 517] width 52 height 29
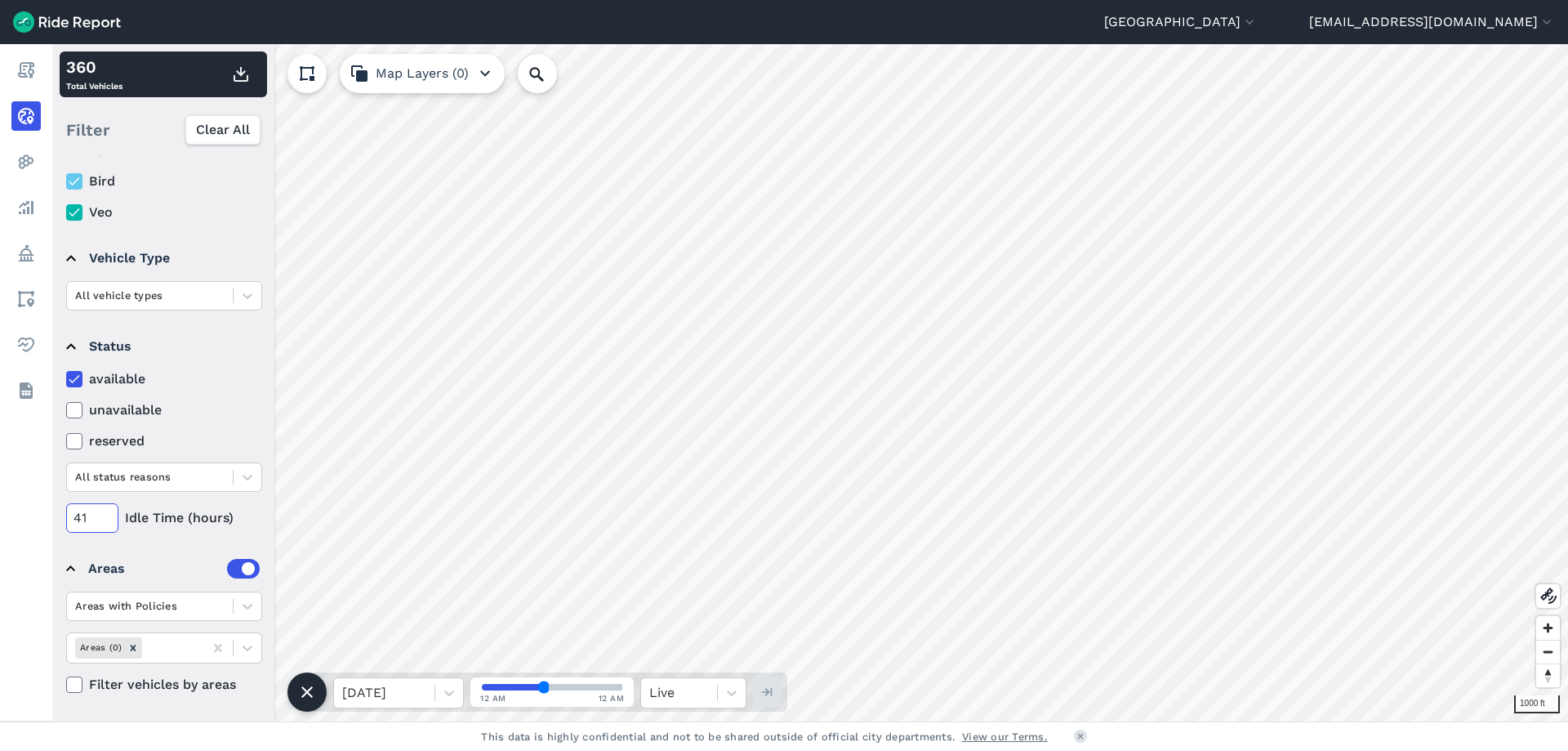
click at [110, 512] on input "41" at bounding box center [92, 517] width 52 height 29
click at [110, 512] on input "42" at bounding box center [92, 517] width 52 height 29
click at [110, 512] on input "43" at bounding box center [92, 517] width 52 height 29
click at [110, 512] on input "44" at bounding box center [92, 517] width 52 height 29
click at [110, 512] on input "45" at bounding box center [92, 517] width 52 height 29
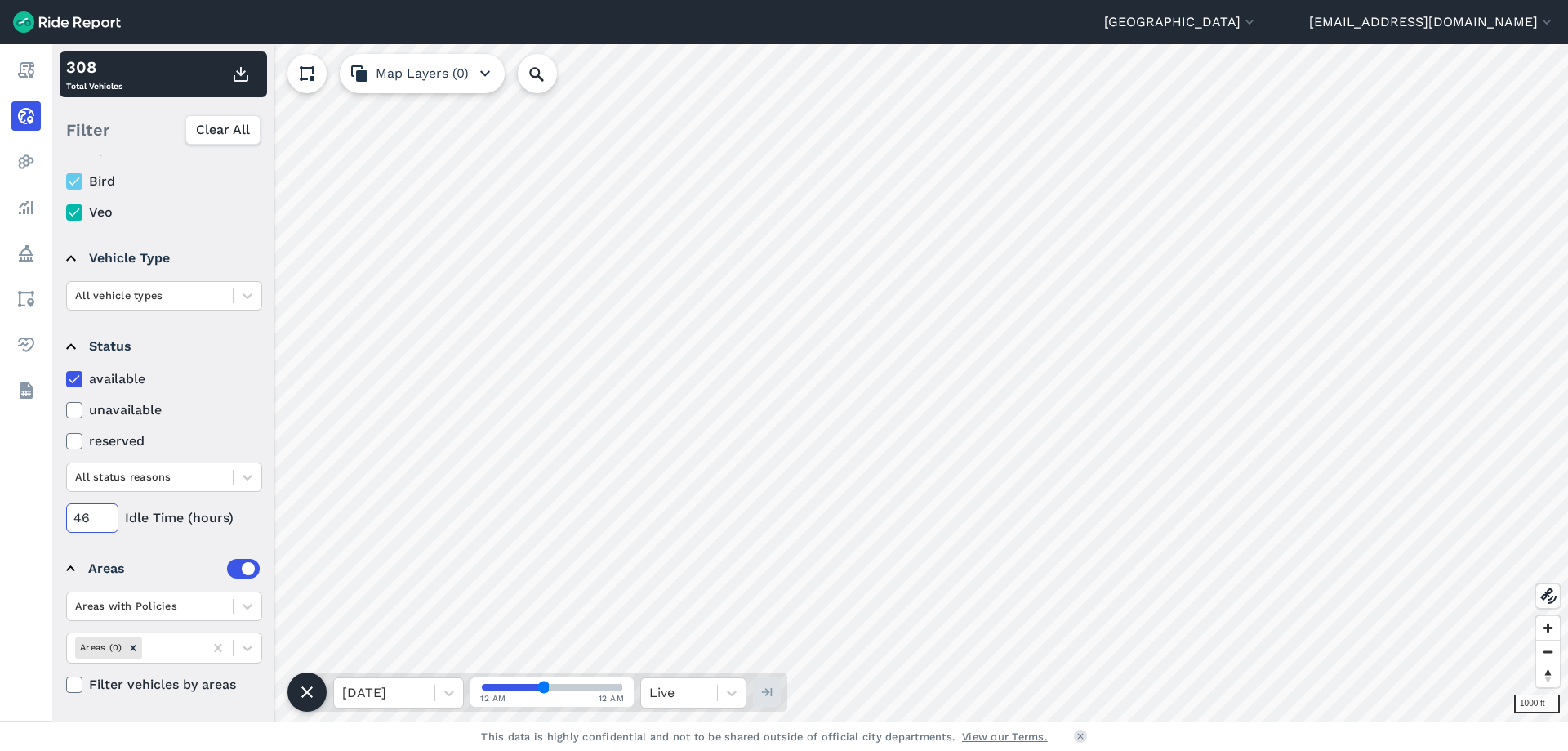
click at [110, 512] on input "46" at bounding box center [92, 517] width 52 height 29
click at [110, 512] on input "47" at bounding box center [92, 517] width 52 height 29
click at [110, 512] on input "48" at bounding box center [92, 517] width 52 height 29
click at [110, 512] on input "49" at bounding box center [92, 517] width 52 height 29
click at [110, 512] on input "50" at bounding box center [92, 517] width 52 height 29
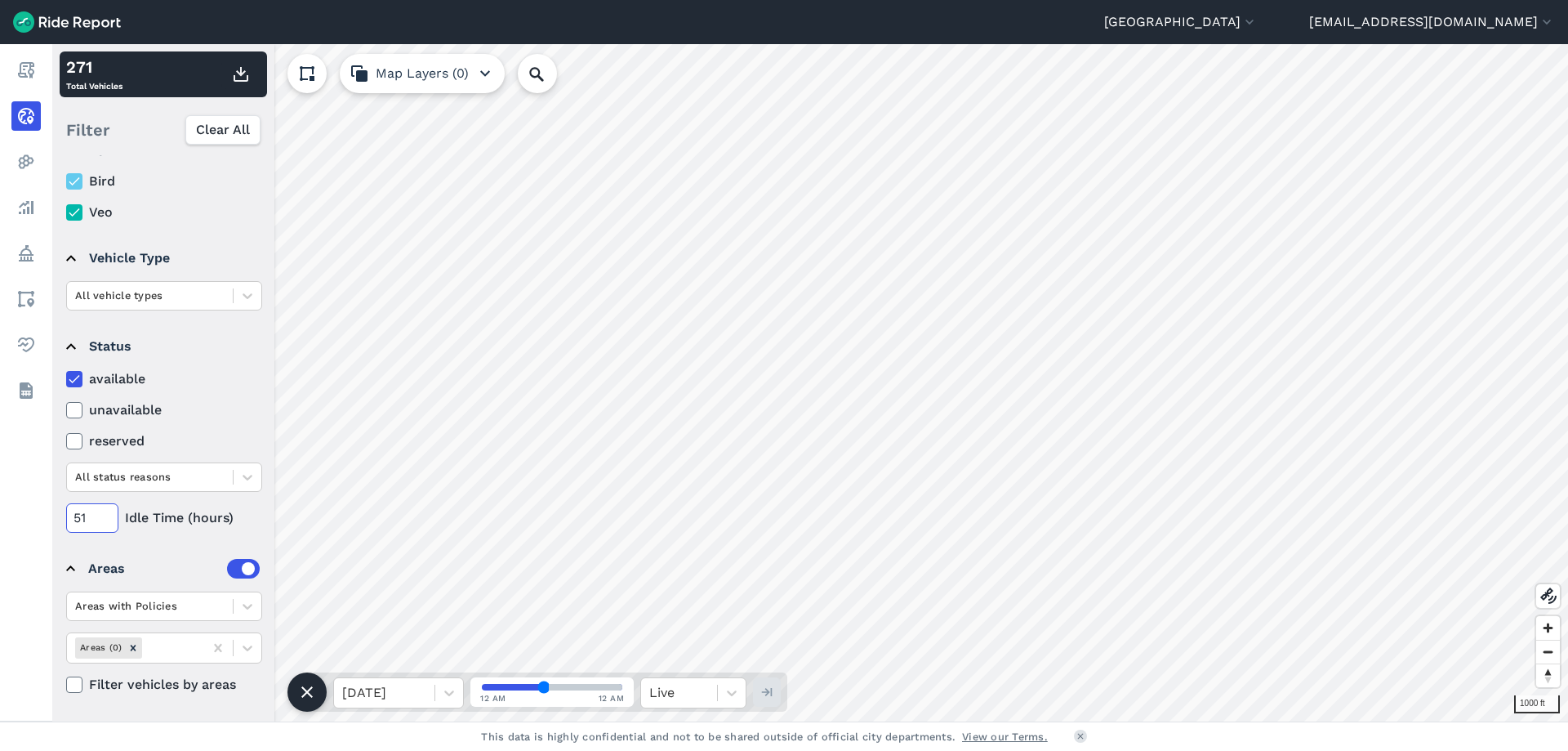
click at [110, 512] on input "51" at bounding box center [92, 517] width 52 height 29
click at [109, 512] on input "52" at bounding box center [92, 517] width 52 height 29
click at [109, 512] on input "53" at bounding box center [92, 517] width 52 height 29
click at [109, 512] on input "54" at bounding box center [92, 517] width 52 height 29
type input "55"
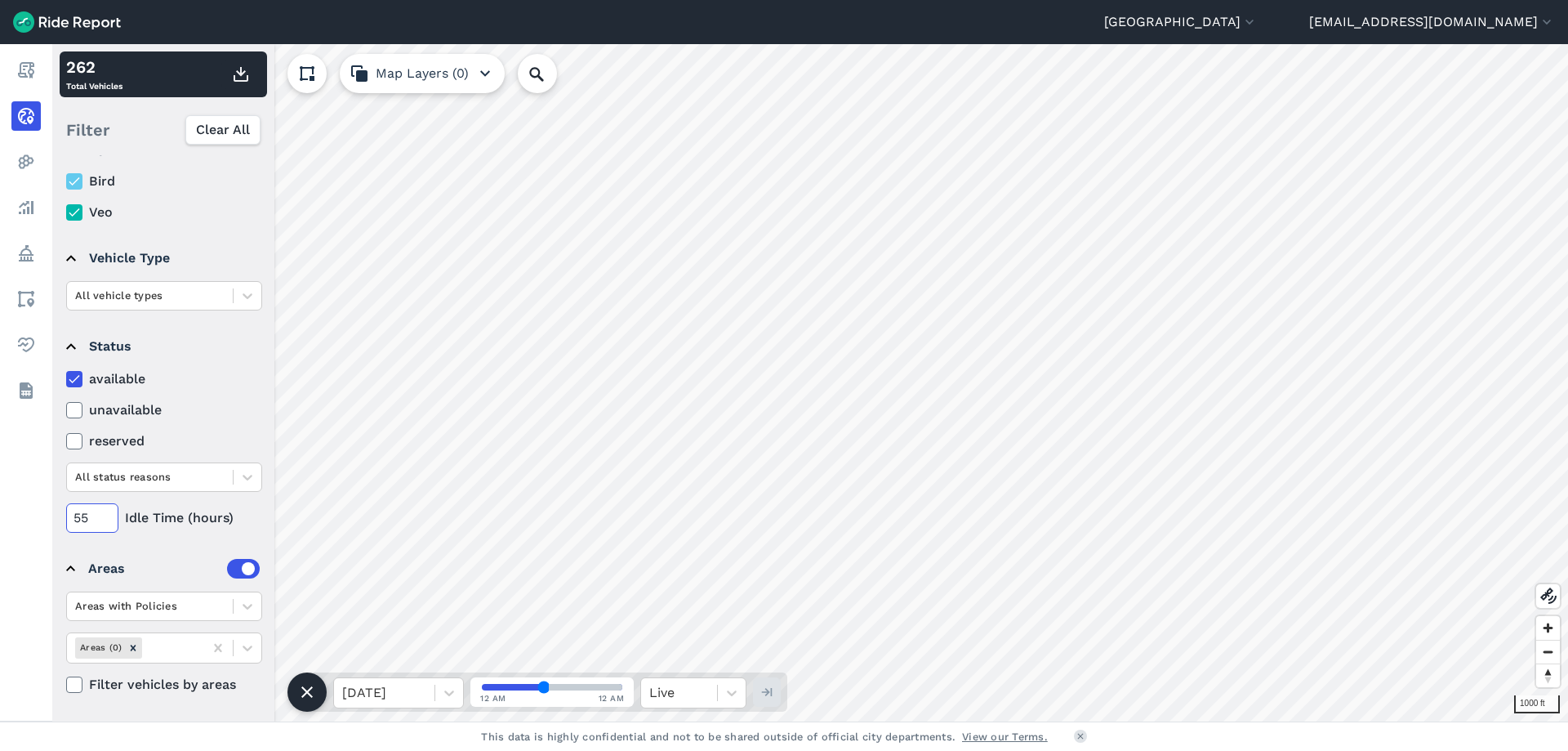
click at [109, 512] on input "55" at bounding box center [92, 517] width 52 height 29
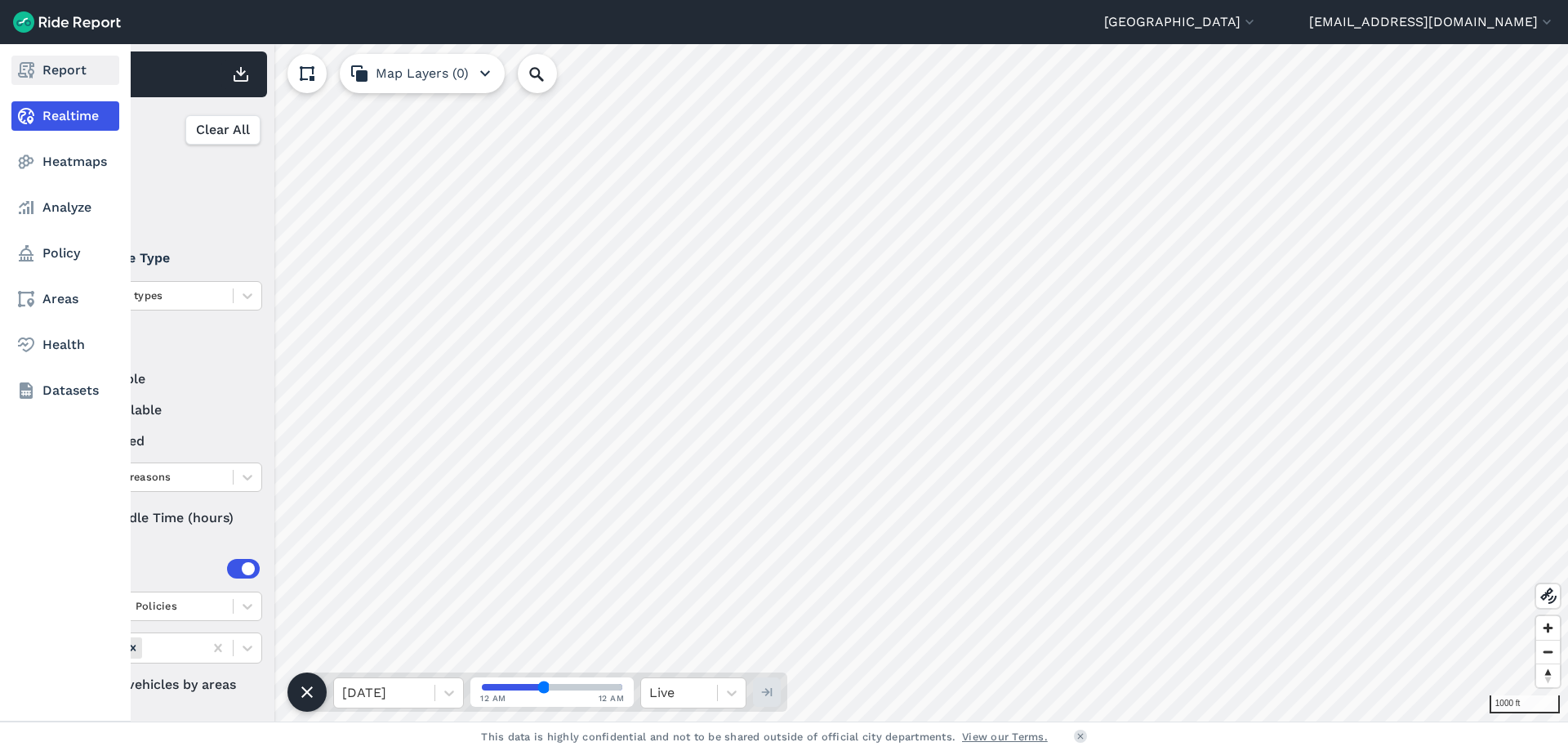
click at [30, 63] on use at bounding box center [26, 70] width 16 height 16
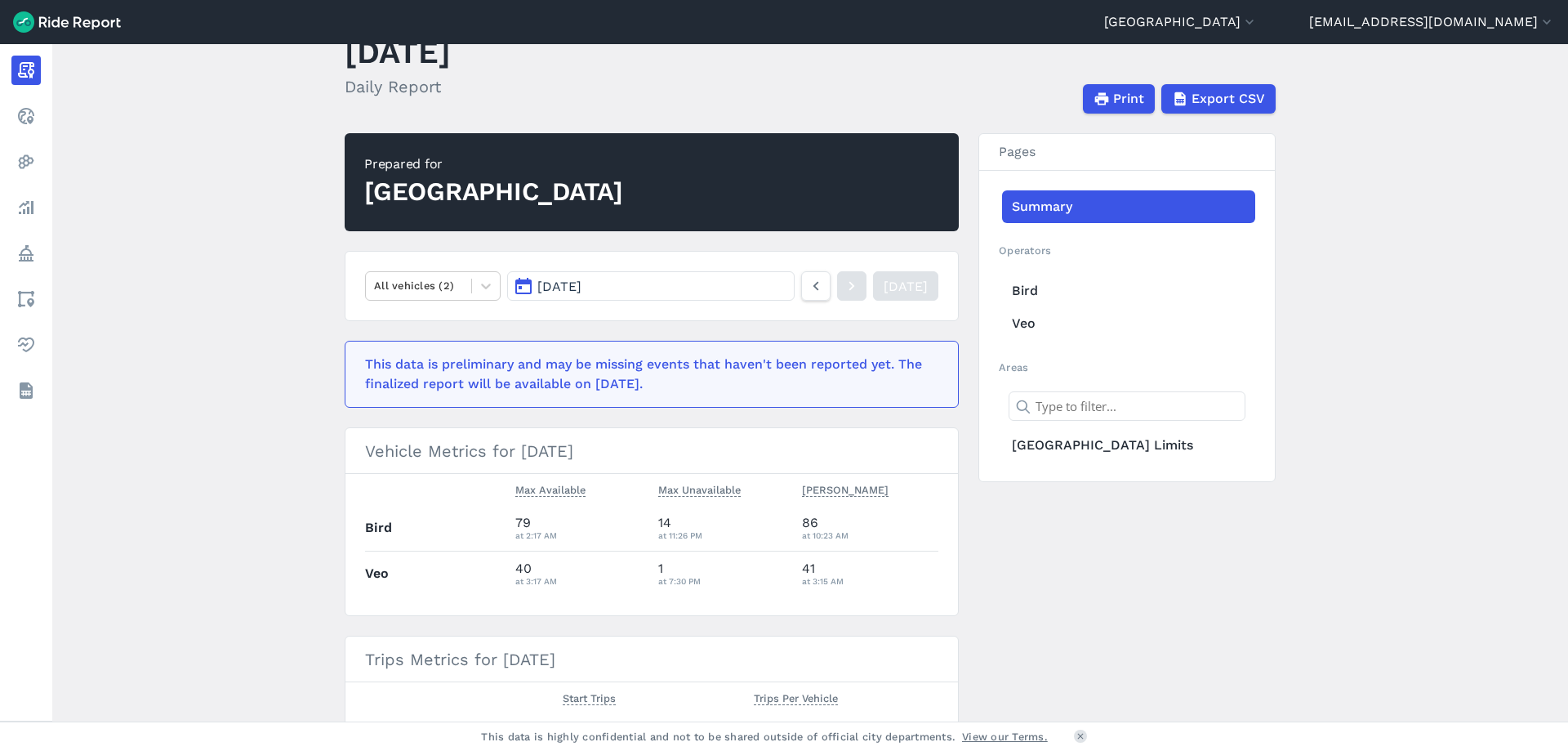
scroll to position [82, 0]
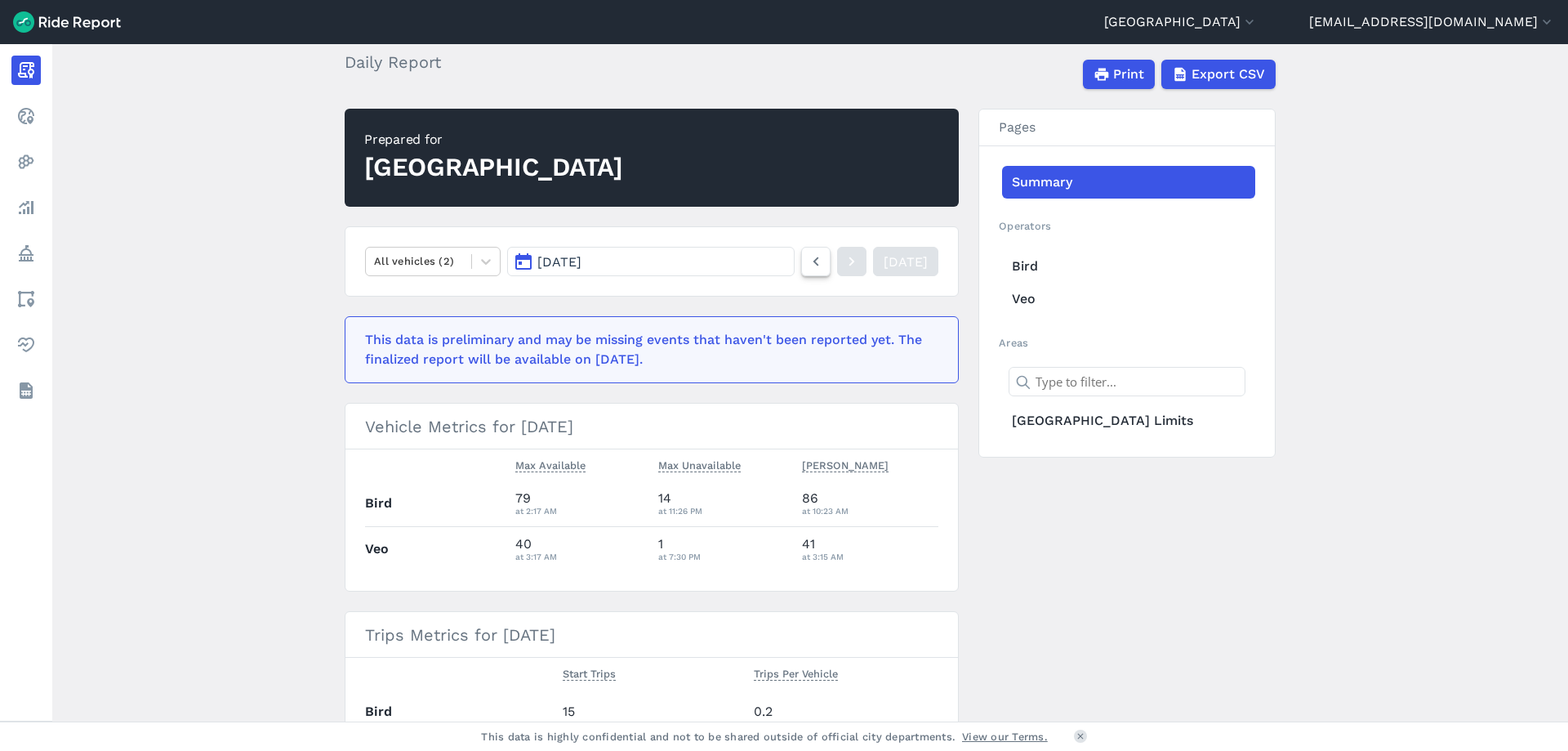
click at [807, 259] on icon at bounding box center [815, 262] width 18 height 20
click at [807, 264] on icon at bounding box center [815, 262] width 18 height 20
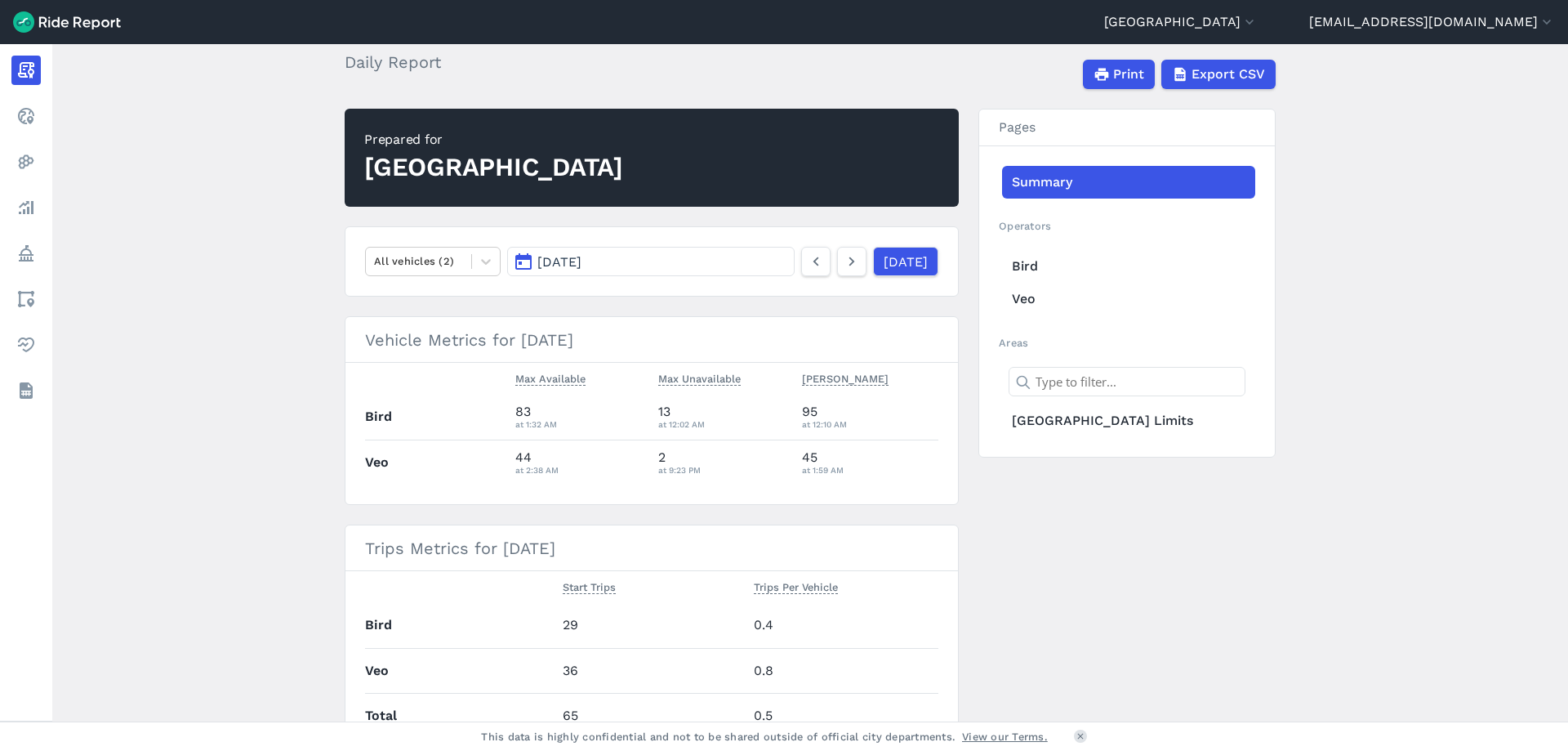
click at [224, 428] on main "[DATE] Daily Report Print Export CSV Prepared for [GEOGRAPHIC_DATA] All vehicle…" at bounding box center [810, 383] width 1516 height 677
click at [224, 427] on main "[DATE] Daily Report Print Export CSV Prepared for [GEOGRAPHIC_DATA] All vehicle…" at bounding box center [810, 383] width 1516 height 677
click at [224, 426] on main "[DATE] Daily Report Print Export CSV Prepared for [GEOGRAPHIC_DATA] All vehicle…" at bounding box center [810, 383] width 1516 height 677
